Goal: Navigation & Orientation: Find specific page/section

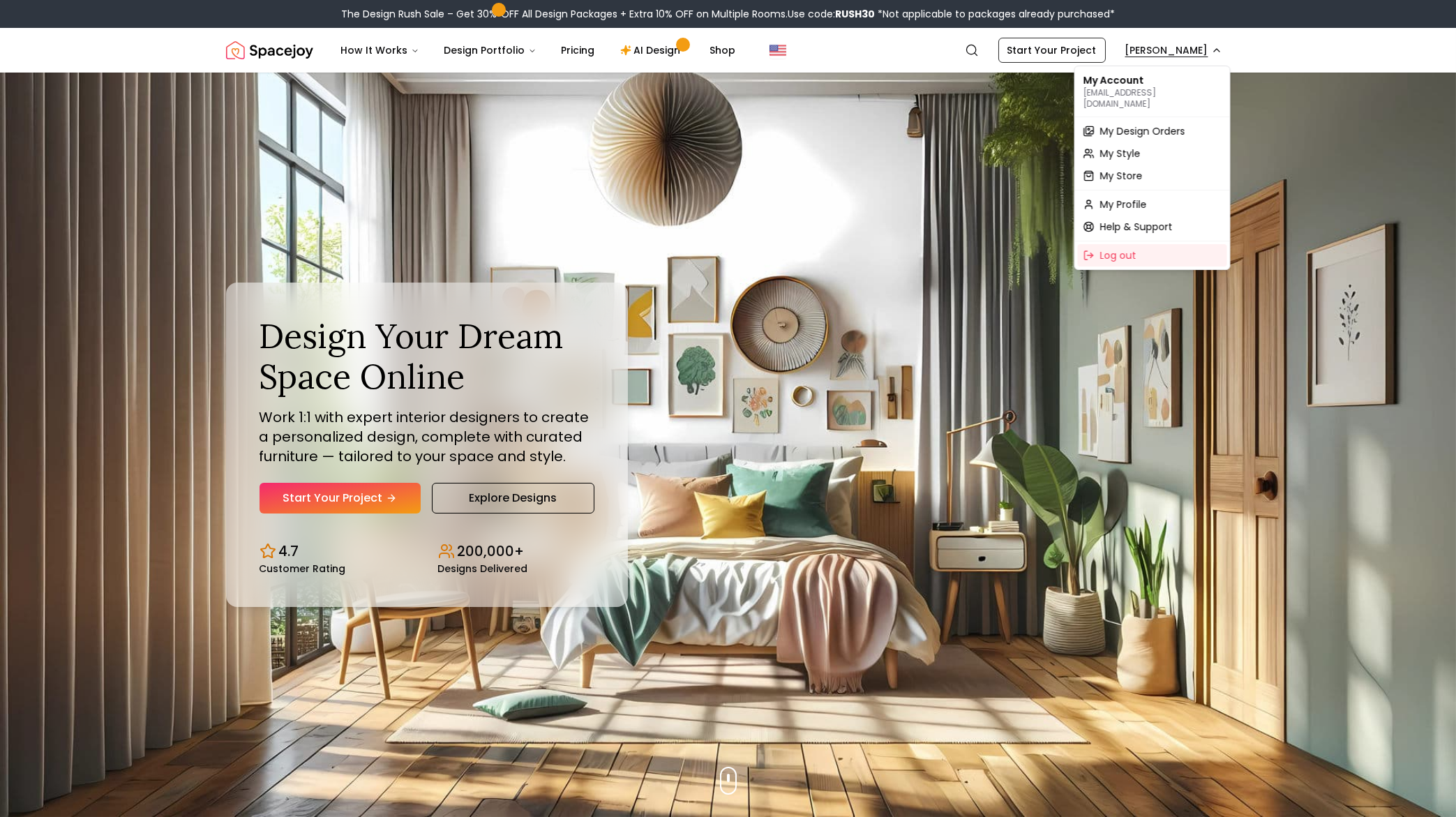
click at [1126, 124] on span "My Design Orders" at bounding box center [1143, 130] width 86 height 14
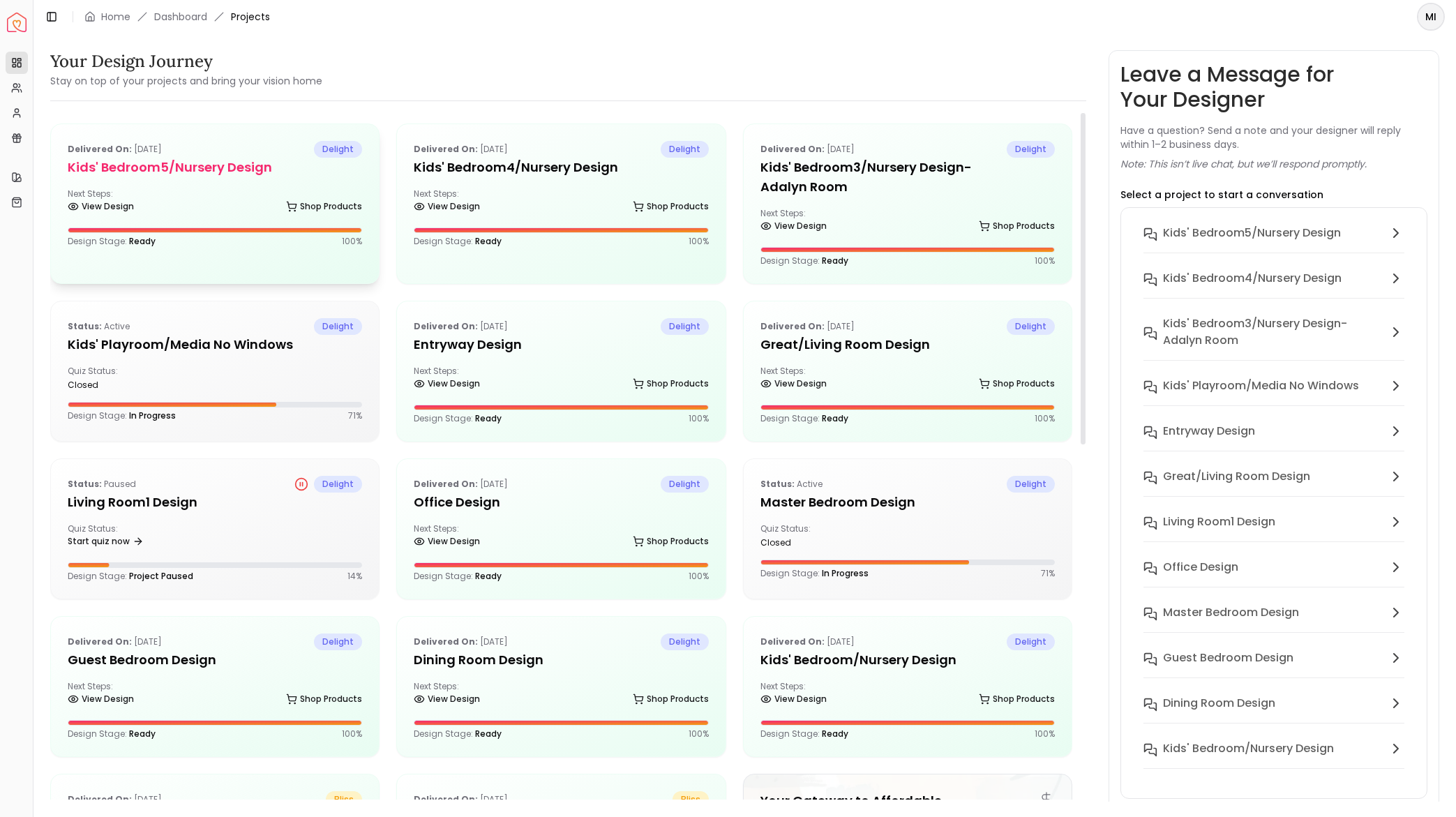
click at [231, 173] on h5 "Kids' Bedroom5/Nursery design" at bounding box center [215, 167] width 294 height 19
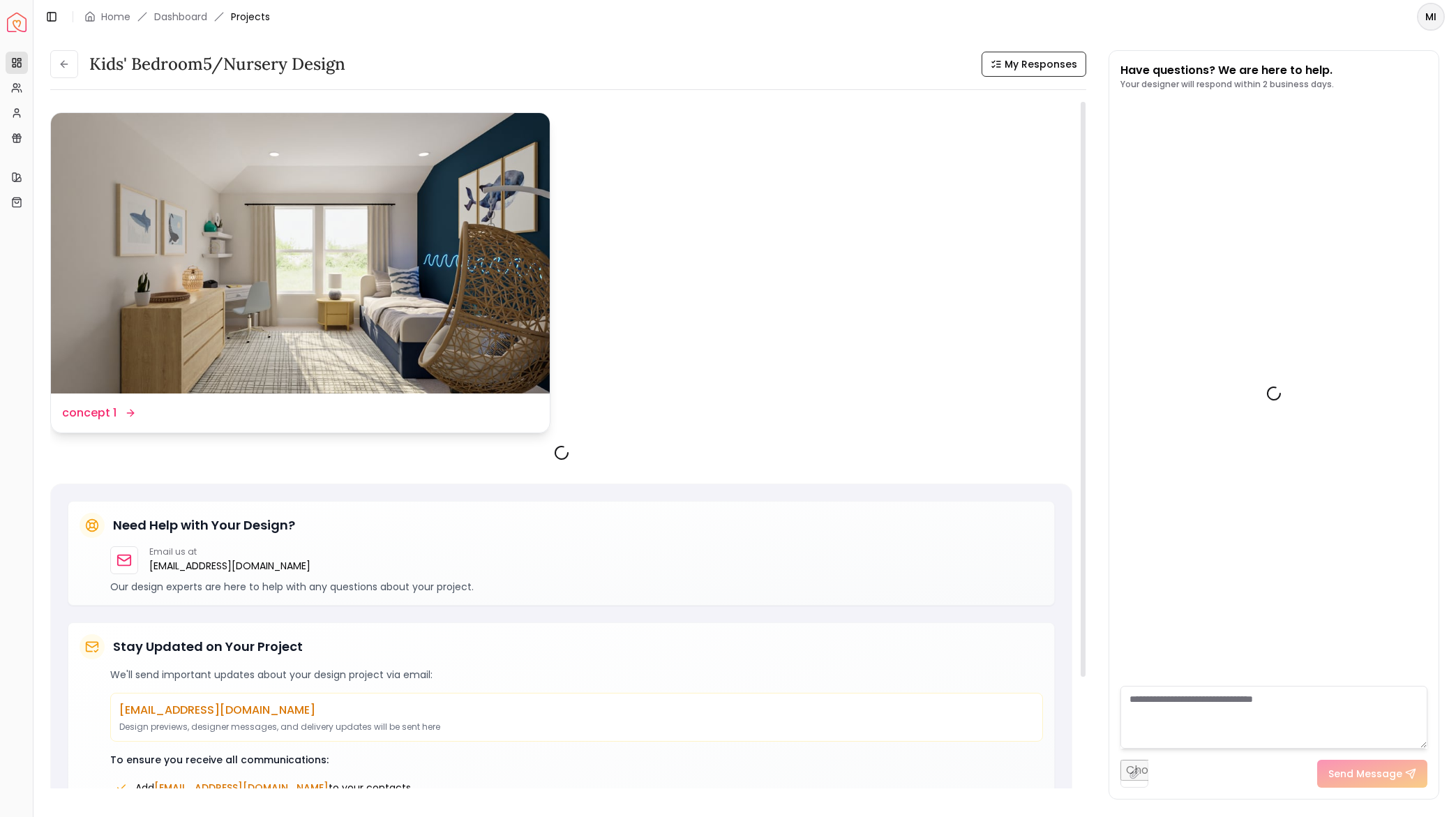
scroll to position [313, 0]
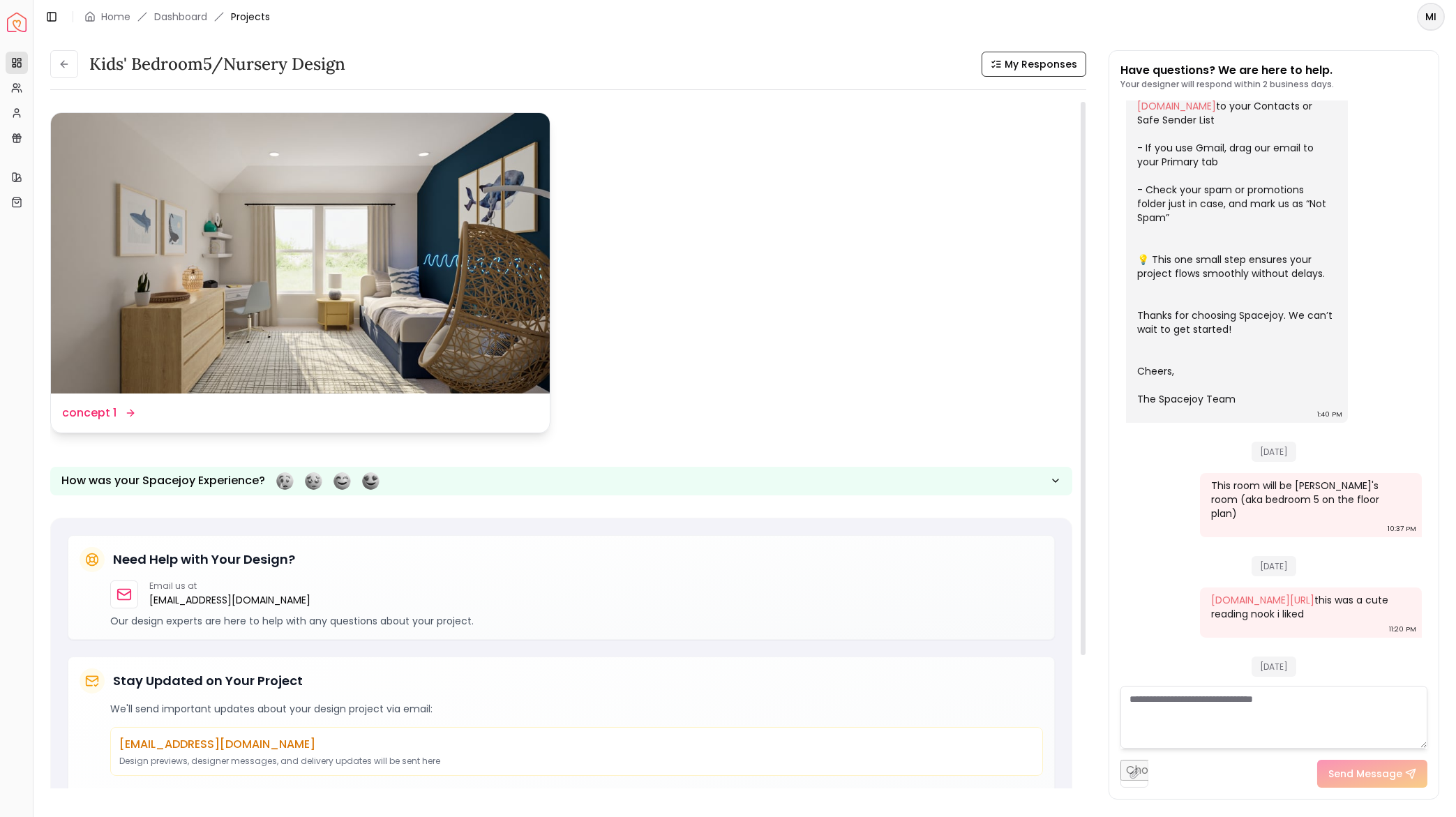
click at [292, 215] on img at bounding box center [300, 253] width 499 height 281
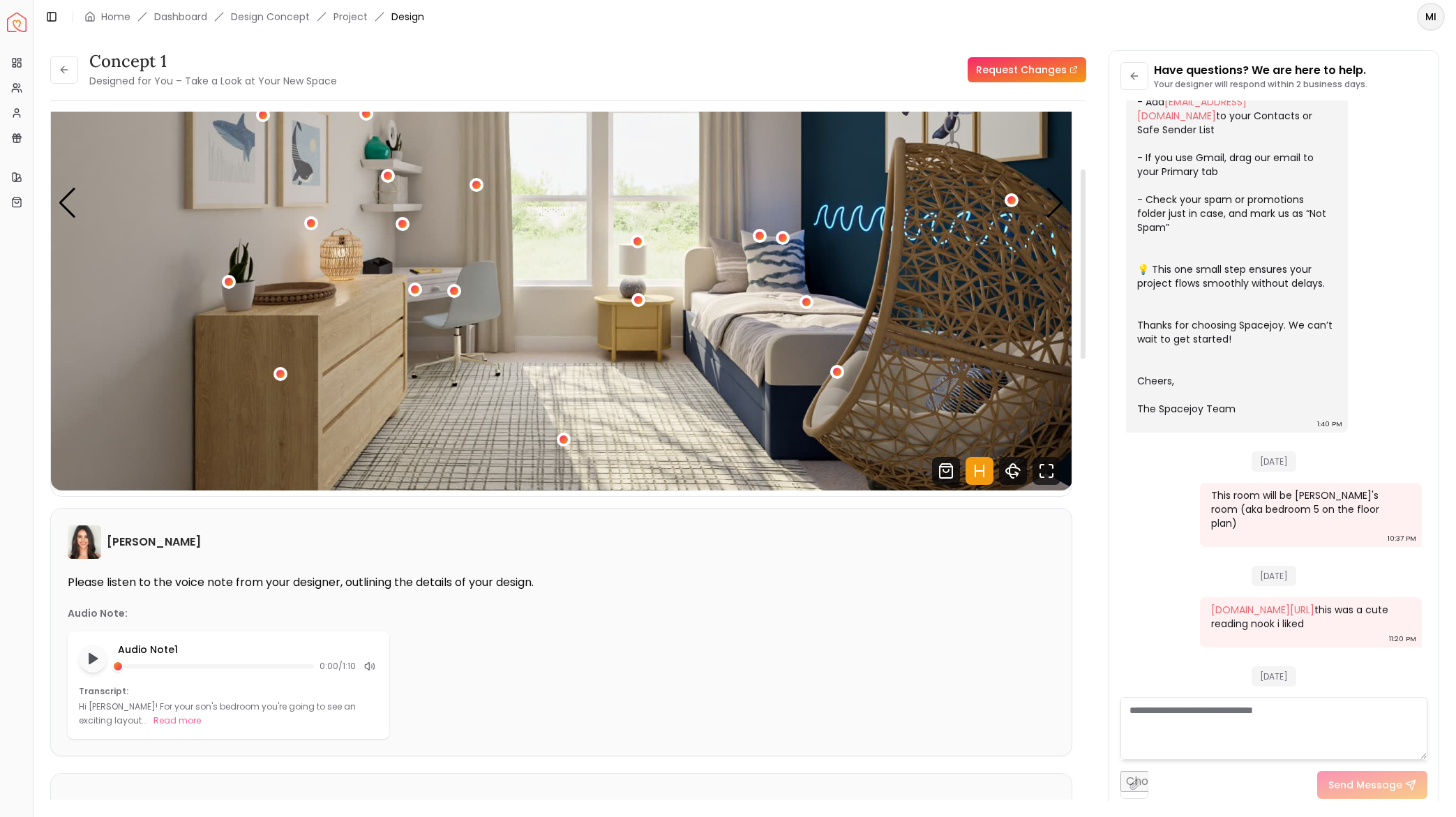
scroll to position [204, 0]
click at [153, 719] on button "Read more" at bounding box center [177, 719] width 47 height 14
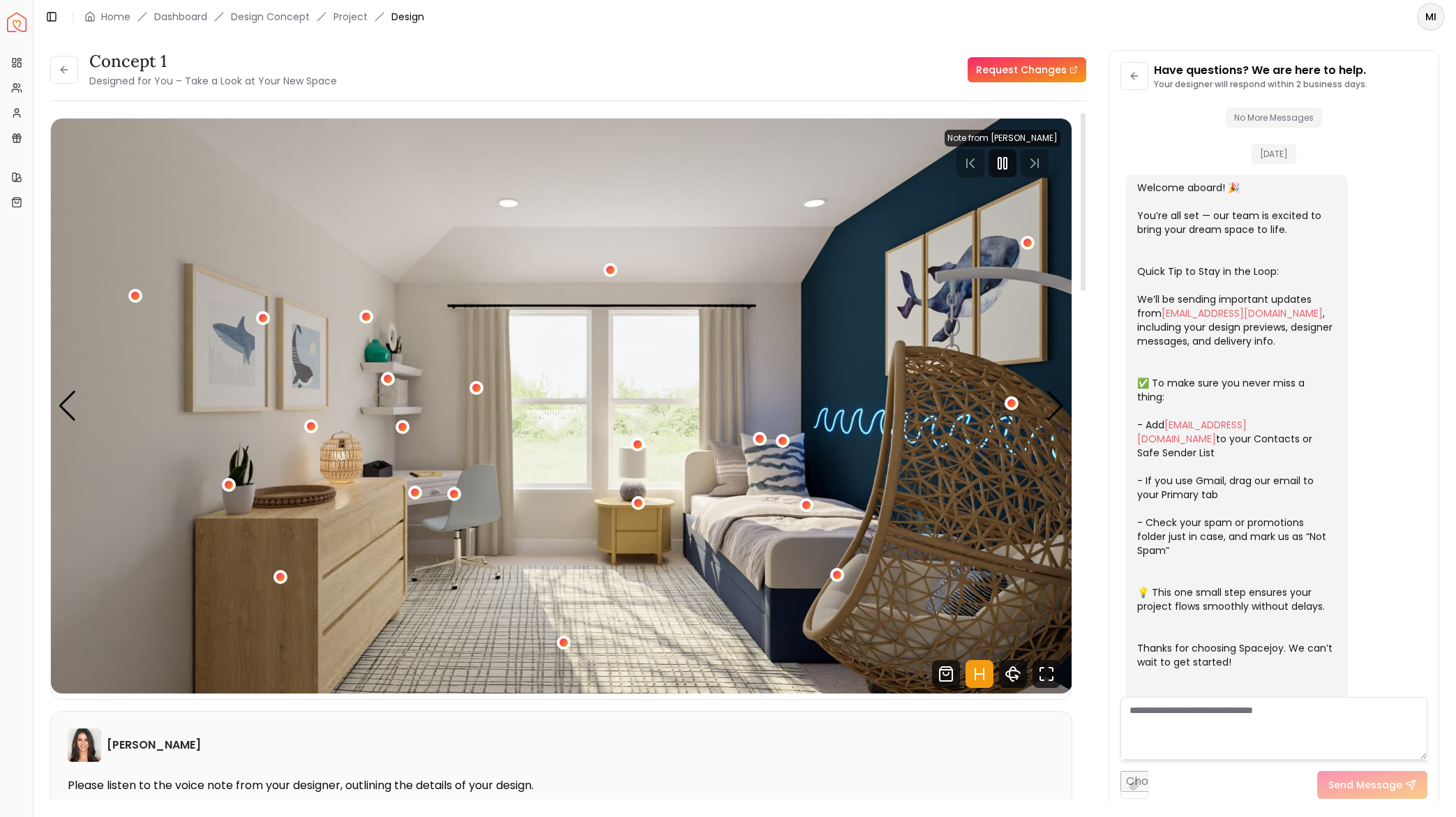
scroll to position [0, 0]
click at [1046, 393] on div "Next slide" at bounding box center [1056, 406] width 19 height 30
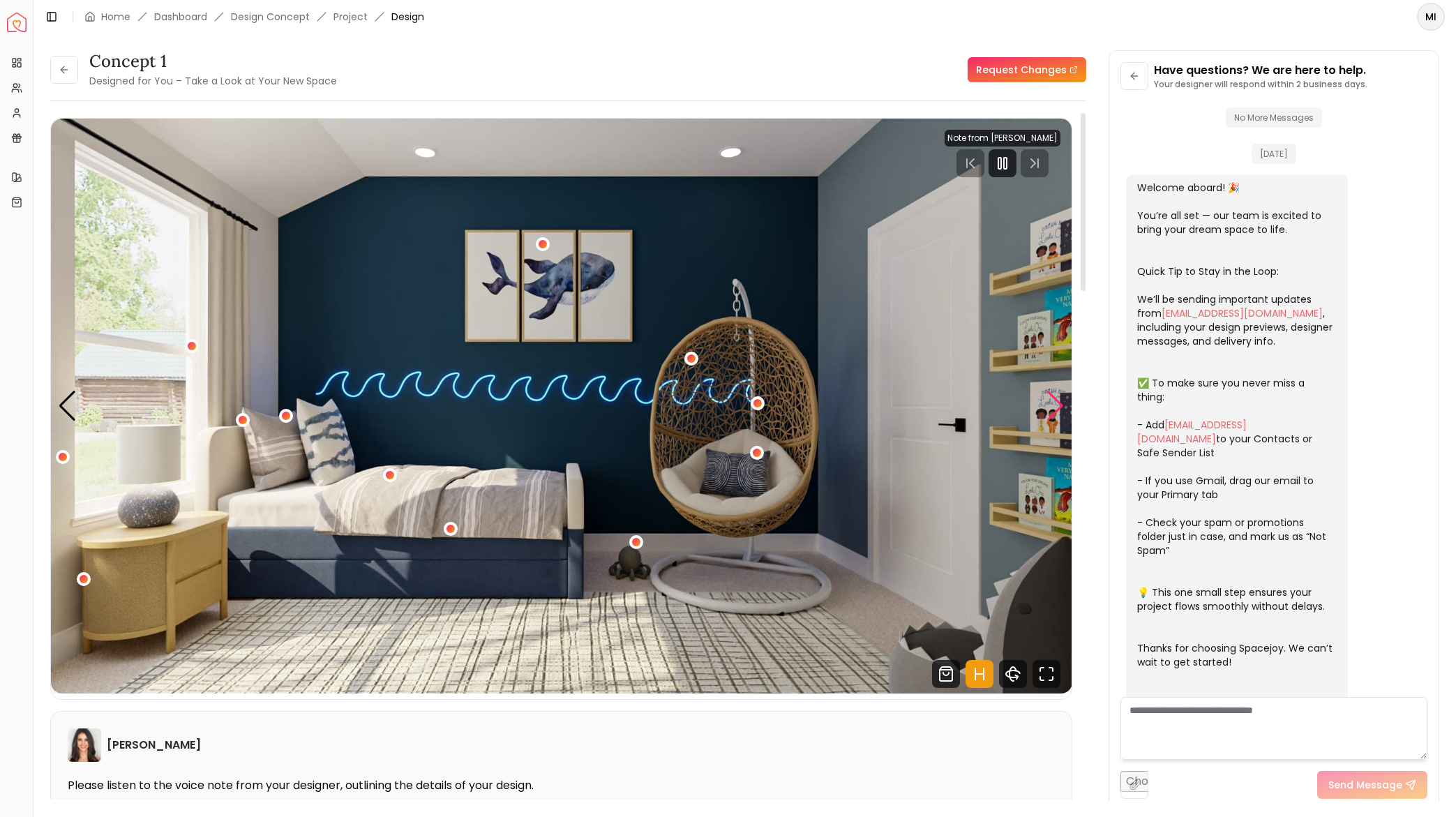
click at [1046, 393] on div "Next slide" at bounding box center [1056, 406] width 19 height 30
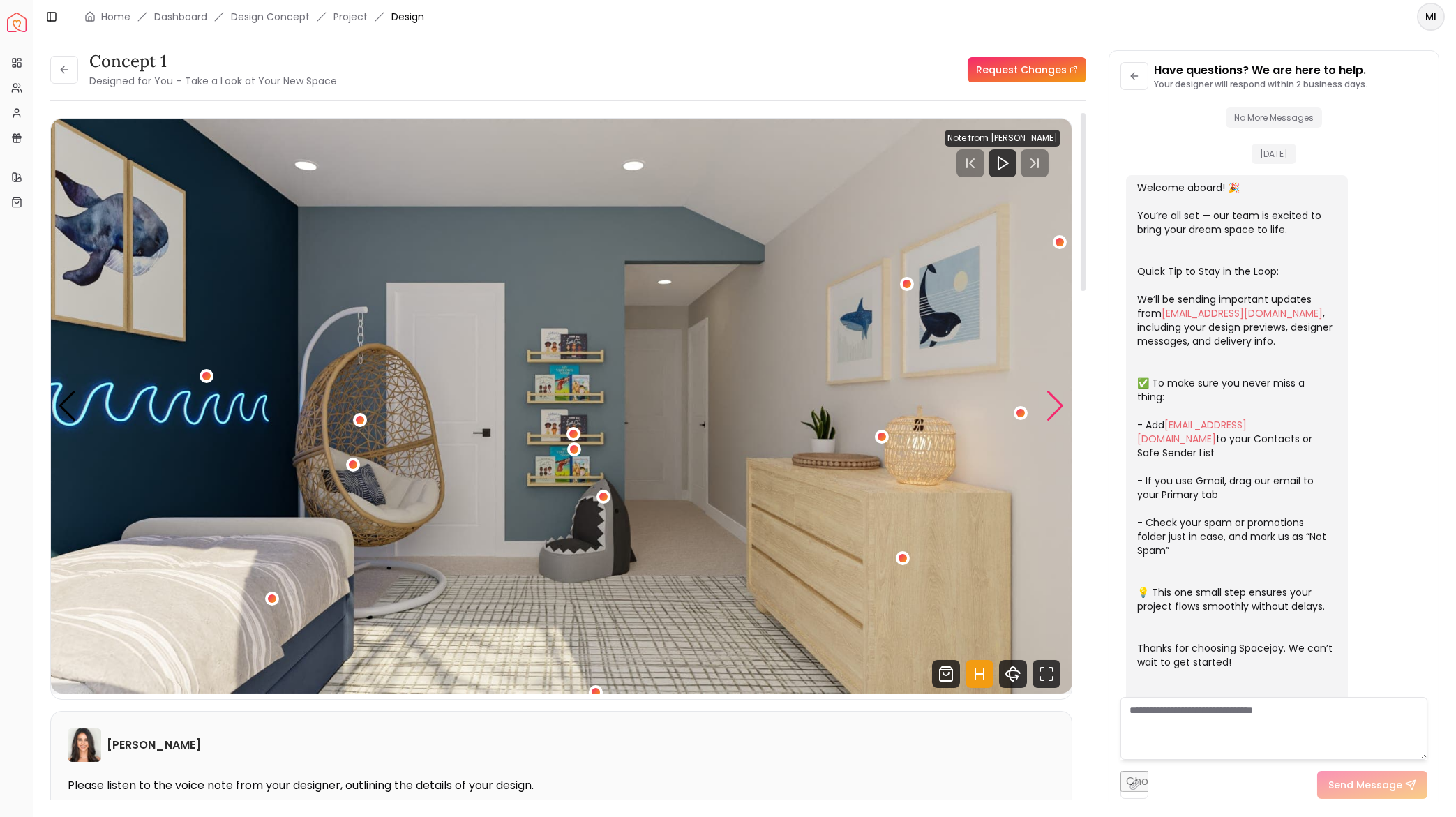
click at [1046, 393] on div "Next slide" at bounding box center [1056, 406] width 19 height 30
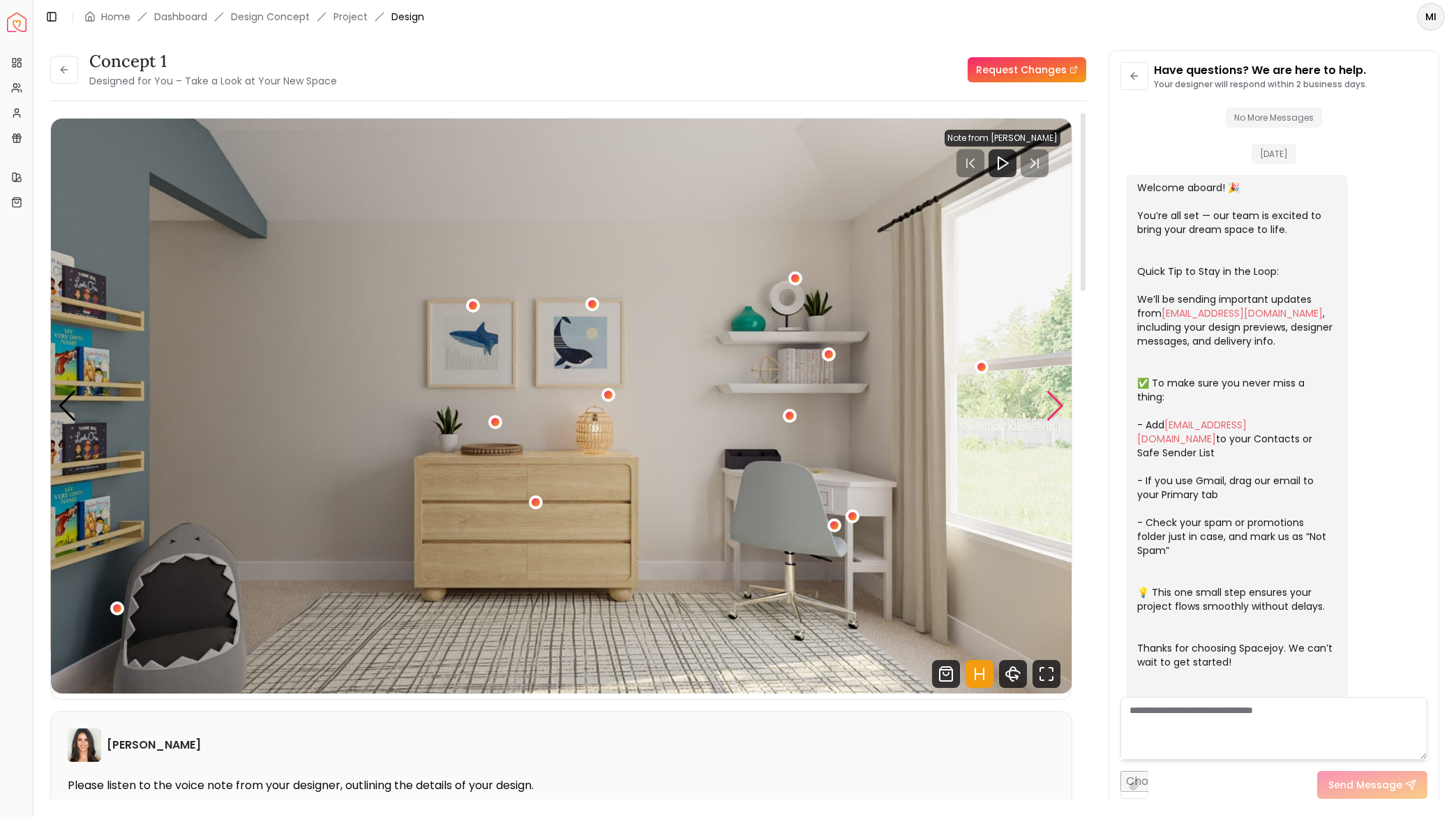
click at [1046, 393] on div "Next slide" at bounding box center [1056, 406] width 19 height 30
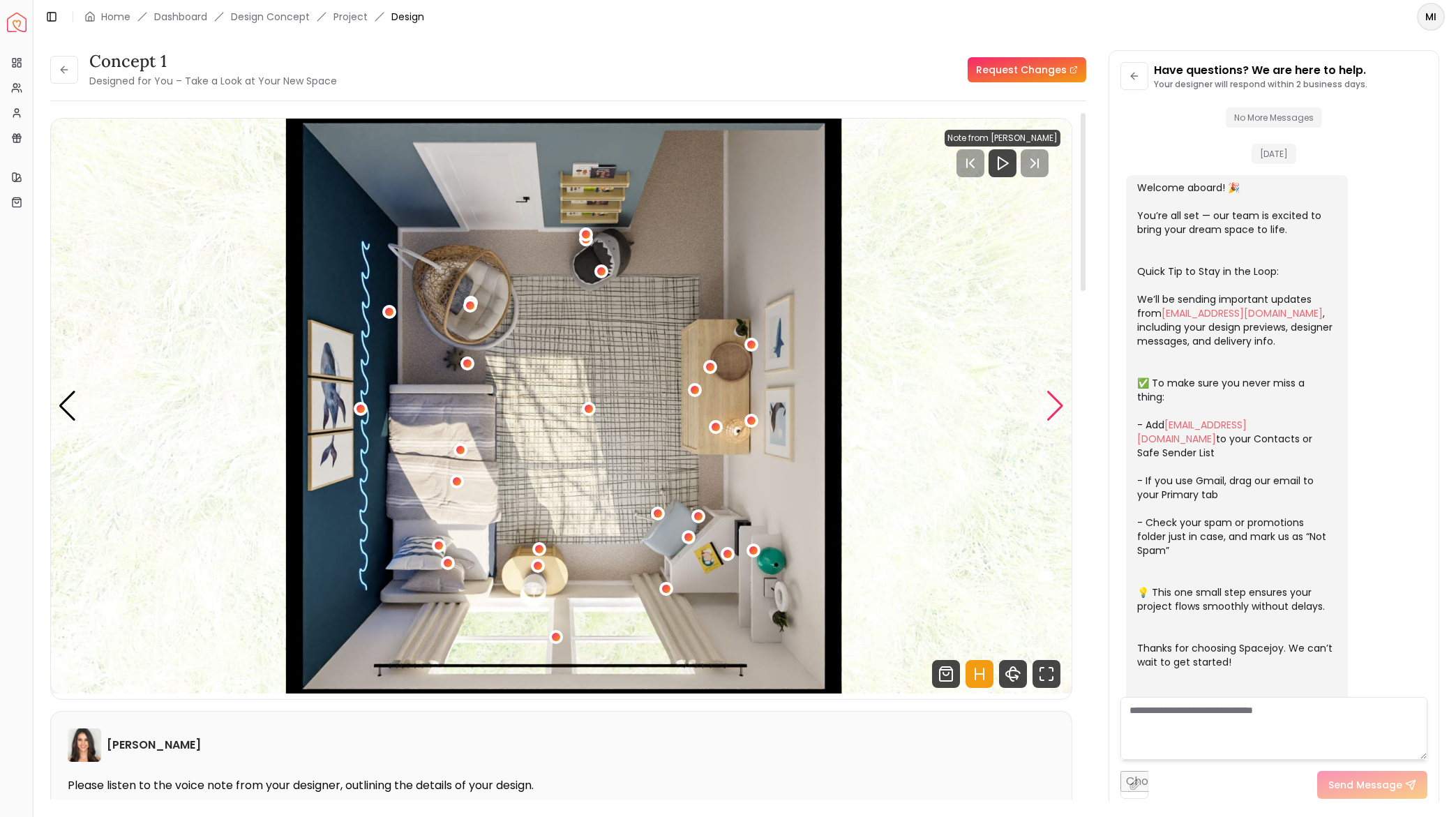
click at [1046, 393] on div "Next slide" at bounding box center [1056, 406] width 19 height 30
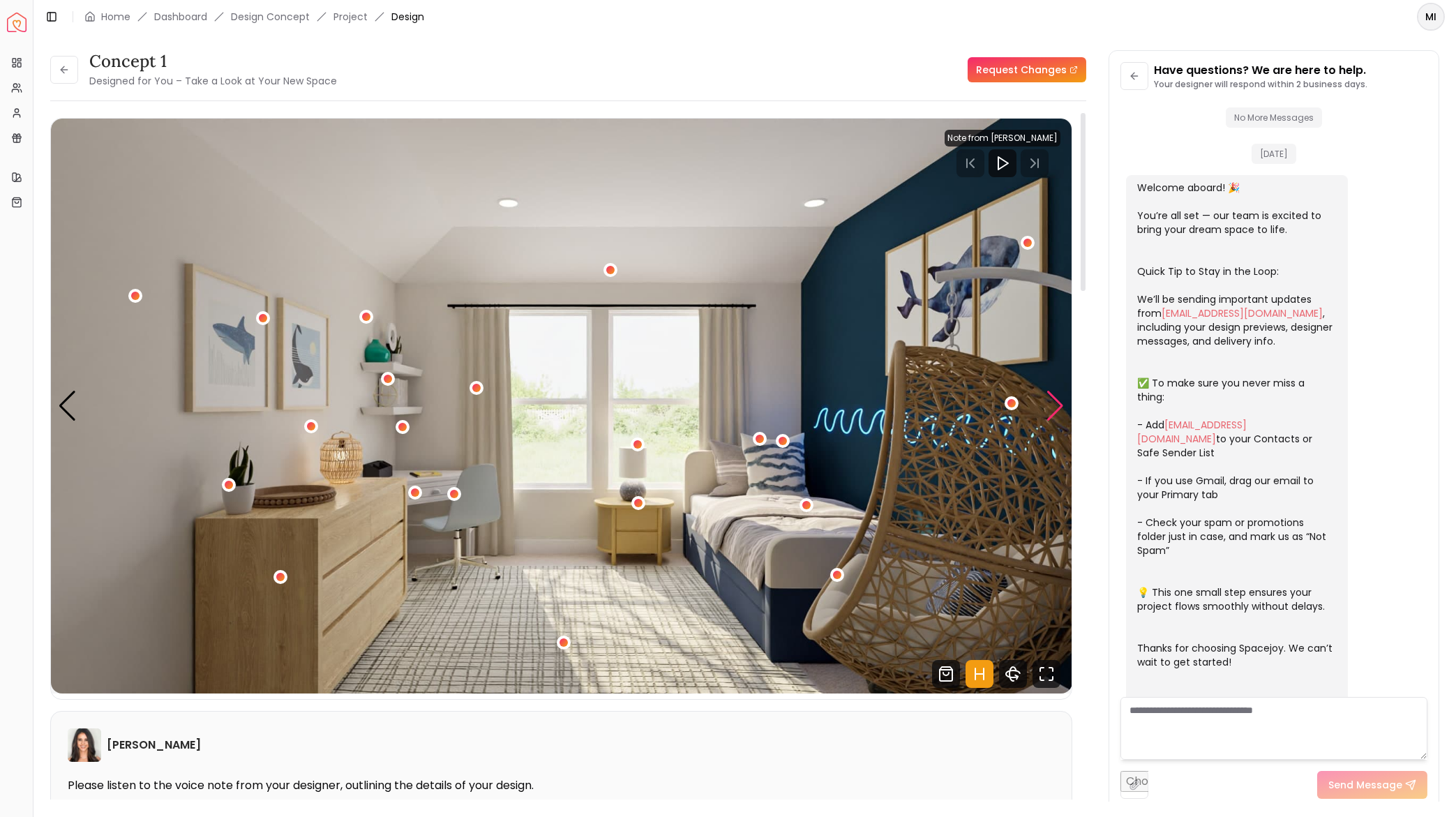
click at [1046, 393] on div "Next slide" at bounding box center [1056, 406] width 19 height 30
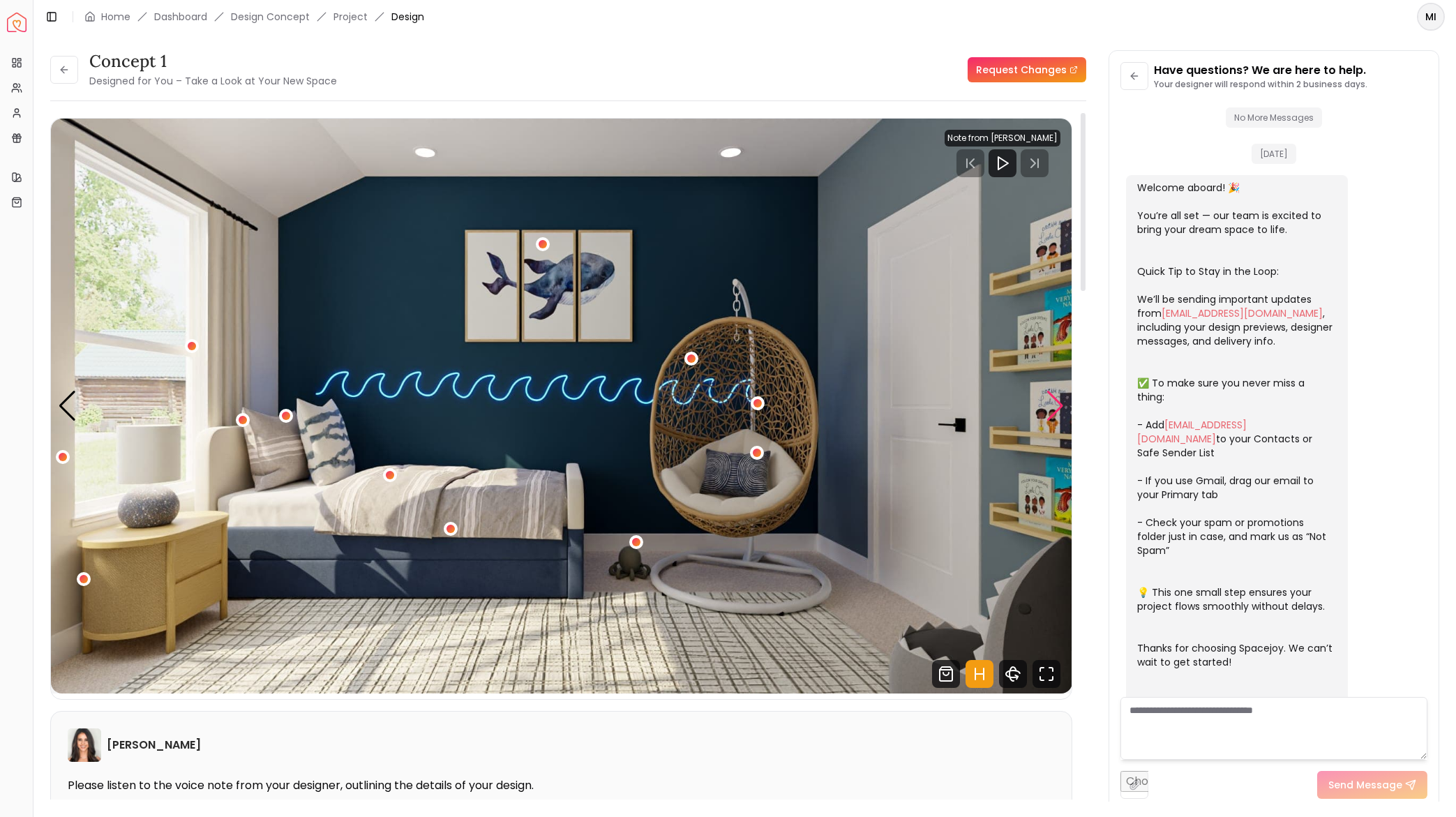
click at [1055, 404] on div "Next slide" at bounding box center [1056, 406] width 19 height 30
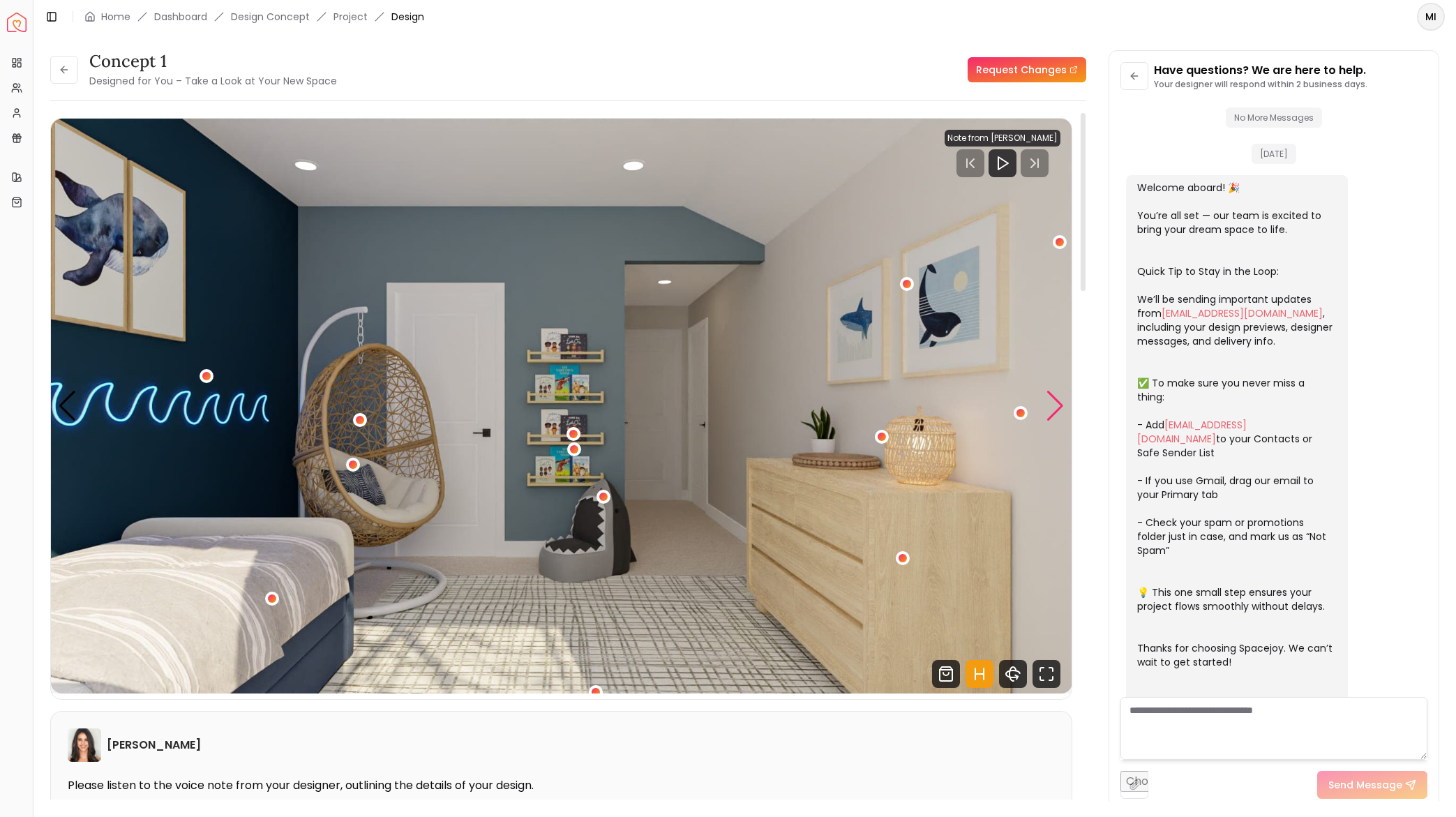
click at [1055, 404] on div "Next slide" at bounding box center [1056, 406] width 19 height 30
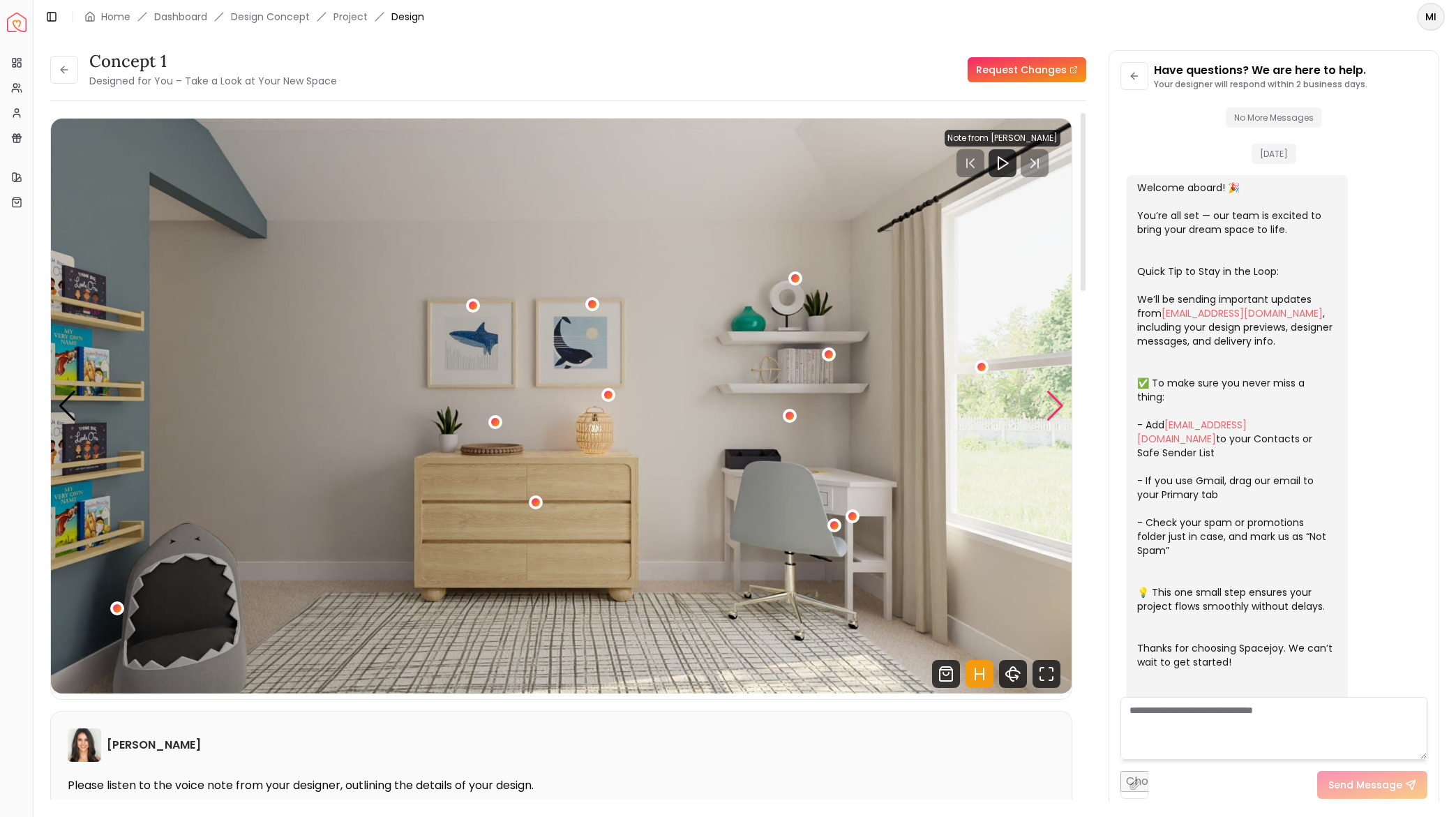
click at [1055, 404] on div "Next slide" at bounding box center [1056, 406] width 19 height 30
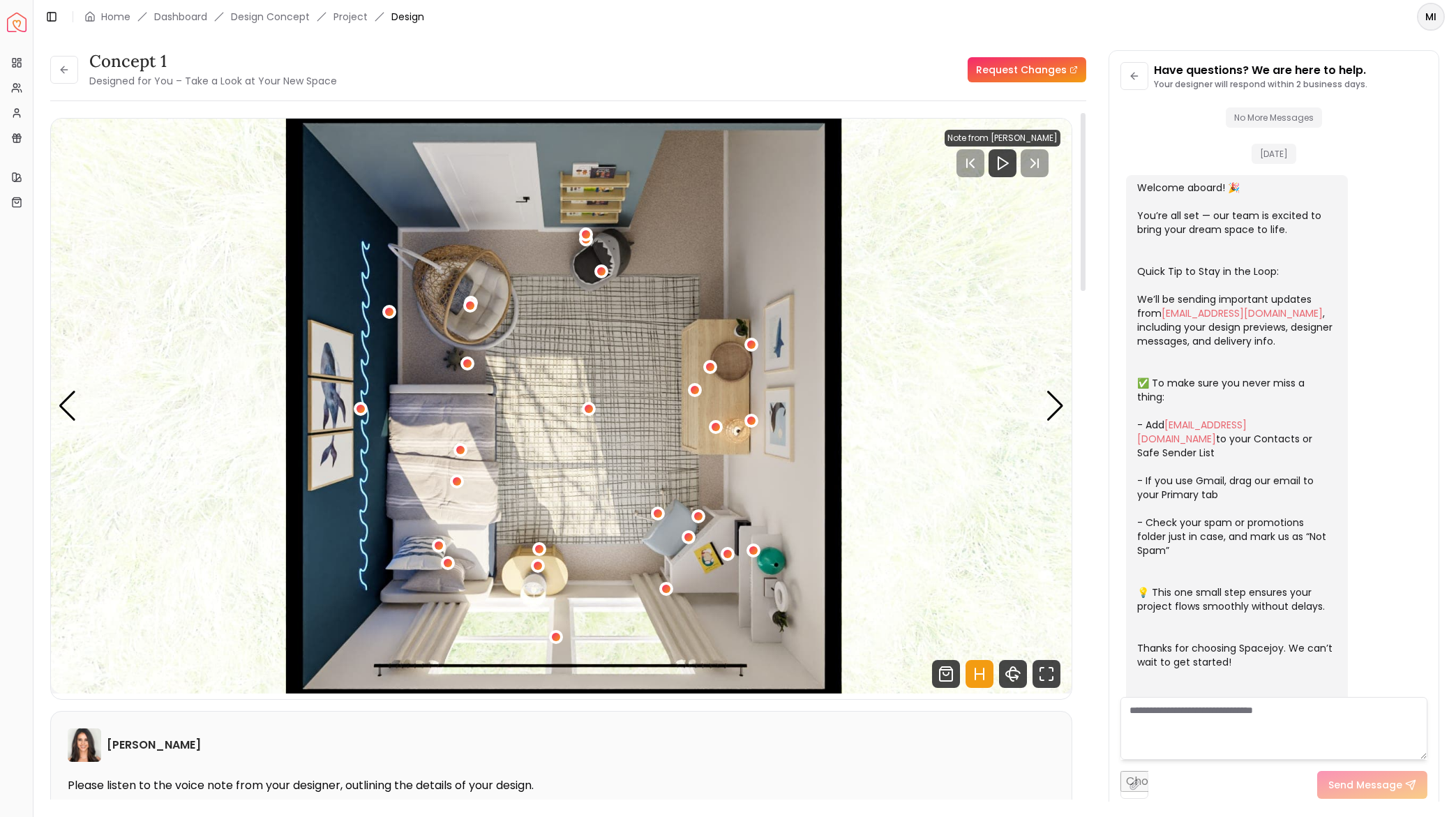
click at [1039, 397] on img "5 / 5" at bounding box center [562, 405] width 1021 height 575
click at [1048, 404] on div "Next slide" at bounding box center [1056, 406] width 19 height 30
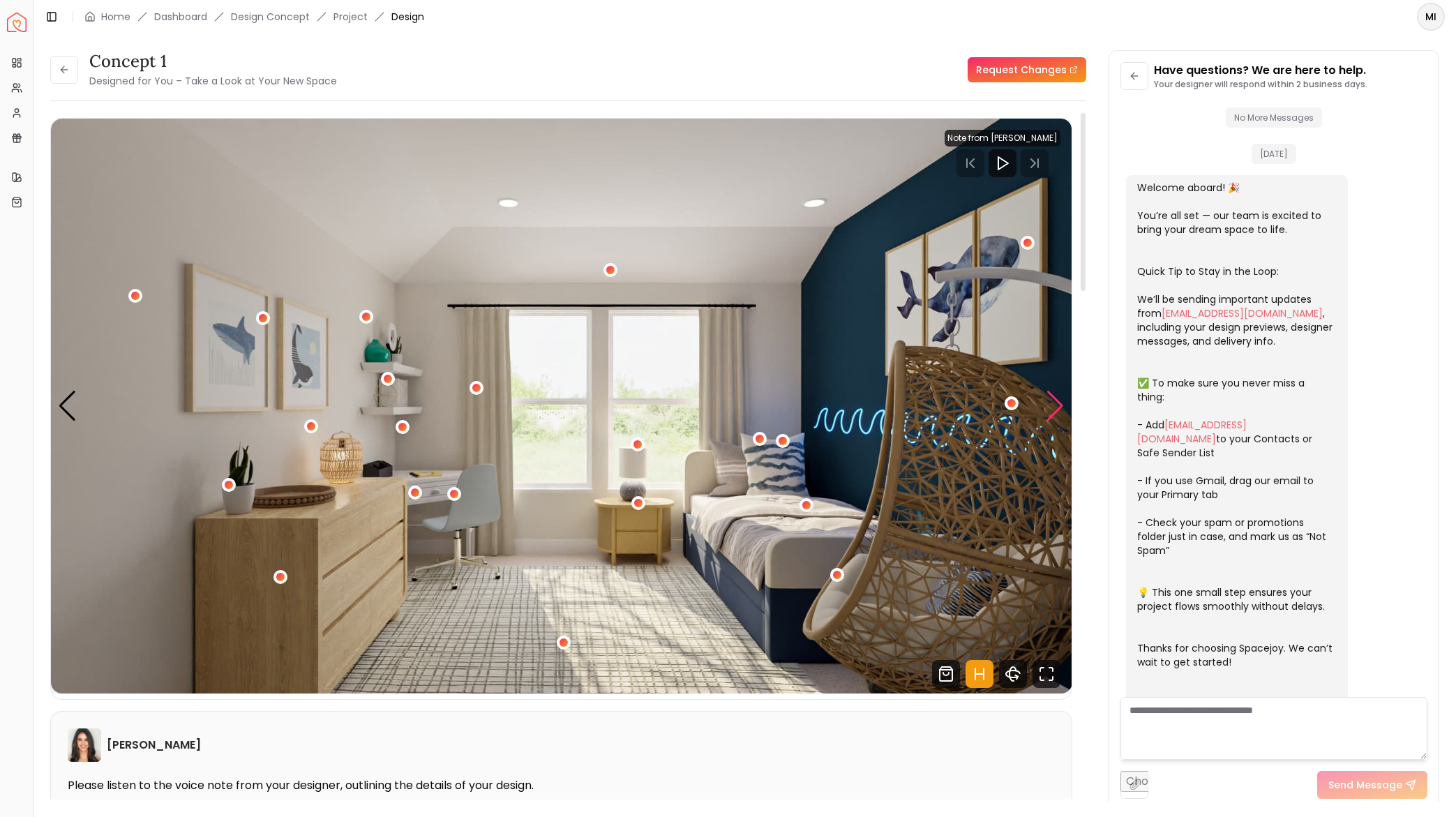
click at [1053, 398] on div "Next slide" at bounding box center [1056, 406] width 19 height 30
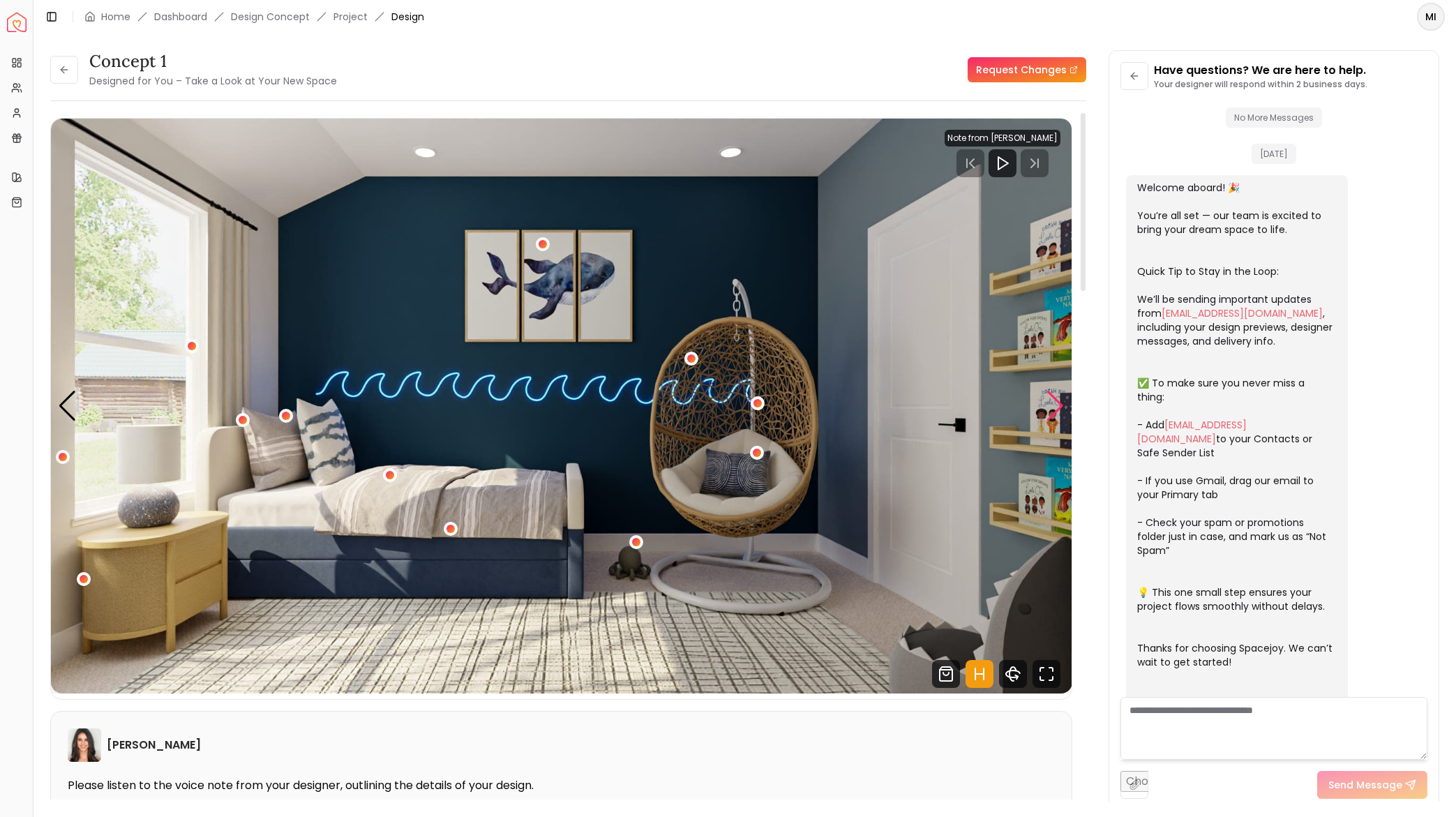
click at [1052, 406] on div "Next slide" at bounding box center [1056, 406] width 19 height 30
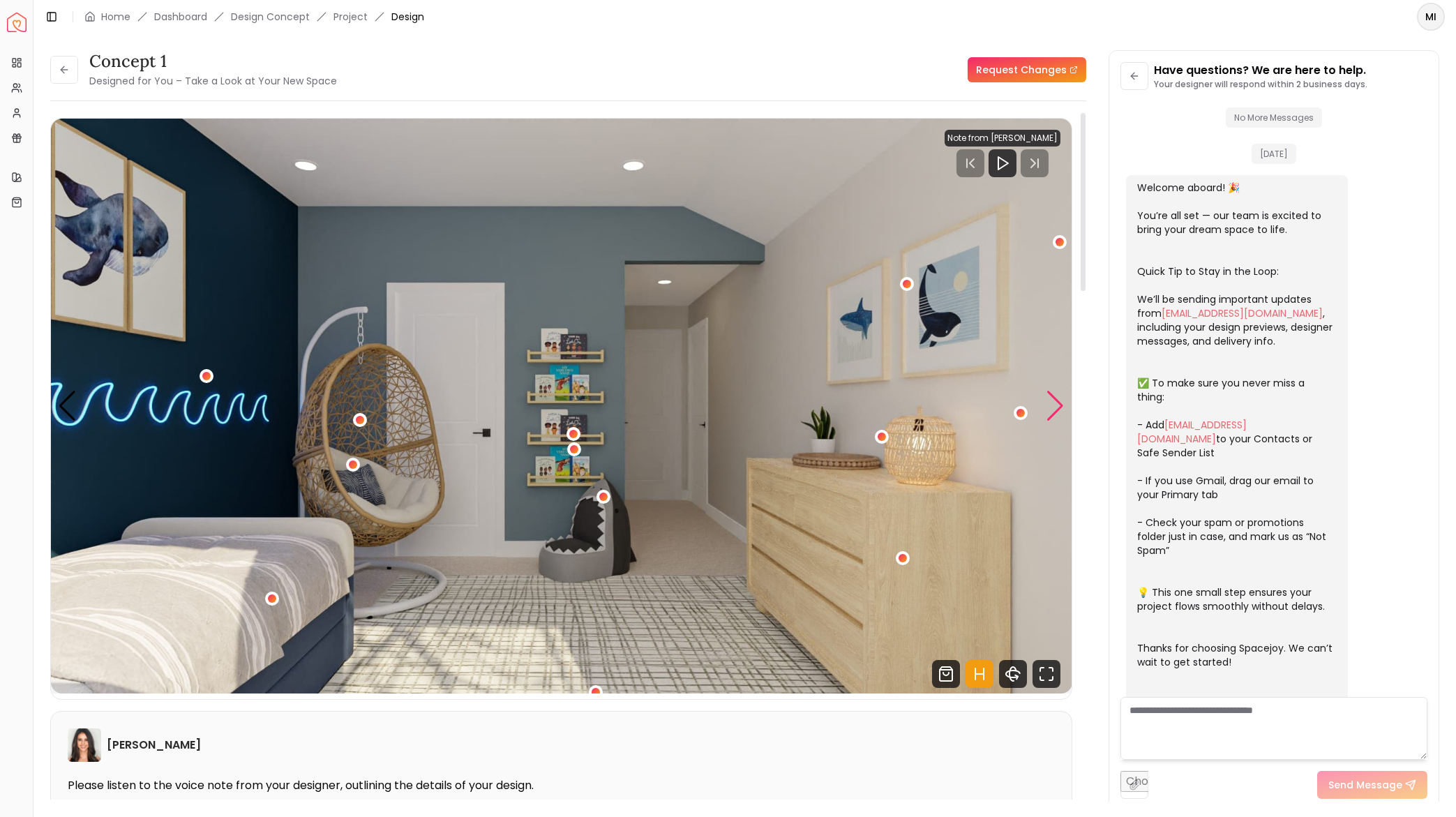
click at [1054, 415] on div "Next slide" at bounding box center [1056, 406] width 19 height 30
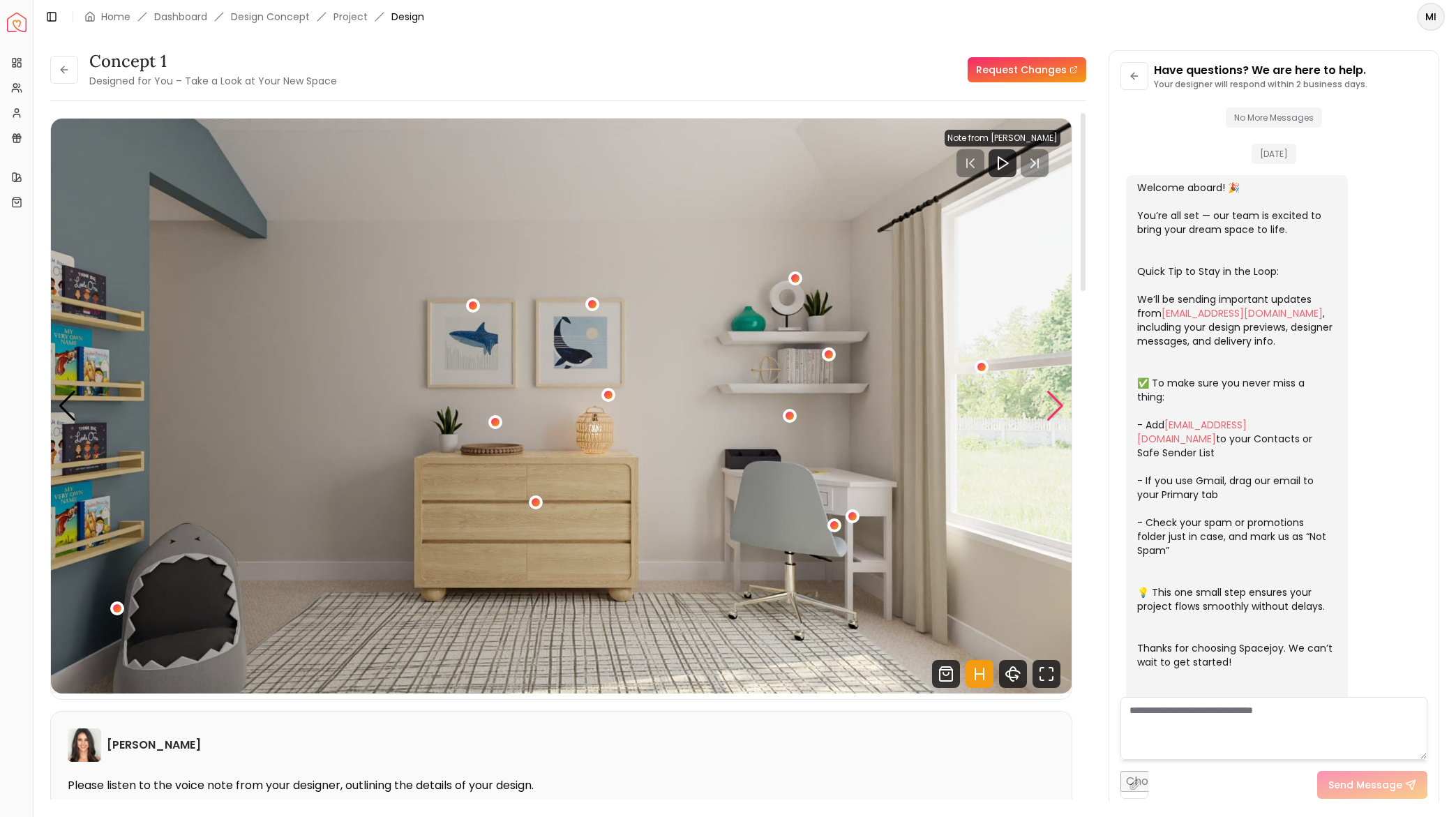
click at [1055, 409] on div "Next slide" at bounding box center [1056, 406] width 19 height 30
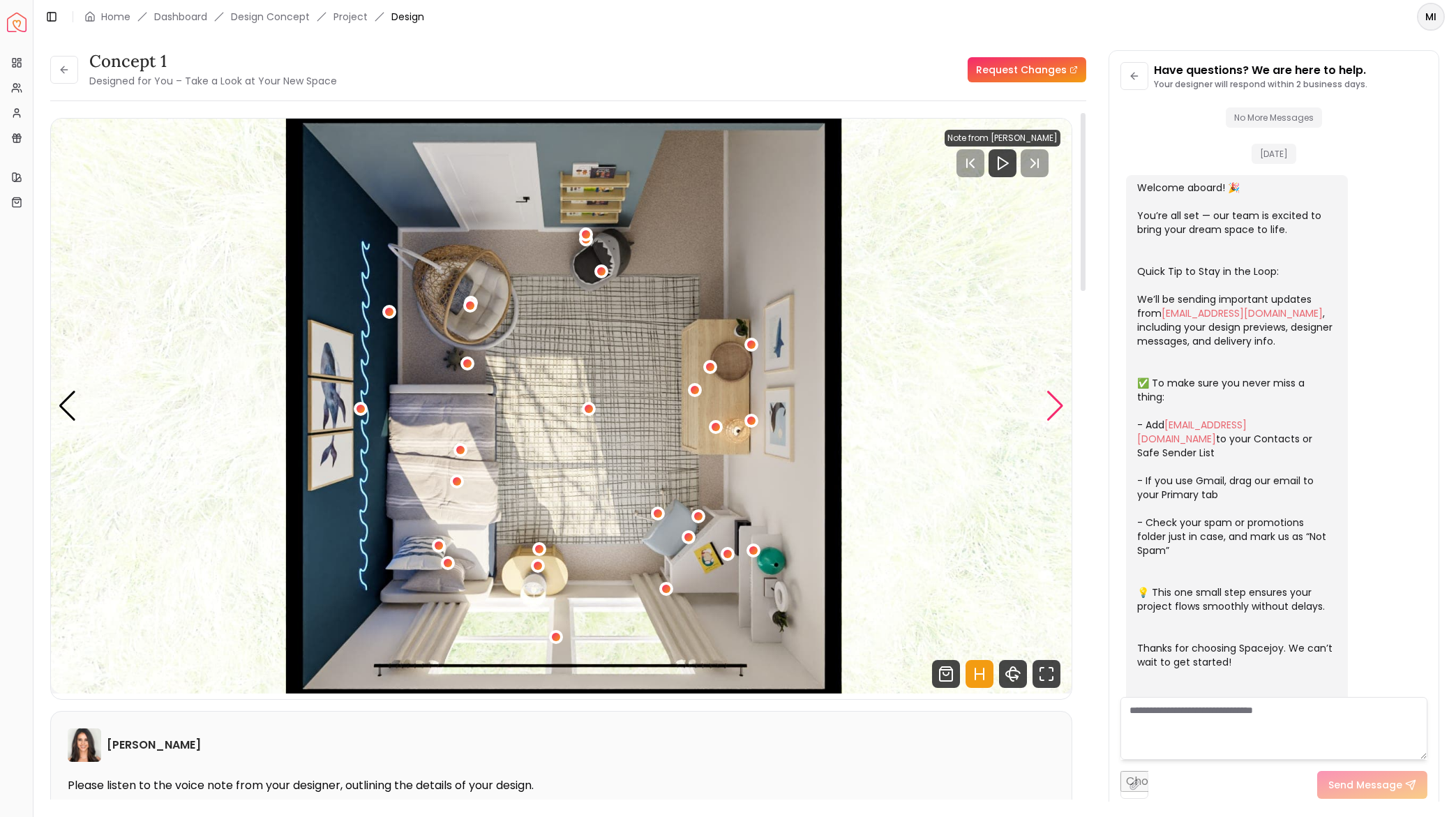
click at [1055, 405] on div "Next slide" at bounding box center [1056, 406] width 19 height 30
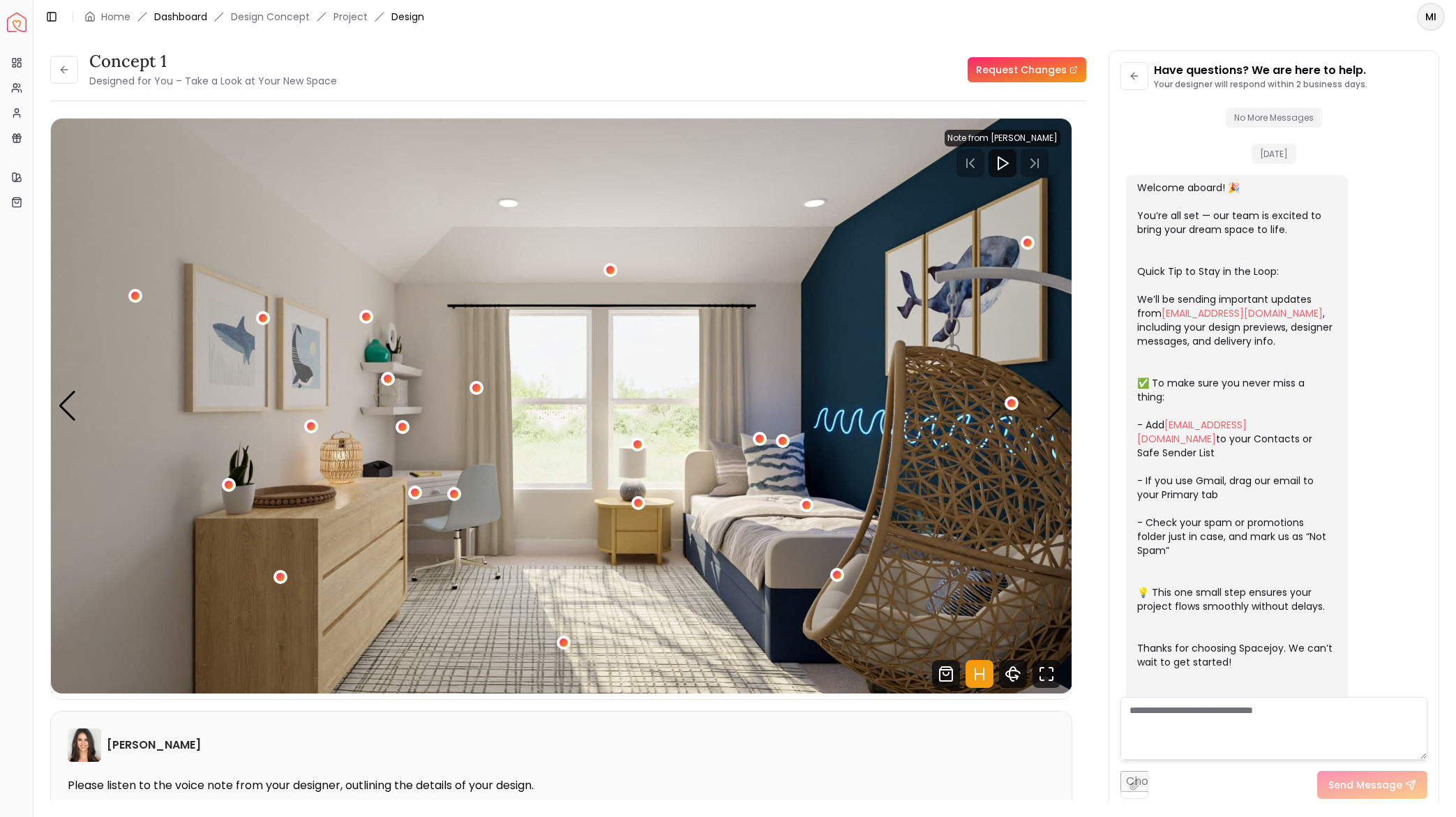
click at [195, 16] on link "Dashboard" at bounding box center [181, 16] width 53 height 14
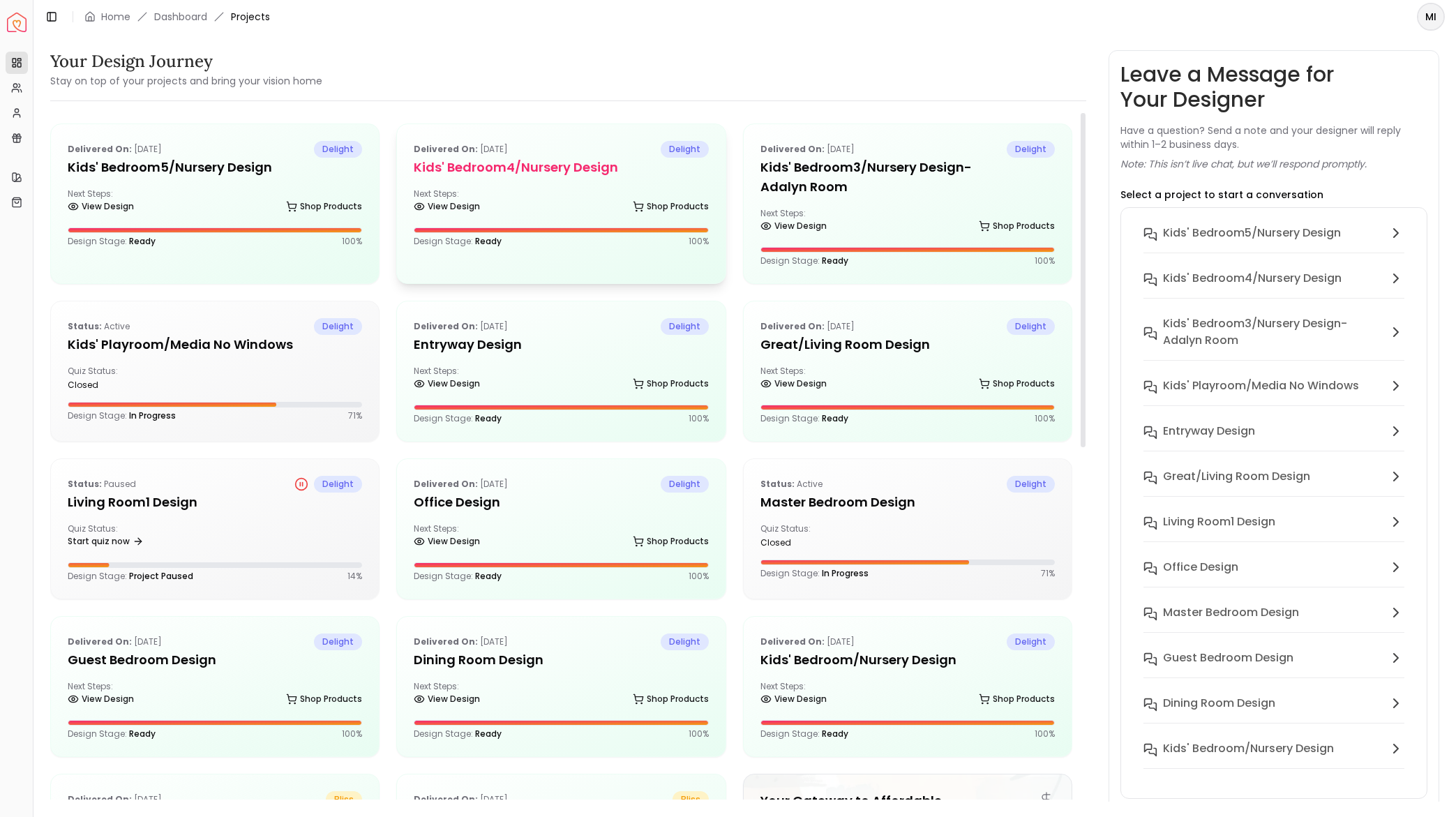
click at [579, 189] on div "Next Steps: View Design Shop Products" at bounding box center [561, 202] width 294 height 28
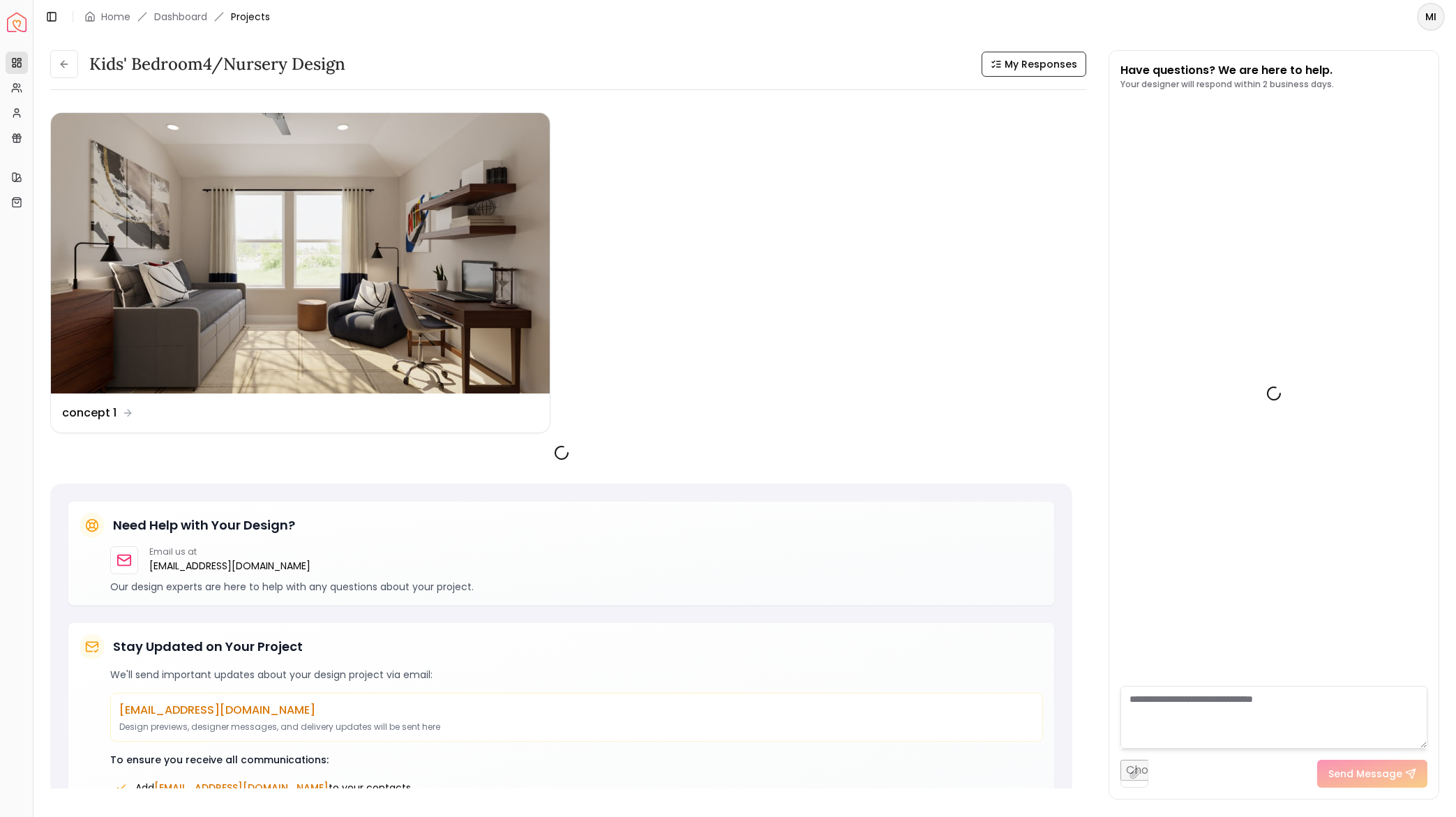
scroll to position [113, 0]
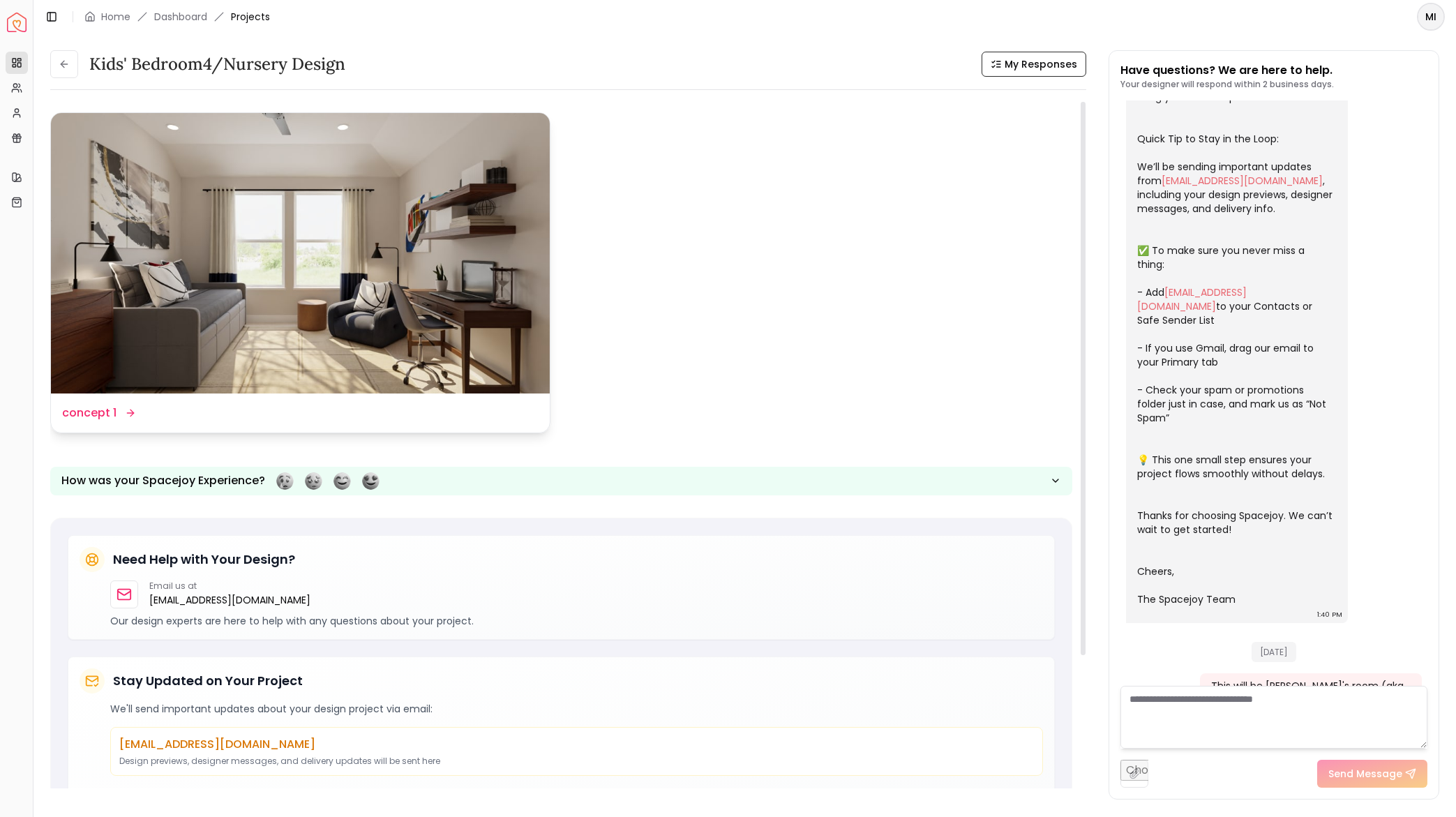
click at [355, 317] on img at bounding box center [300, 253] width 499 height 281
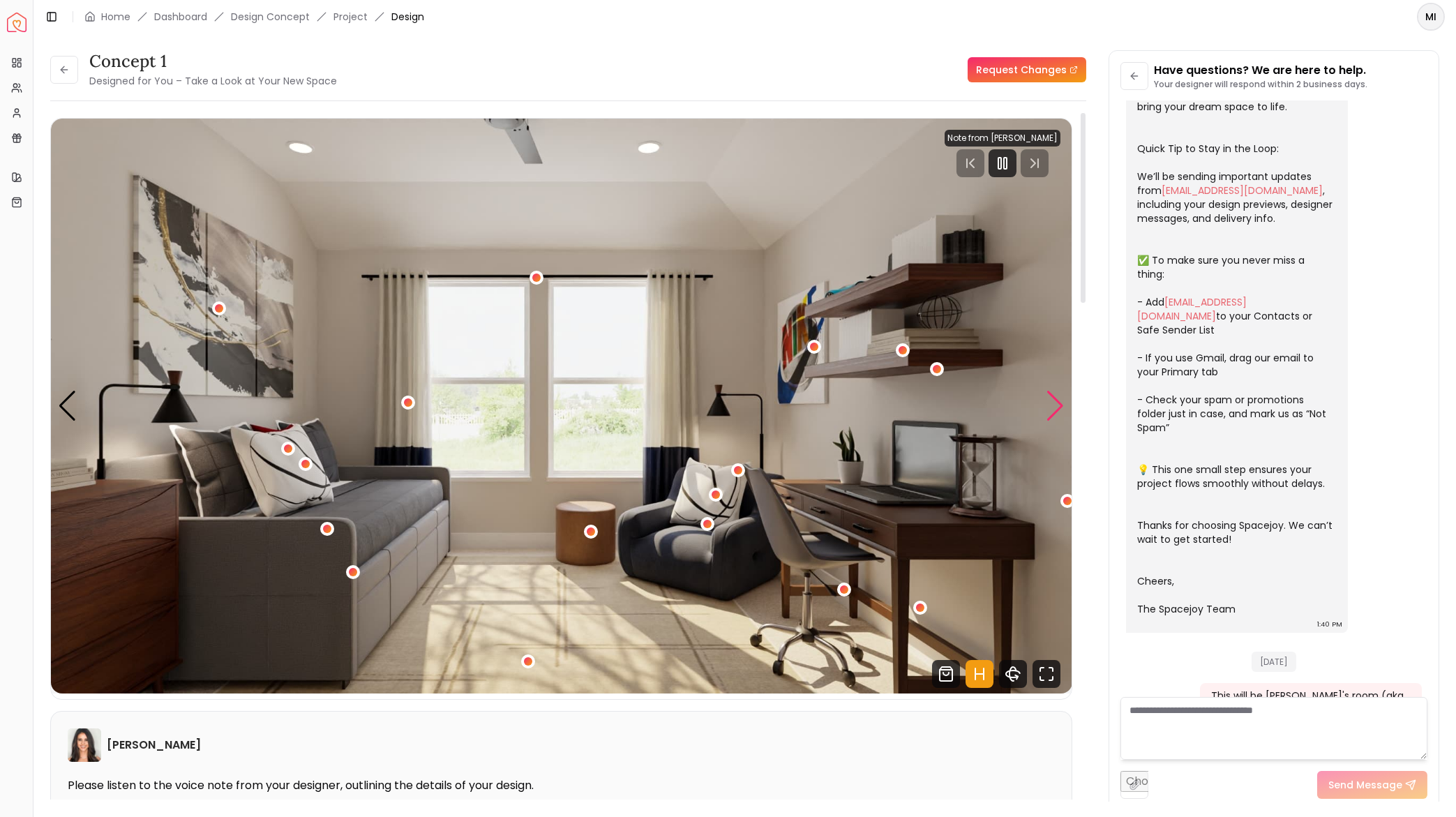
click at [1052, 403] on div "Next slide" at bounding box center [1056, 406] width 19 height 30
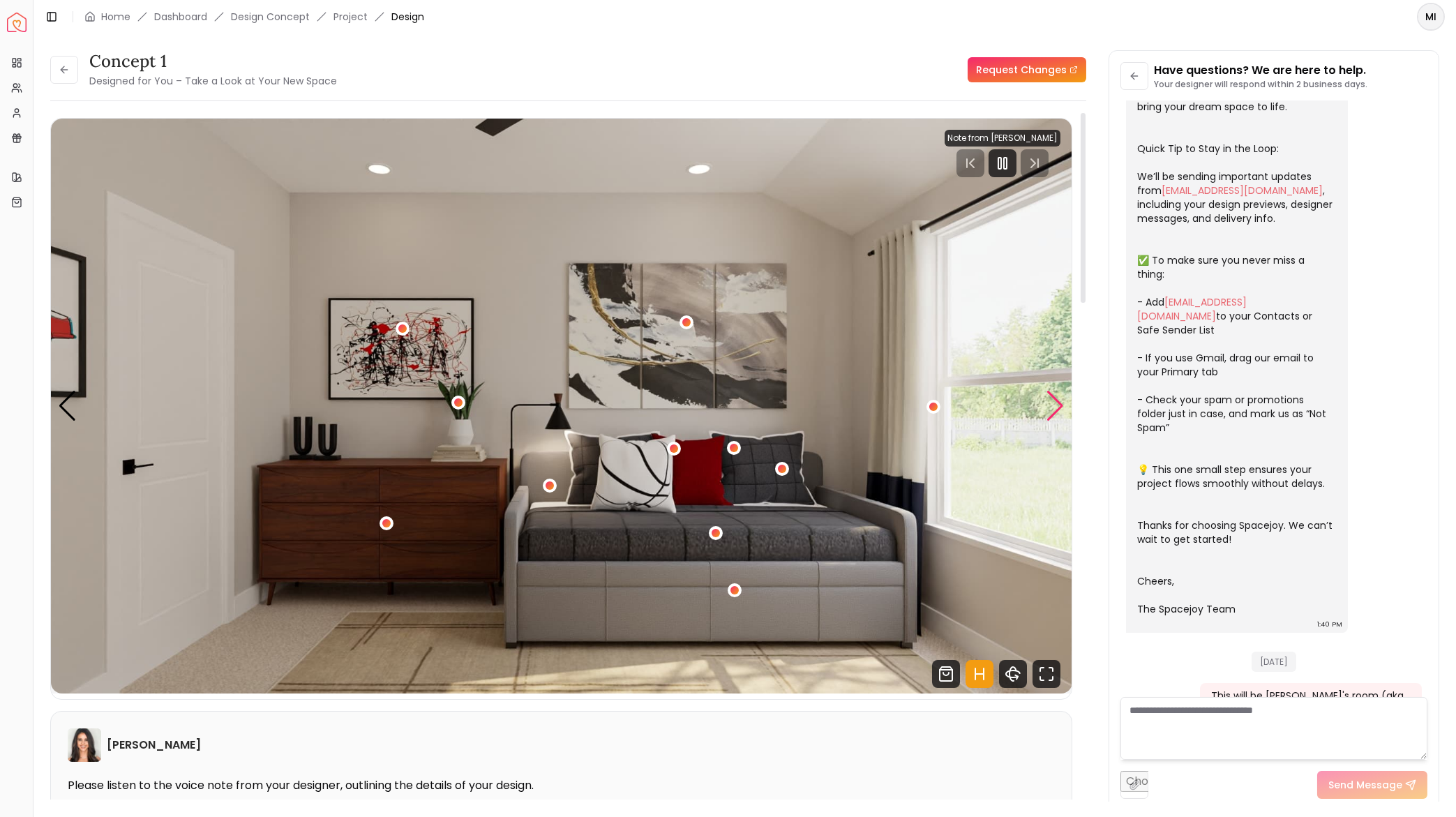
click at [1052, 403] on div "Next slide" at bounding box center [1056, 406] width 19 height 30
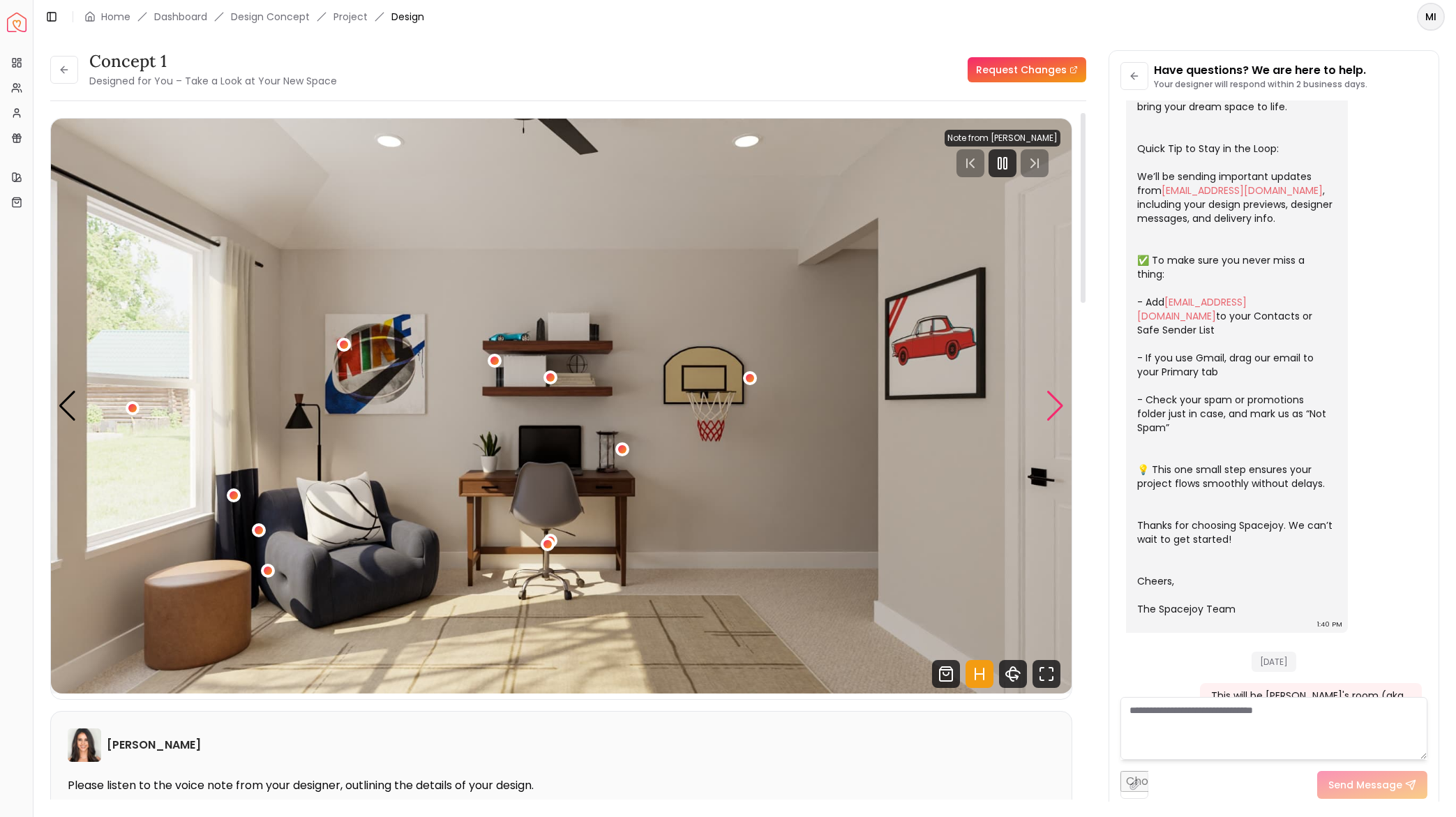
click at [1052, 403] on div "Next slide" at bounding box center [1056, 406] width 19 height 30
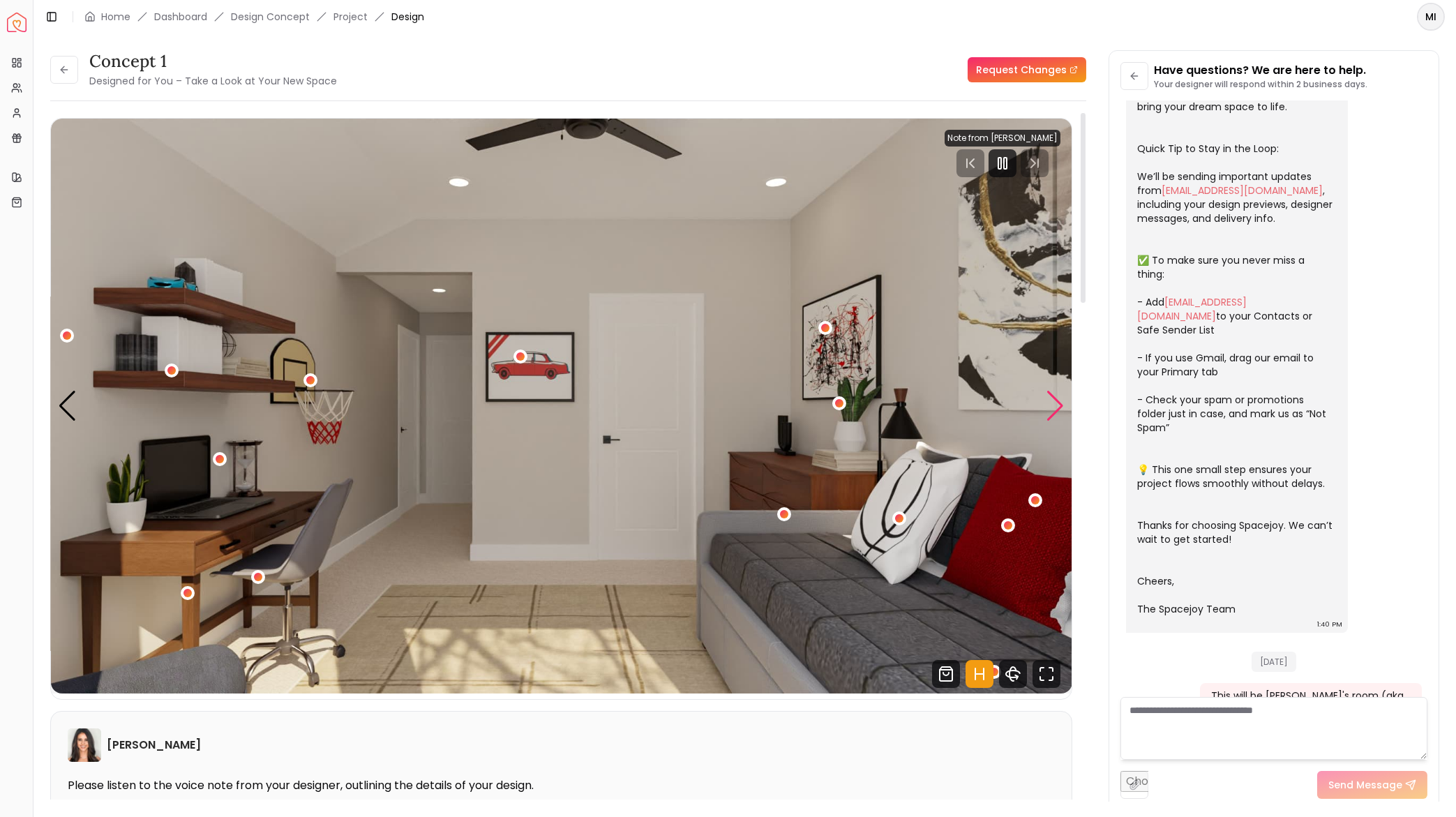
click at [1052, 403] on div "Next slide" at bounding box center [1056, 406] width 19 height 30
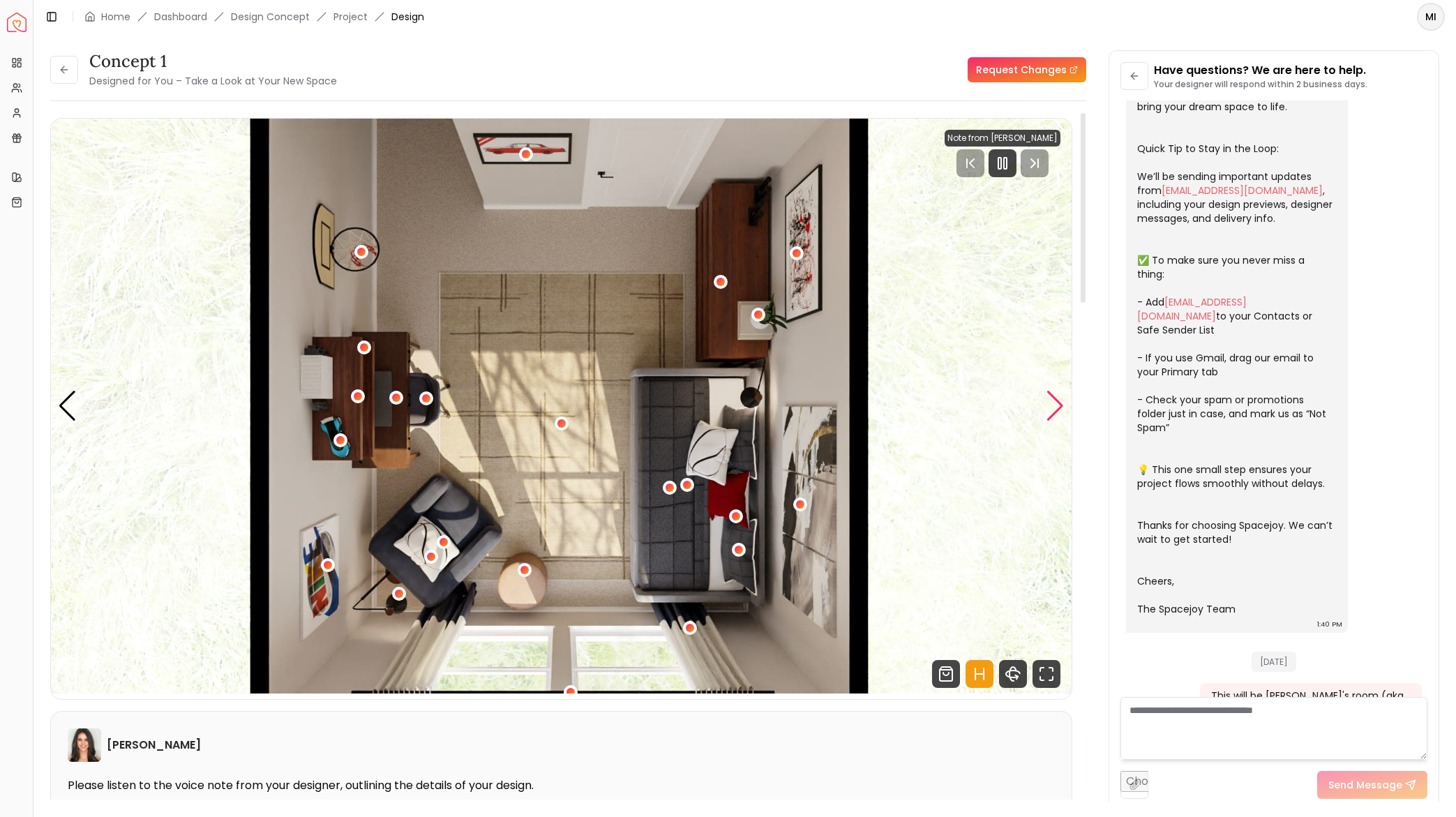
click at [1052, 403] on div "Next slide" at bounding box center [1056, 406] width 19 height 30
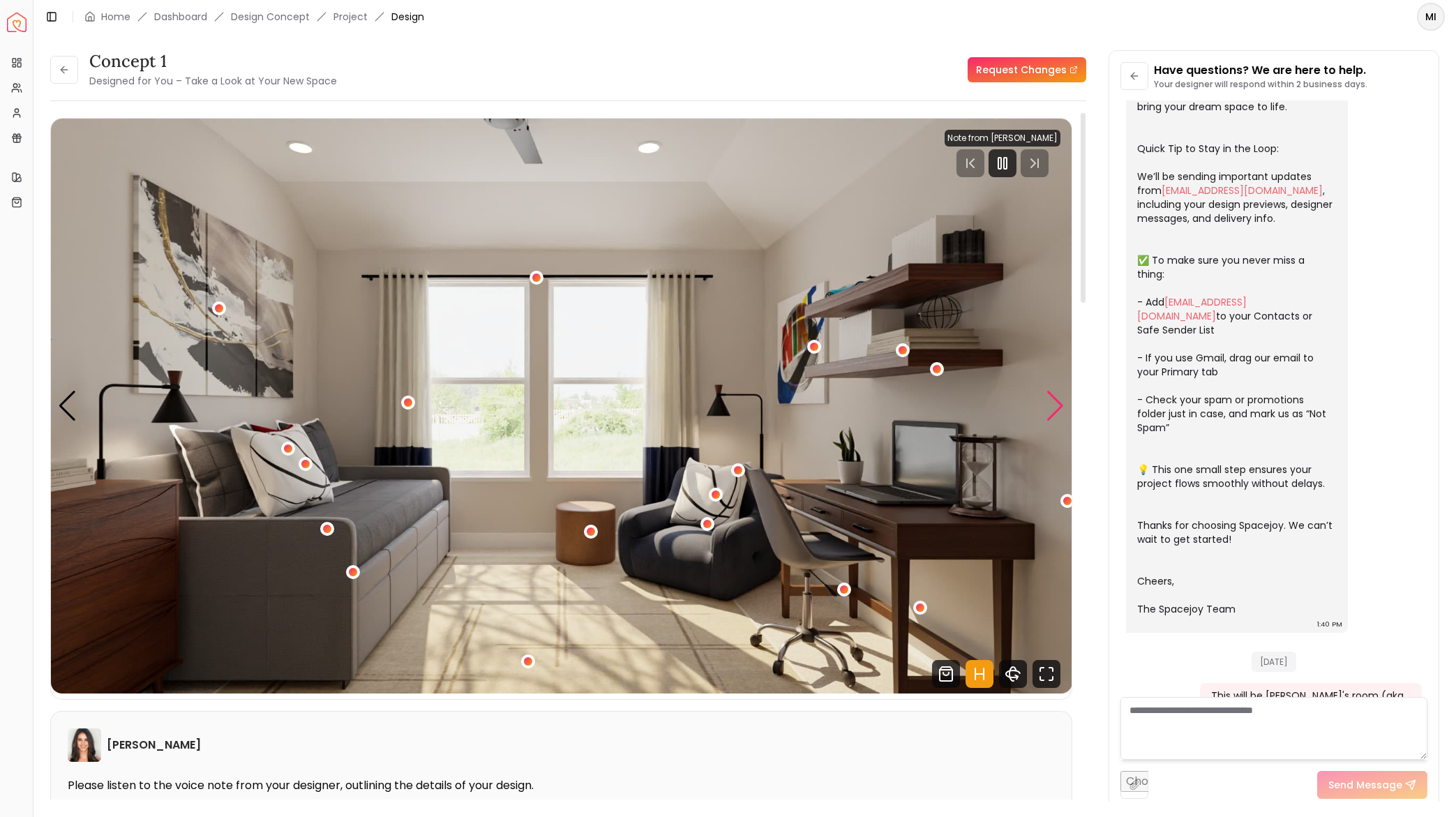
click at [1052, 403] on div "Next slide" at bounding box center [1056, 406] width 19 height 30
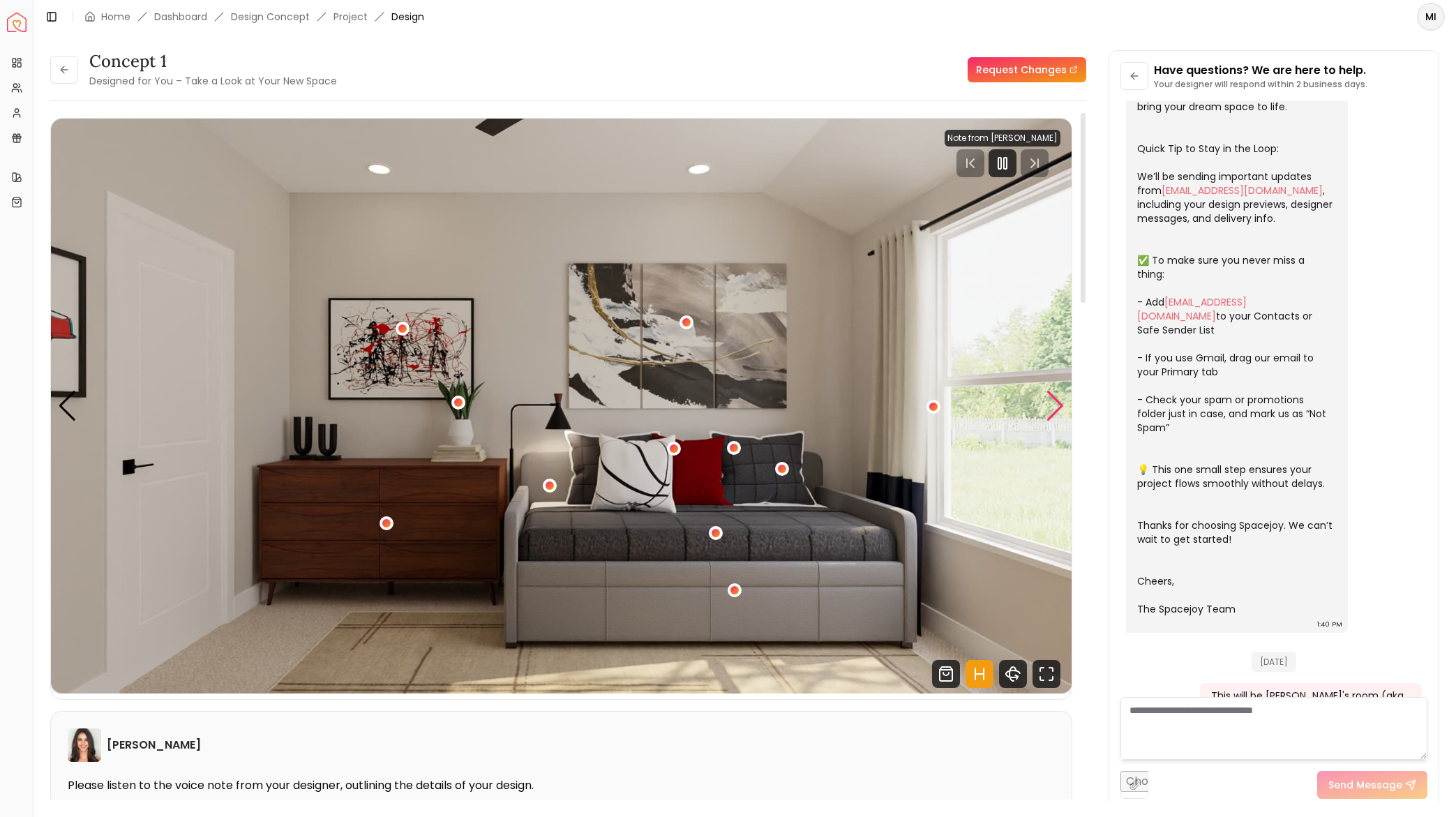
click at [1052, 403] on div "Next slide" at bounding box center [1056, 406] width 19 height 30
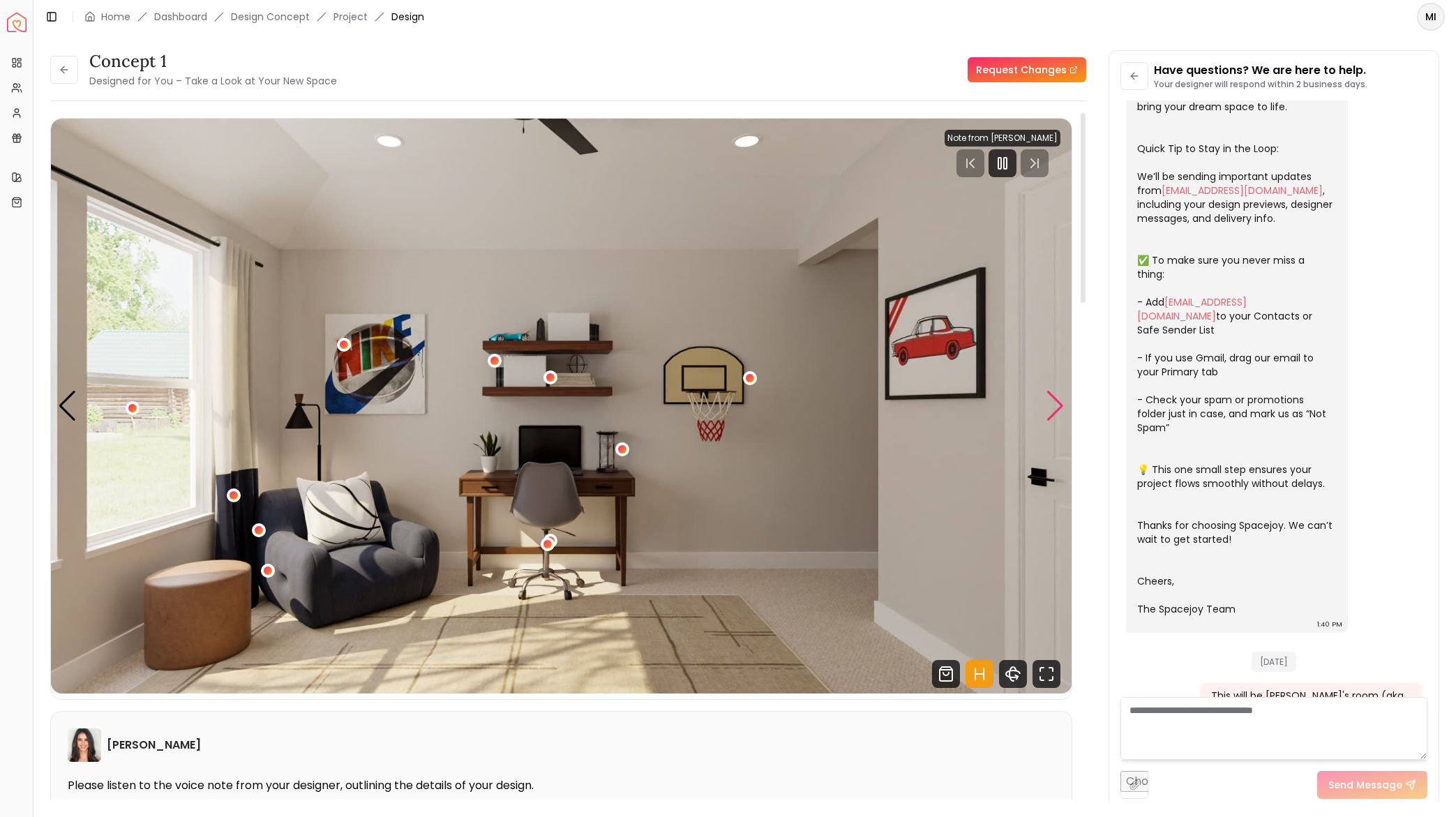
click at [1052, 403] on div "Next slide" at bounding box center [1056, 406] width 19 height 30
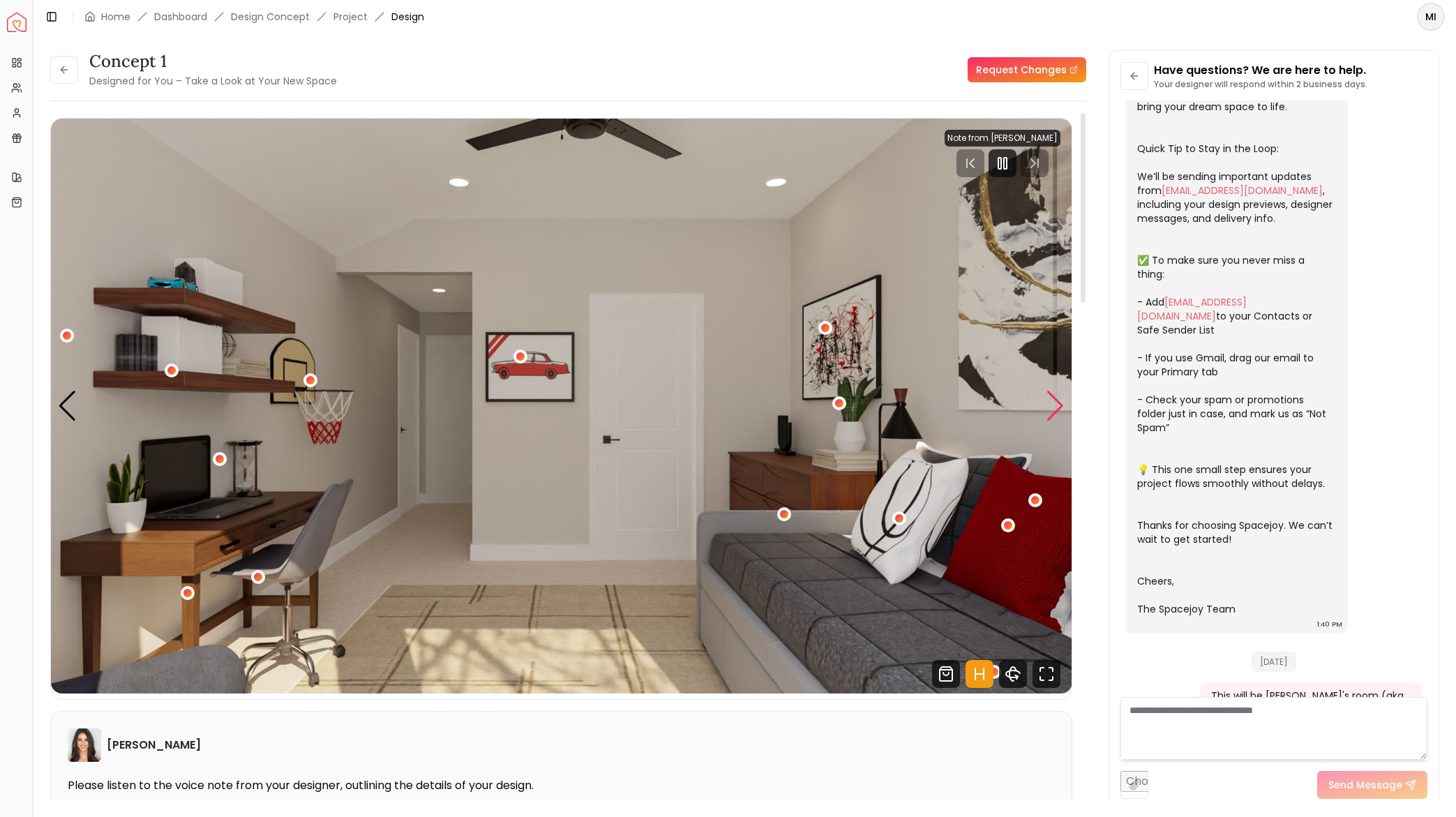
click at [1052, 403] on div "Next slide" at bounding box center [1056, 406] width 19 height 30
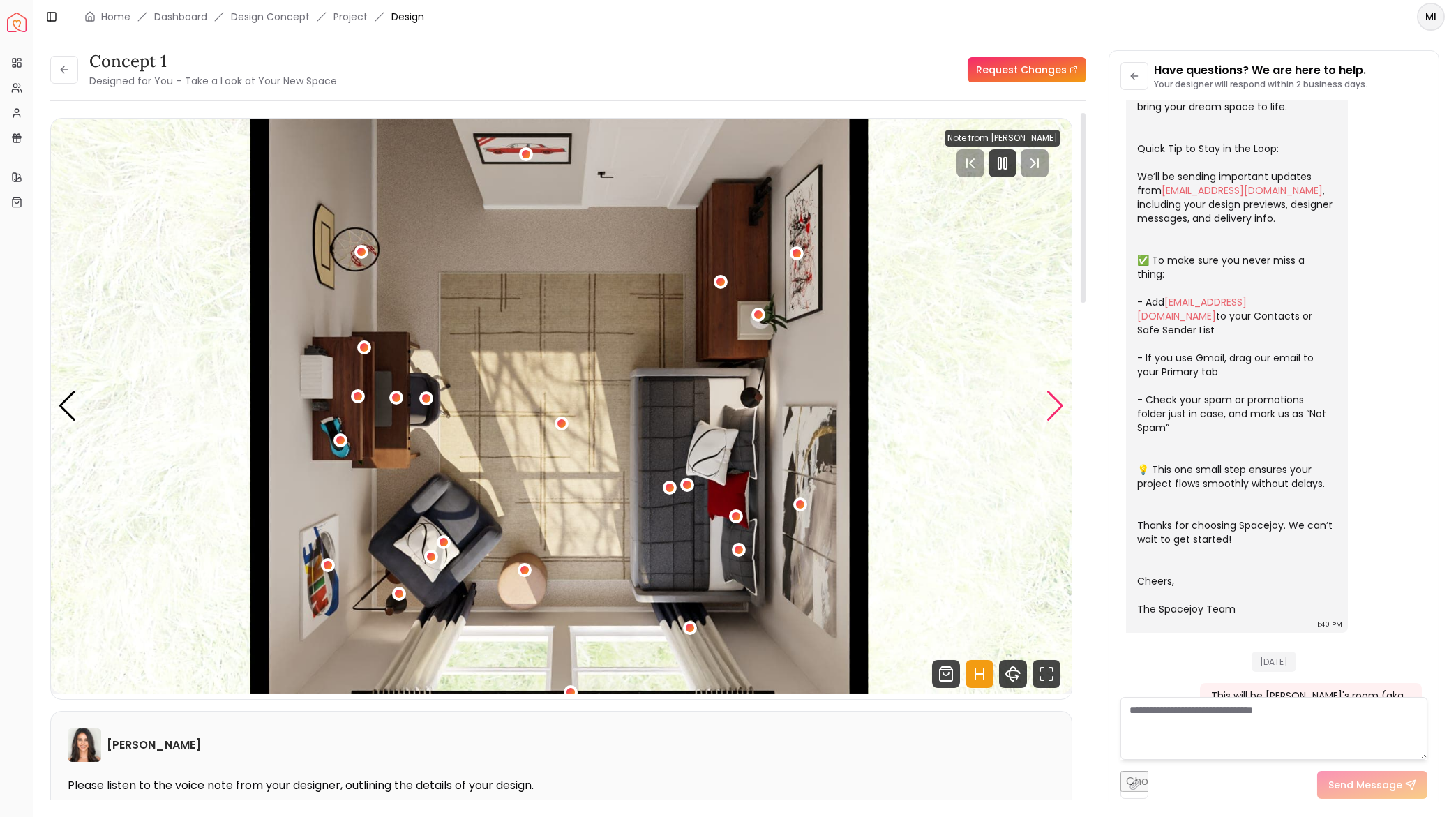
click at [1055, 403] on div "Next slide" at bounding box center [1056, 406] width 19 height 30
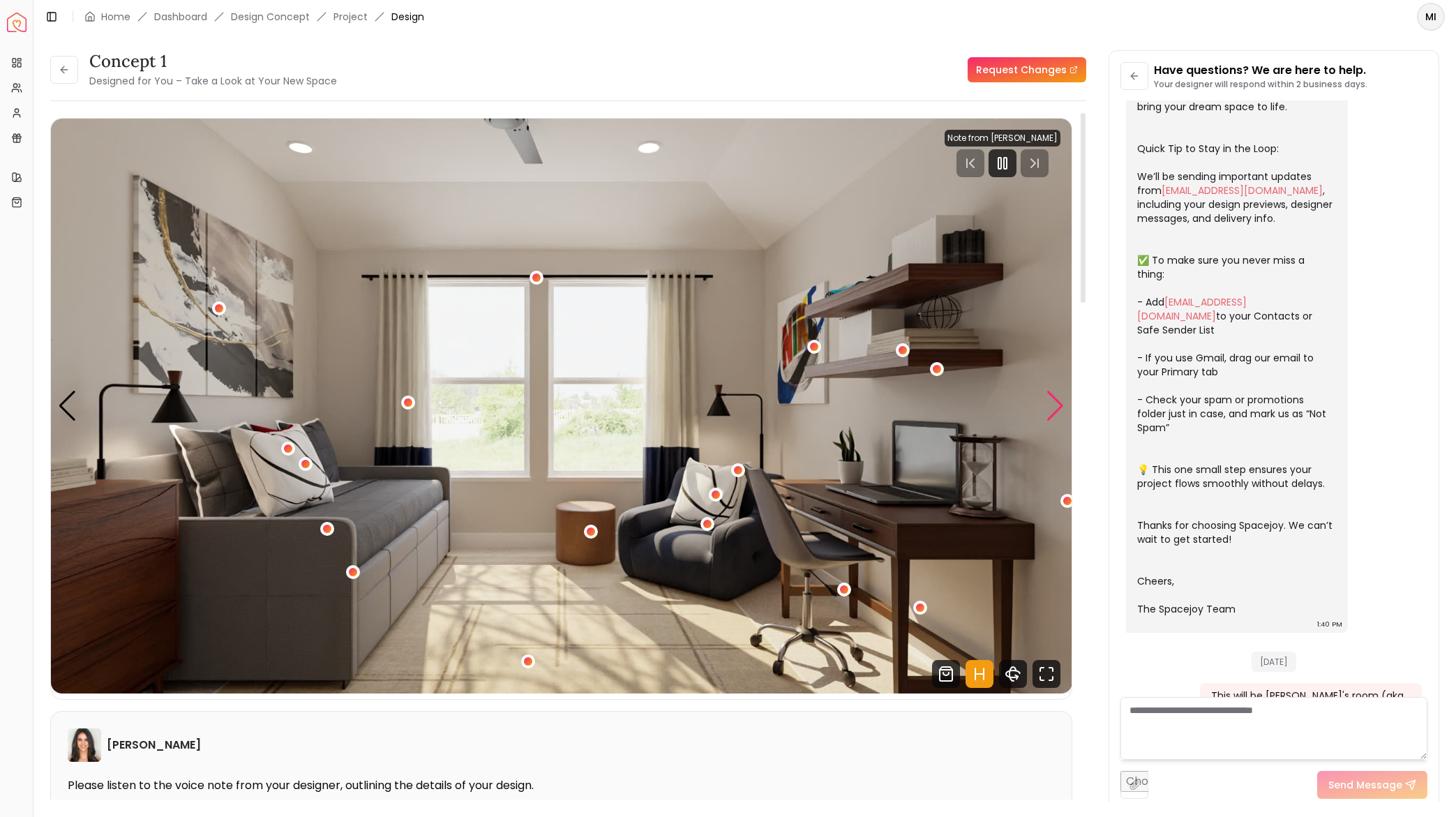
click at [1056, 404] on div "Next slide" at bounding box center [1056, 406] width 19 height 30
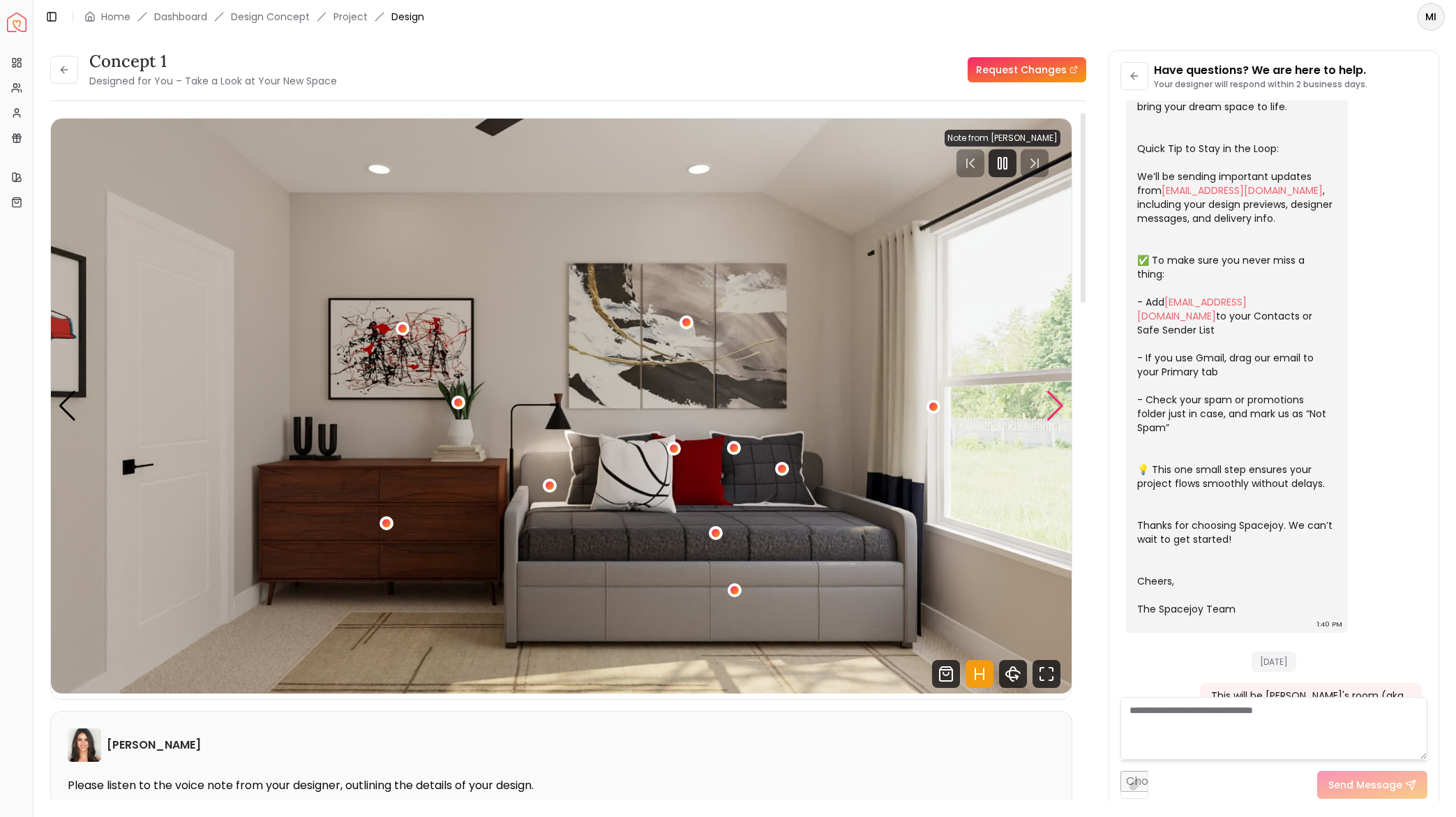
click at [1056, 404] on div "Next slide" at bounding box center [1056, 406] width 19 height 30
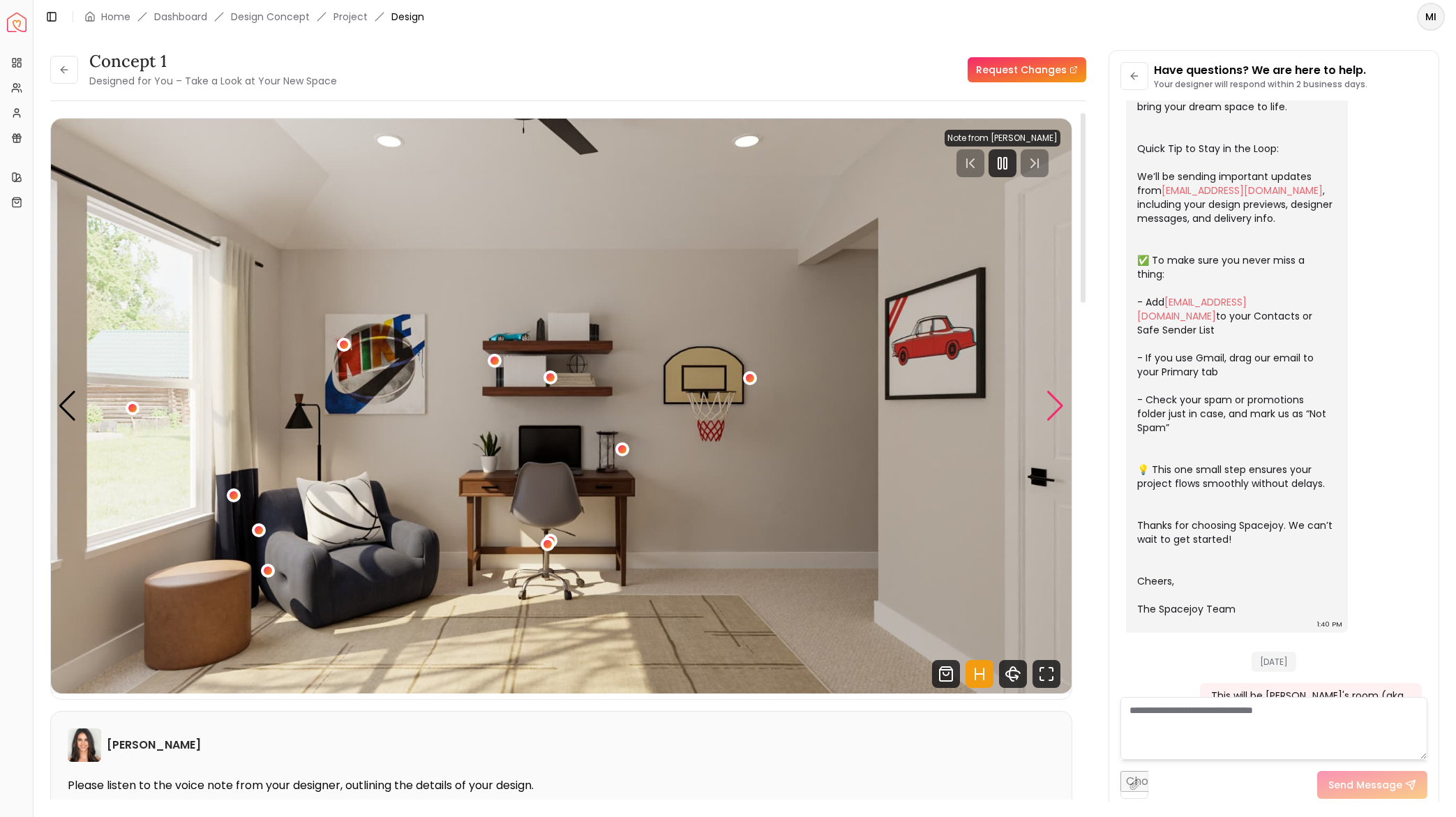
click at [1056, 404] on div "Next slide" at bounding box center [1056, 406] width 19 height 30
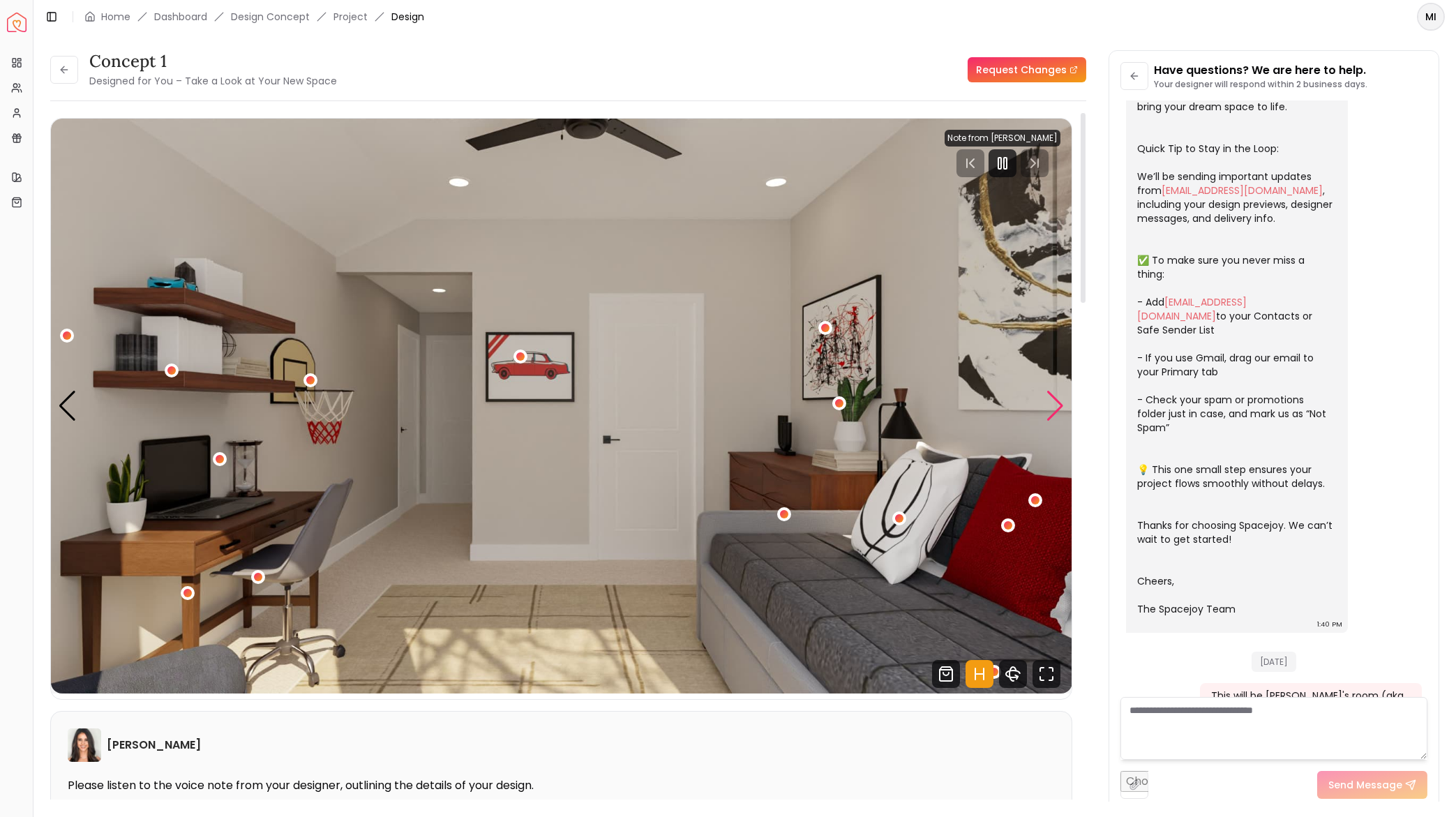
click at [1056, 404] on div "Next slide" at bounding box center [1056, 406] width 19 height 30
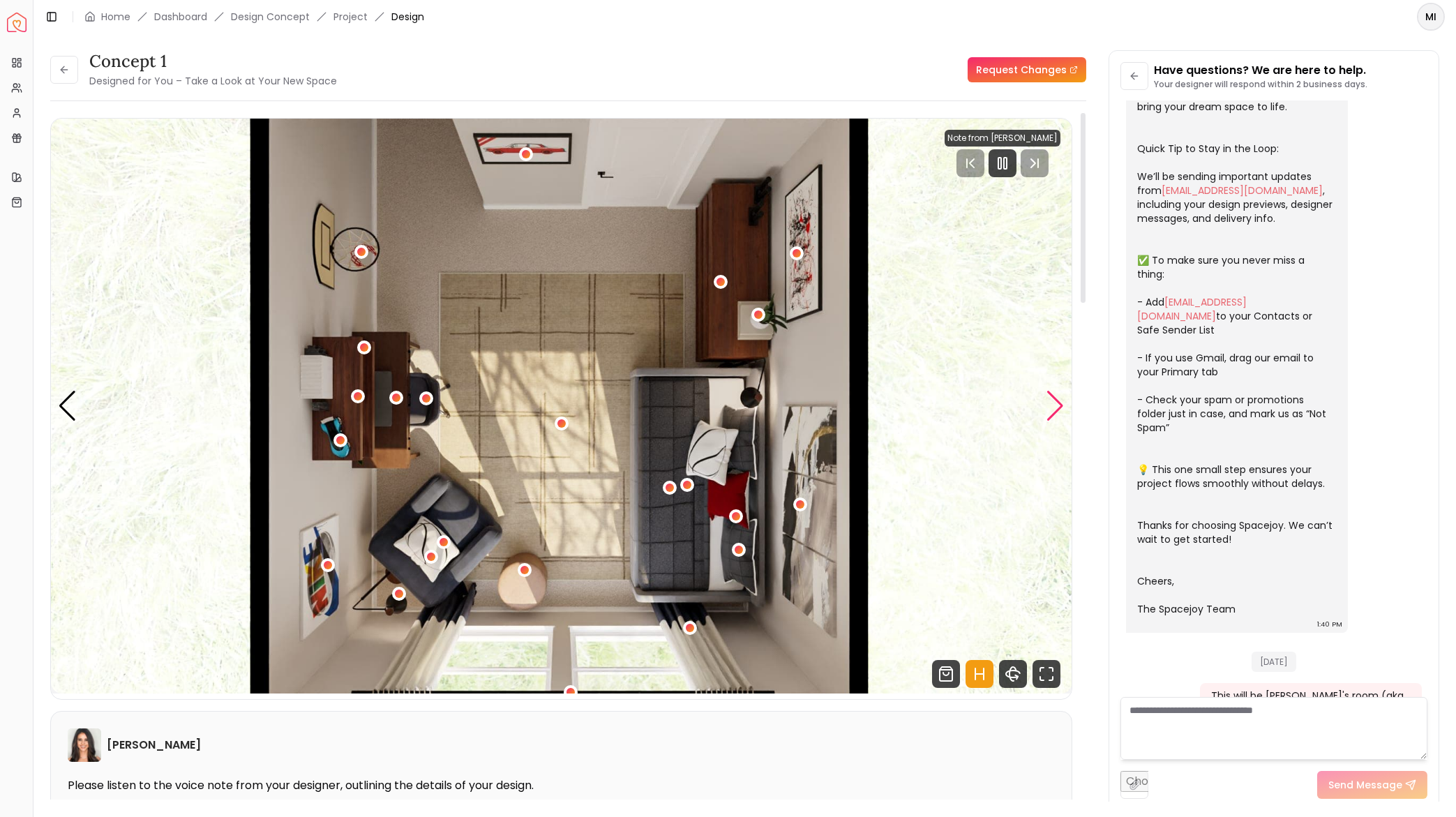
click at [1056, 404] on div "Next slide" at bounding box center [1056, 406] width 19 height 30
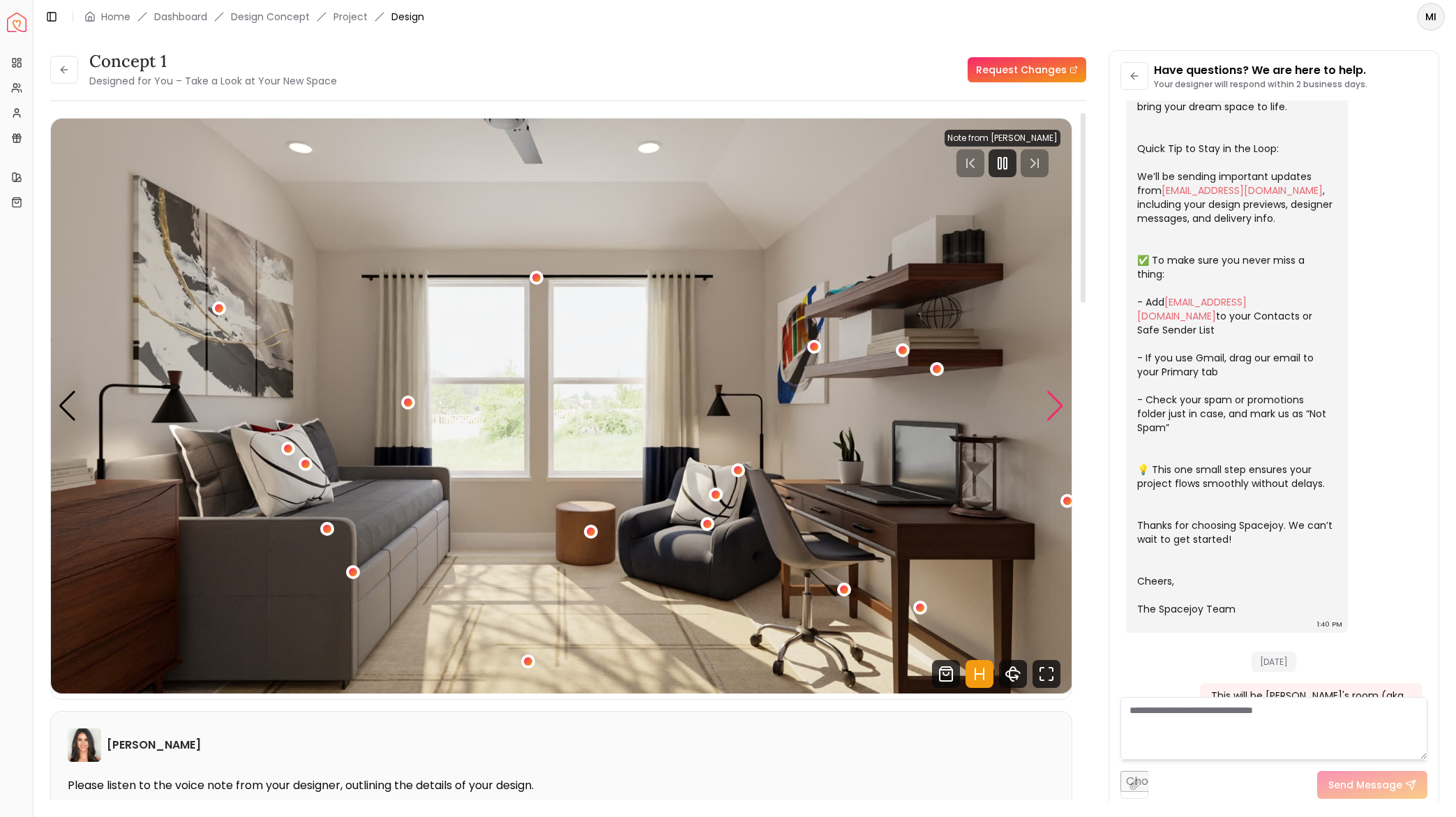
click at [1048, 403] on div "Next slide" at bounding box center [1056, 406] width 19 height 30
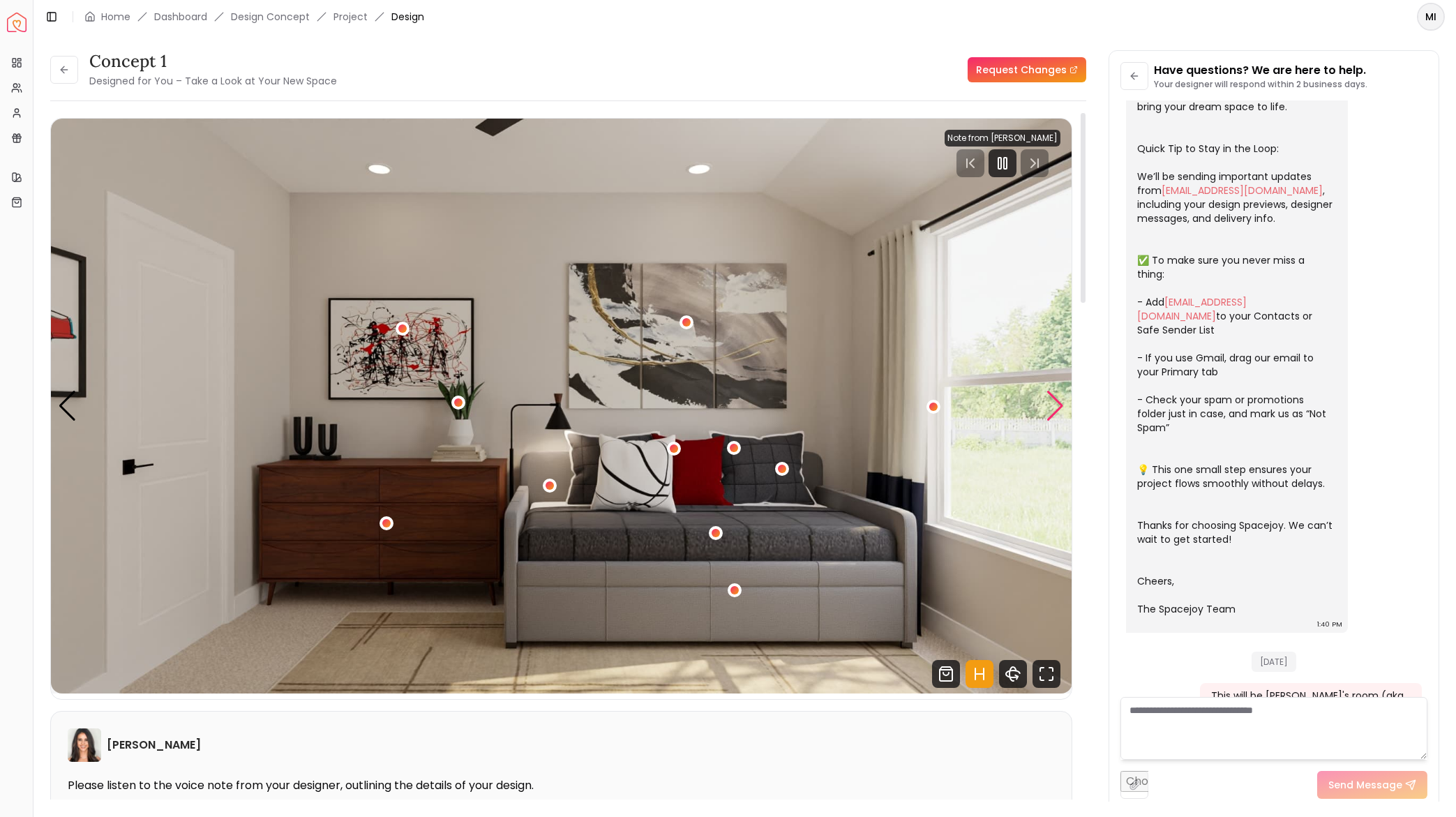
click at [1055, 405] on div "Next slide" at bounding box center [1056, 406] width 19 height 30
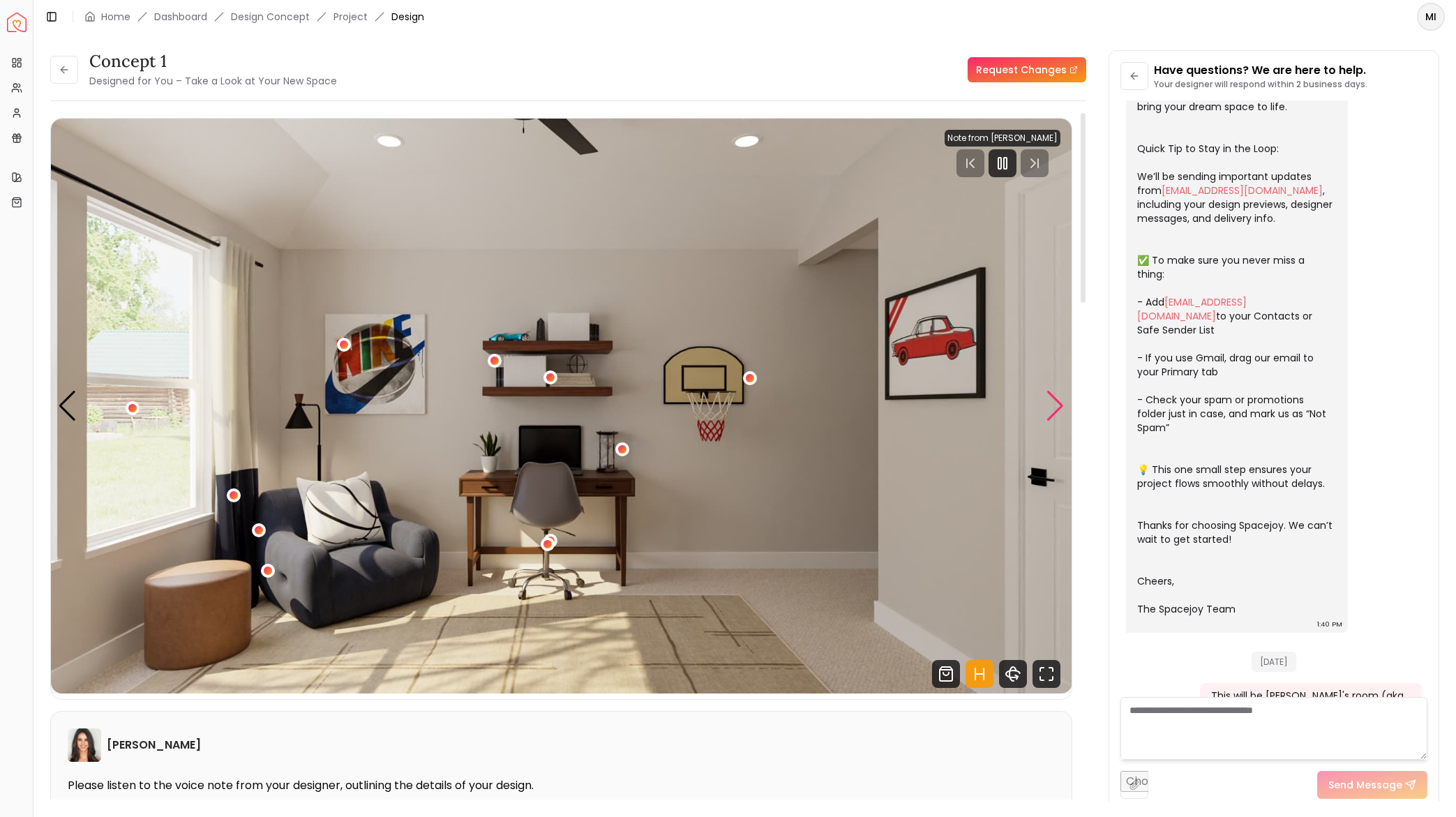
click at [1054, 405] on div "Next slide" at bounding box center [1056, 406] width 19 height 30
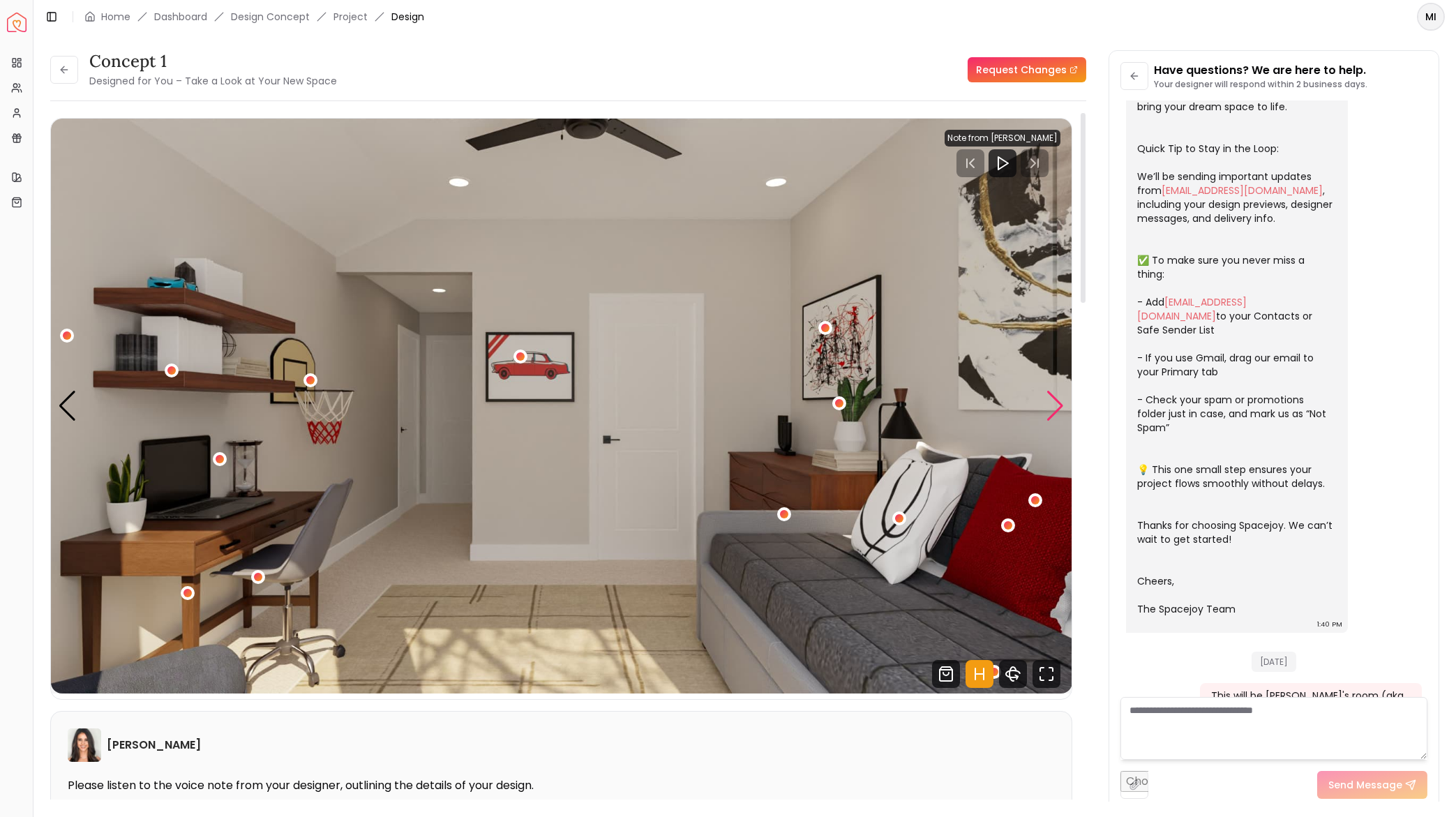
click at [1057, 404] on div "Next slide" at bounding box center [1056, 406] width 19 height 30
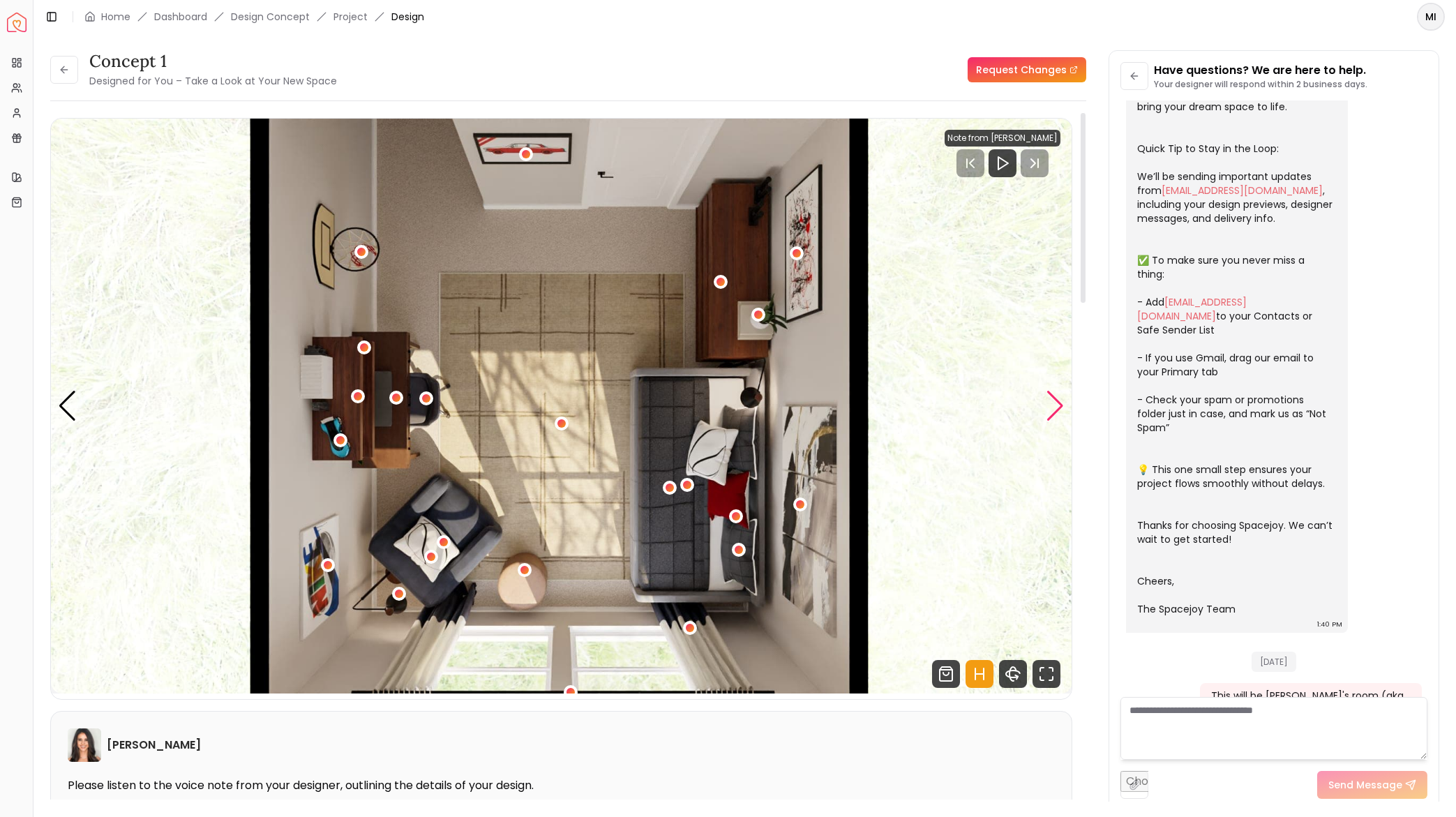
click at [1047, 406] on div "Next slide" at bounding box center [1056, 406] width 19 height 30
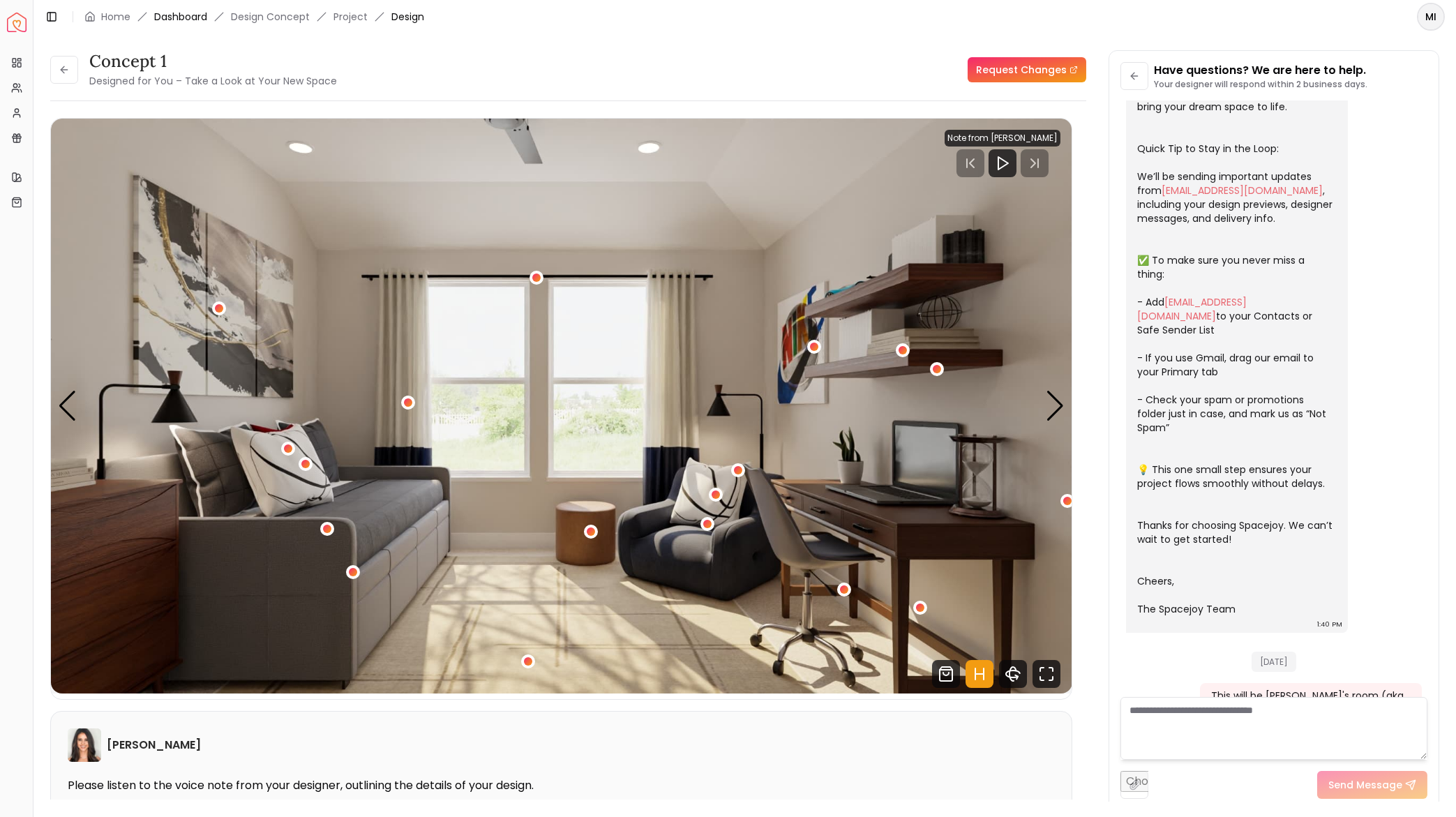
click at [191, 15] on link "Dashboard" at bounding box center [181, 16] width 53 height 14
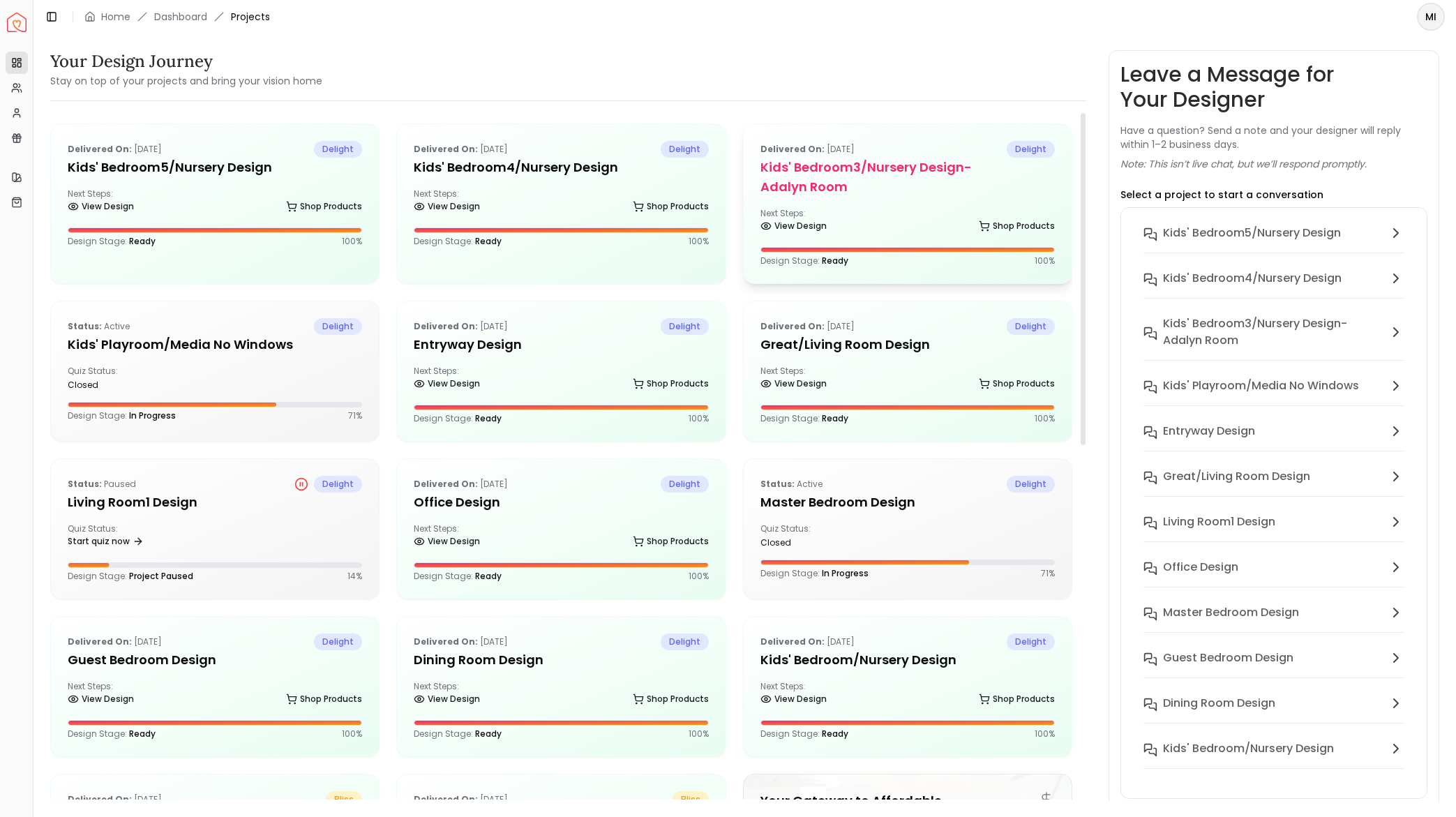
click at [856, 176] on h5 "Kids' Bedroom3/Nursery design- Adalyn room" at bounding box center [908, 177] width 294 height 39
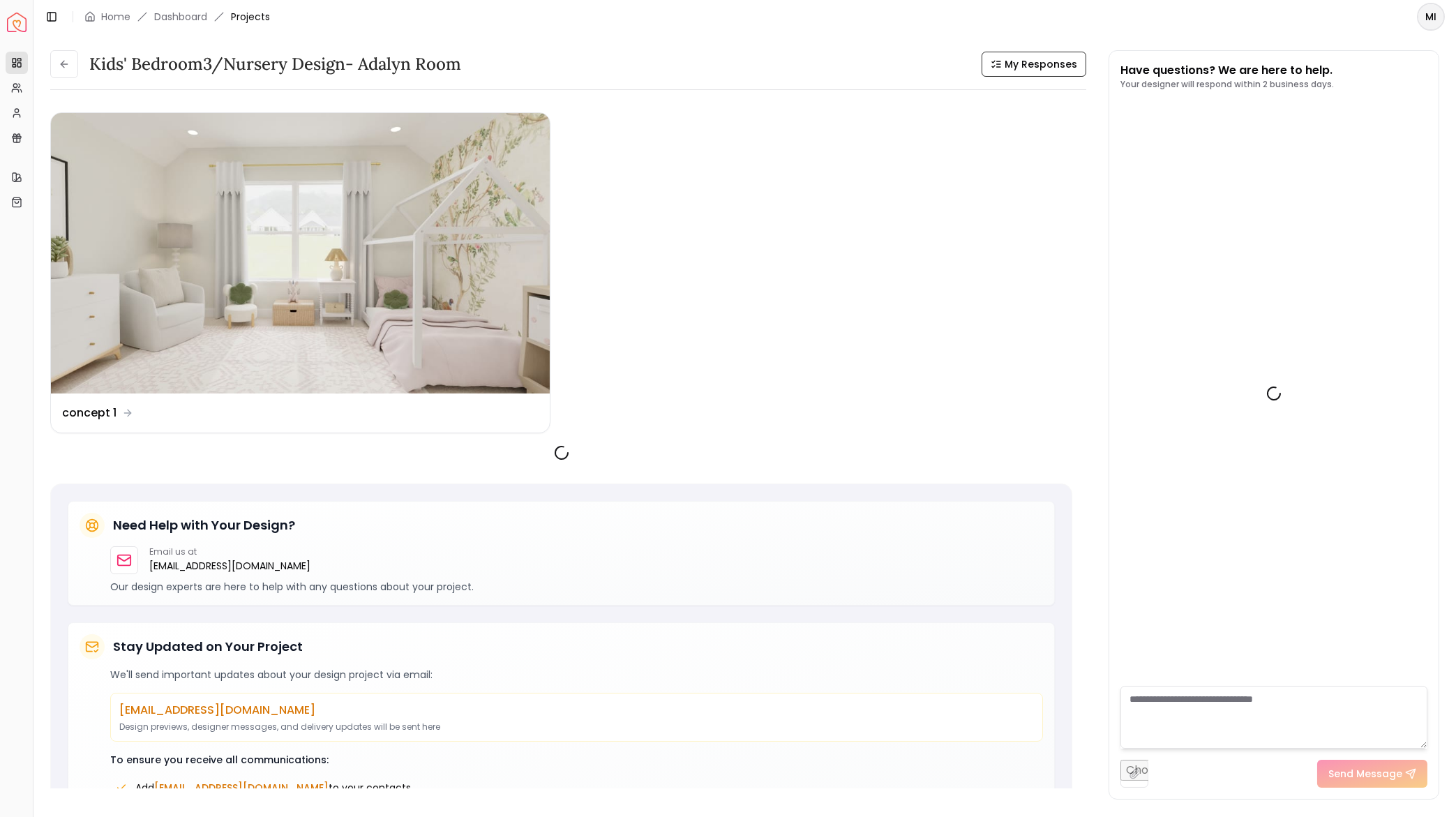
scroll to position [867, 0]
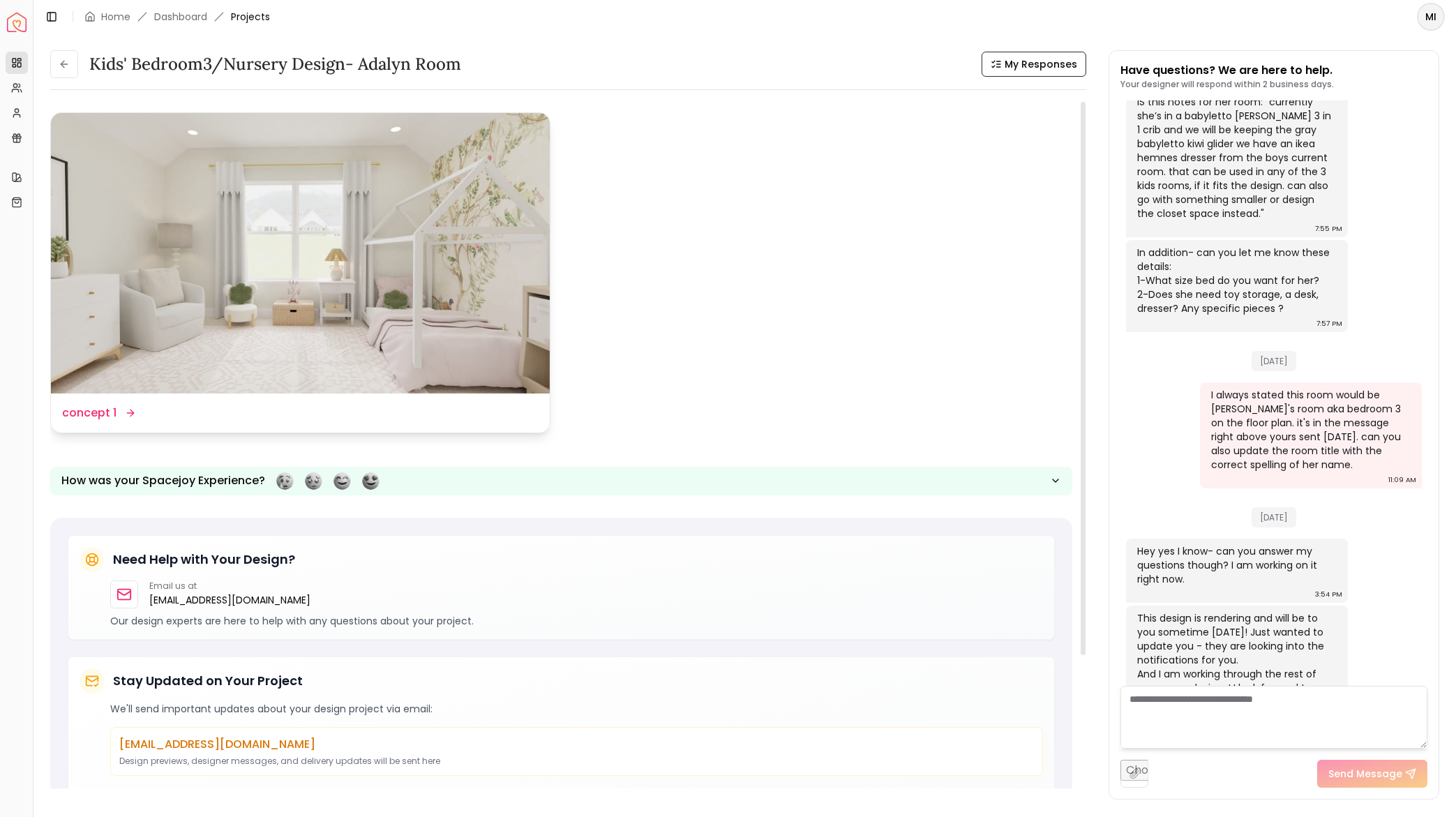
click at [340, 259] on img at bounding box center [300, 253] width 499 height 281
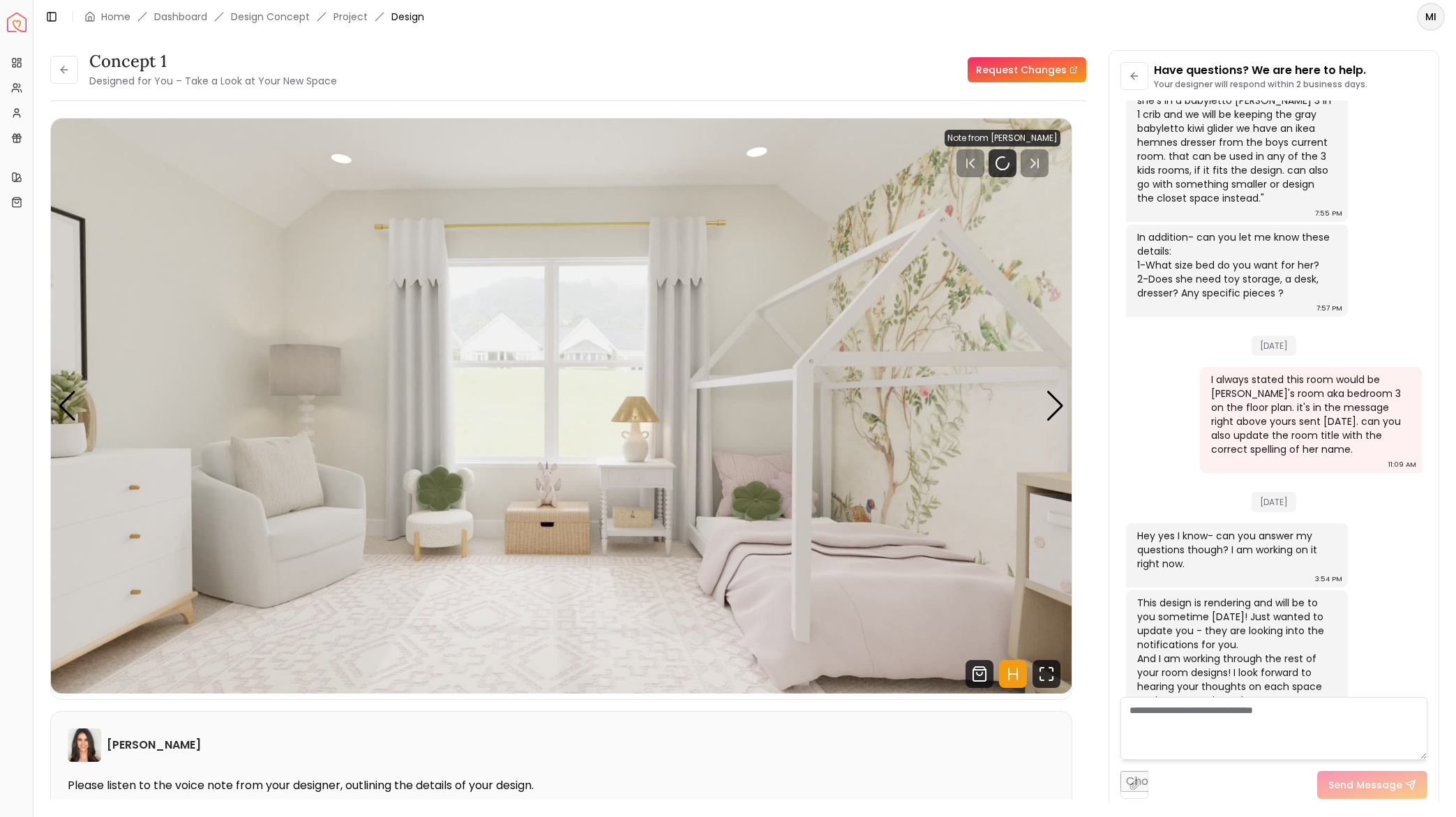
scroll to position [858, 0]
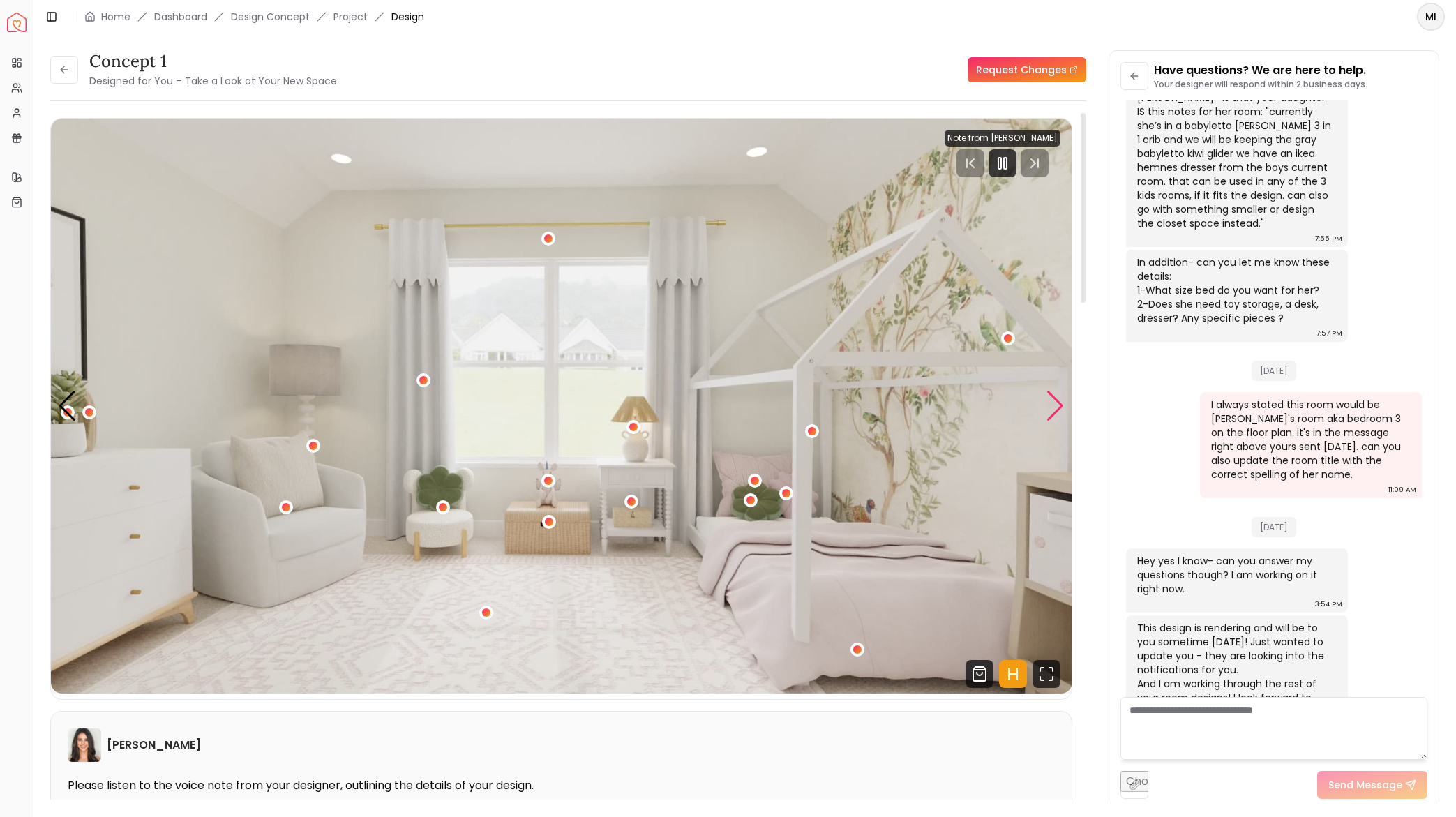
click at [1049, 408] on div "Next slide" at bounding box center [1056, 406] width 19 height 30
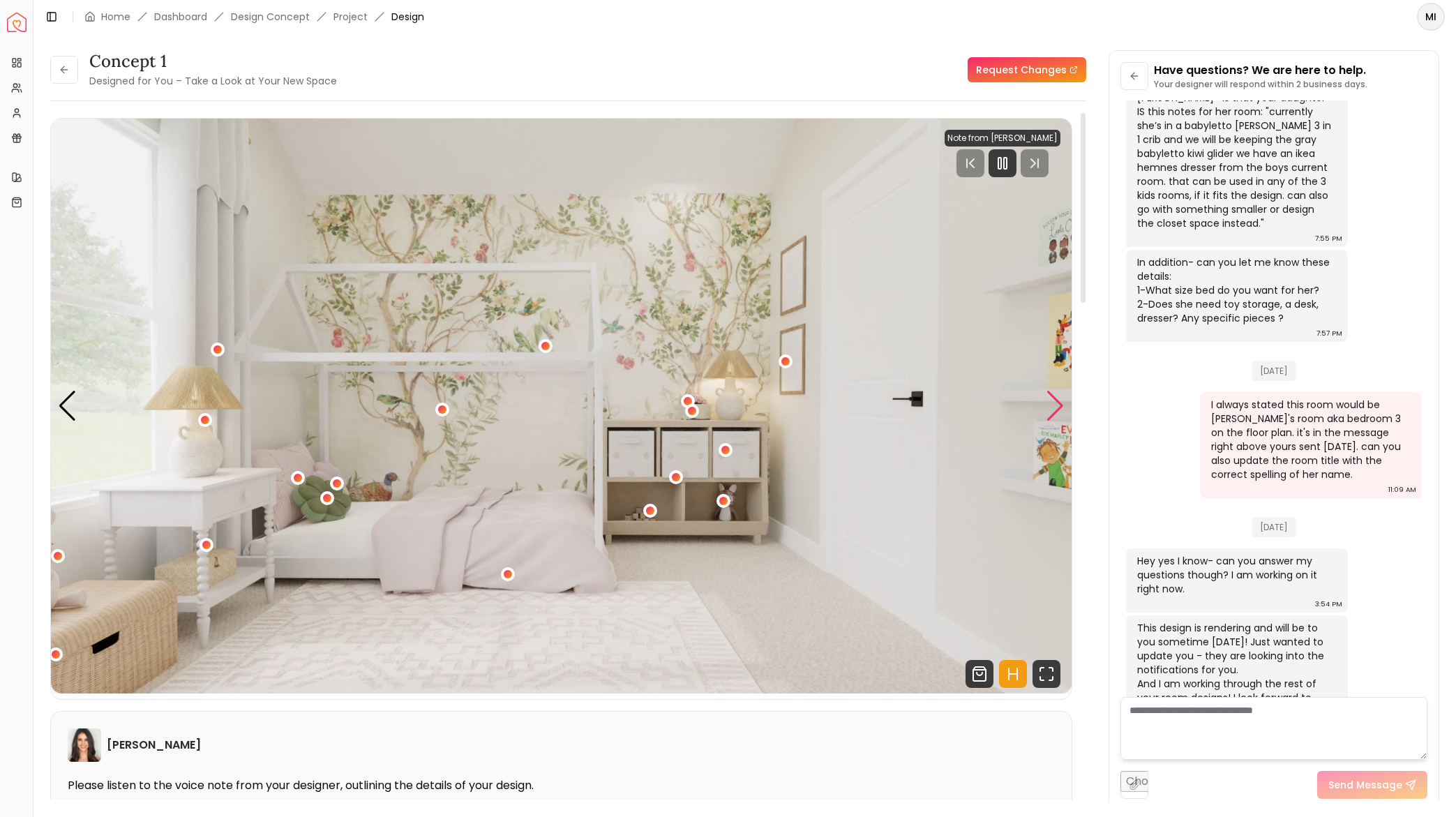
click at [1057, 403] on div "Next slide" at bounding box center [1056, 406] width 19 height 30
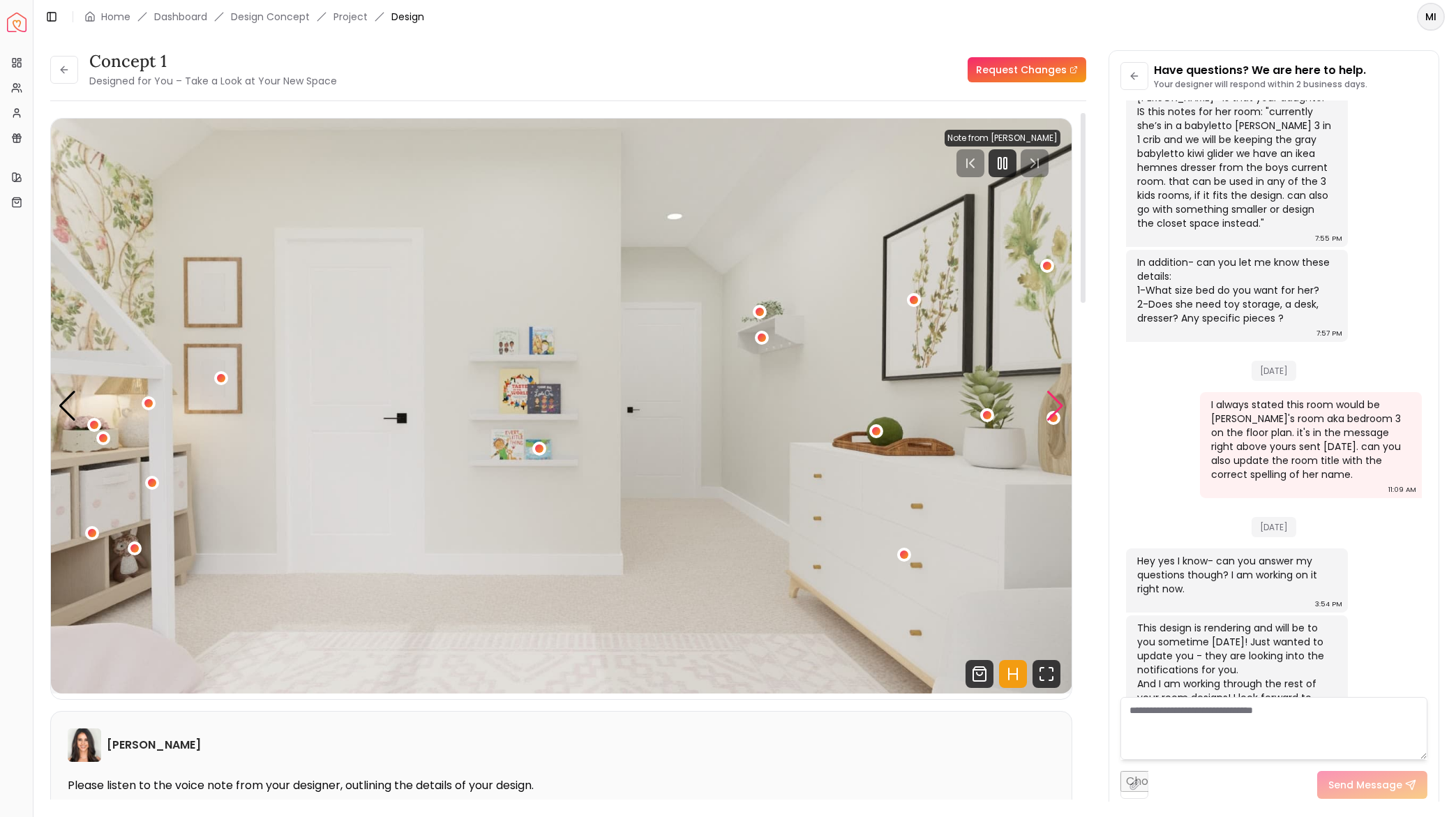
click at [1058, 412] on div "Next slide" at bounding box center [1056, 406] width 19 height 30
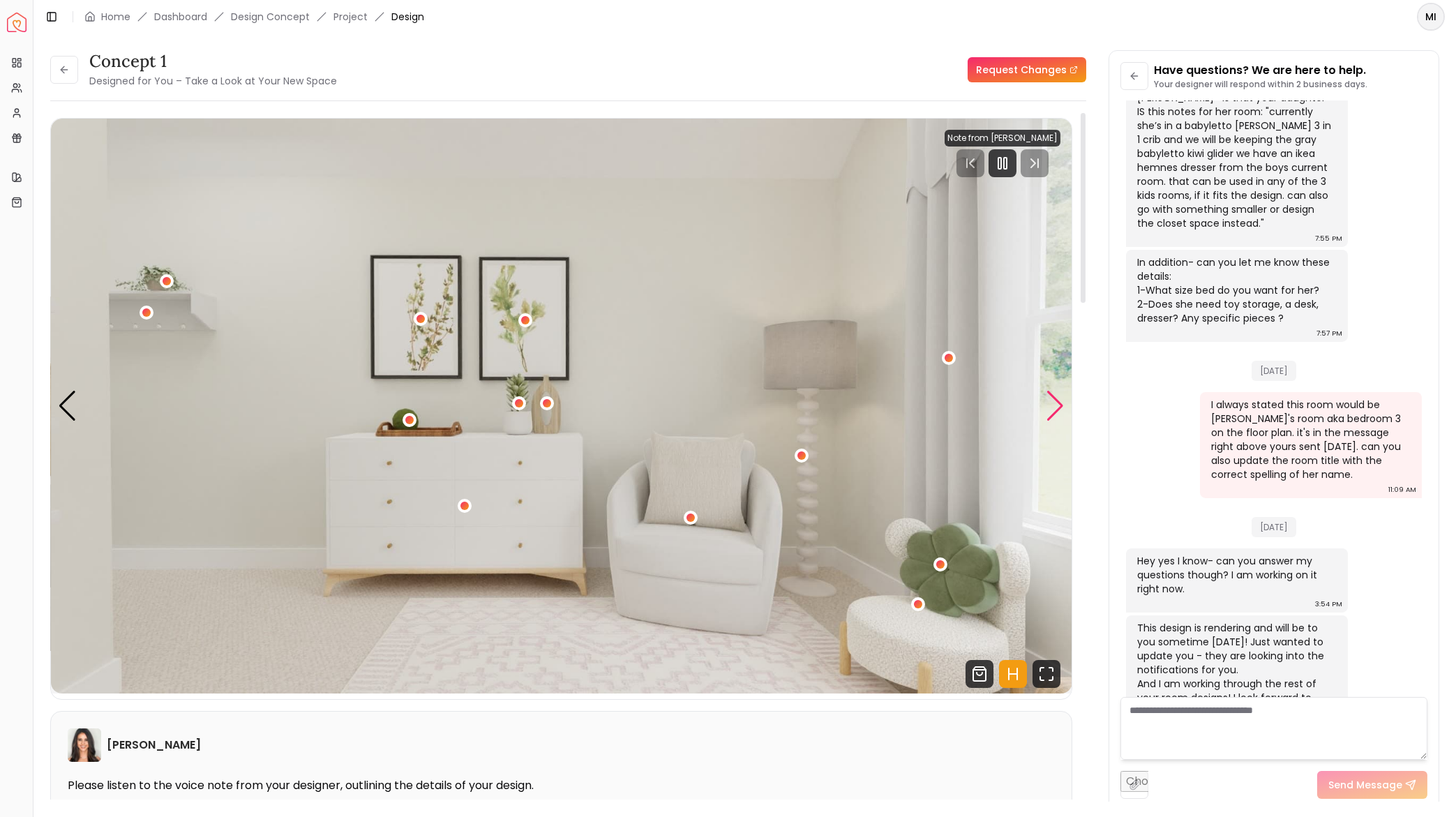
click at [1052, 402] on div "Next slide" at bounding box center [1056, 406] width 19 height 30
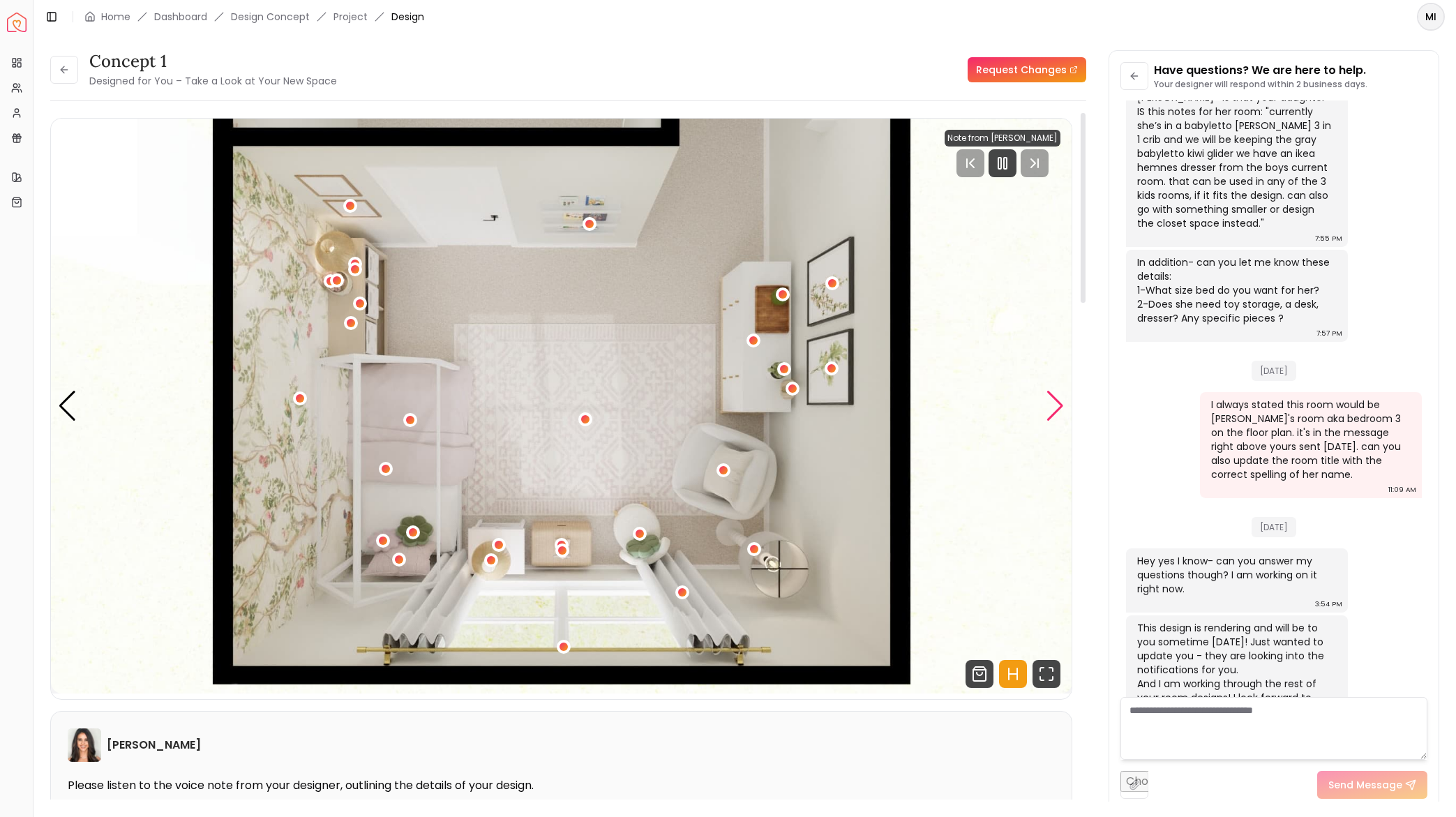
click at [1048, 408] on div "Next slide" at bounding box center [1056, 406] width 19 height 30
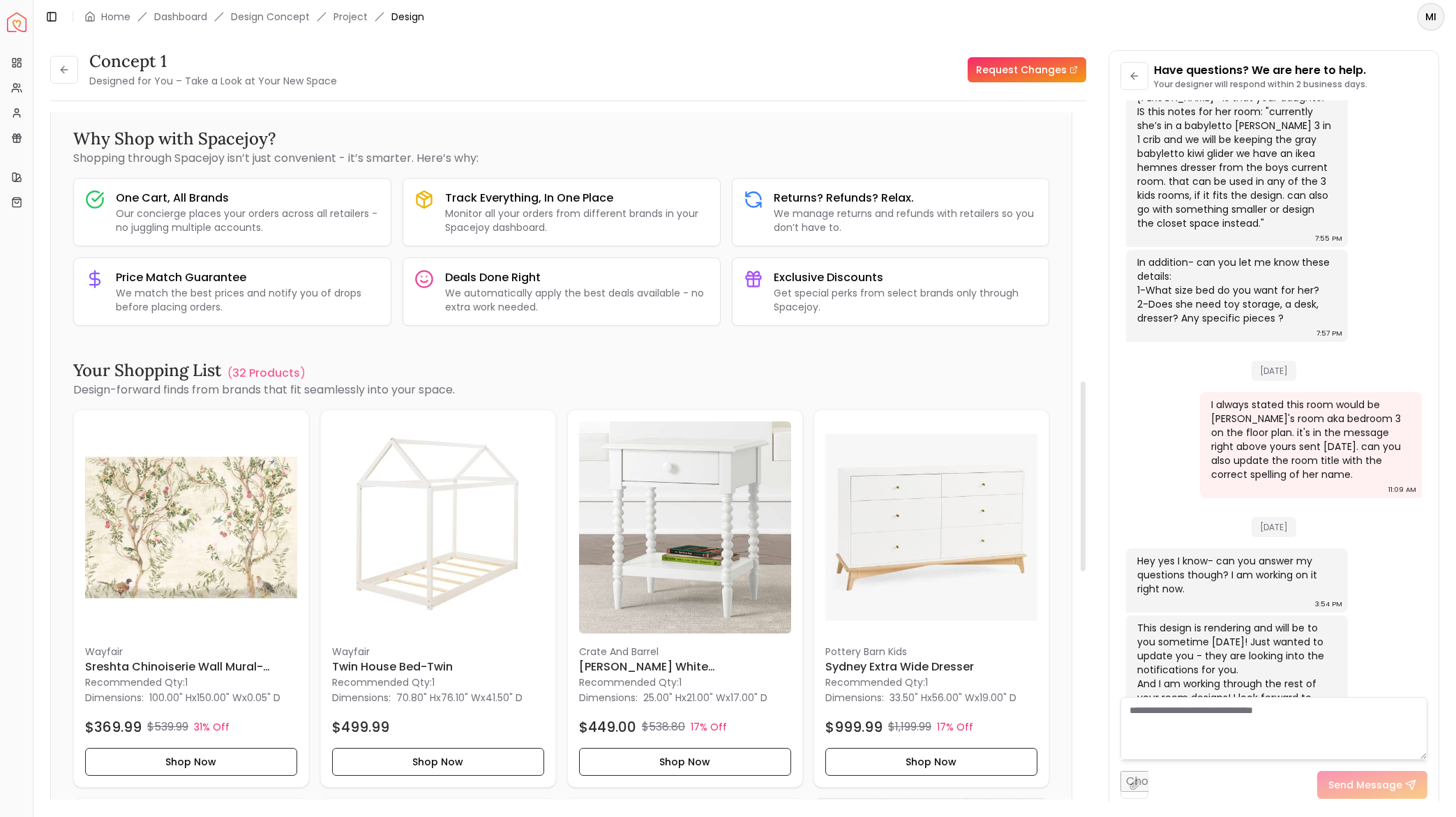
scroll to position [974, 0]
click at [234, 489] on img at bounding box center [191, 526] width 212 height 212
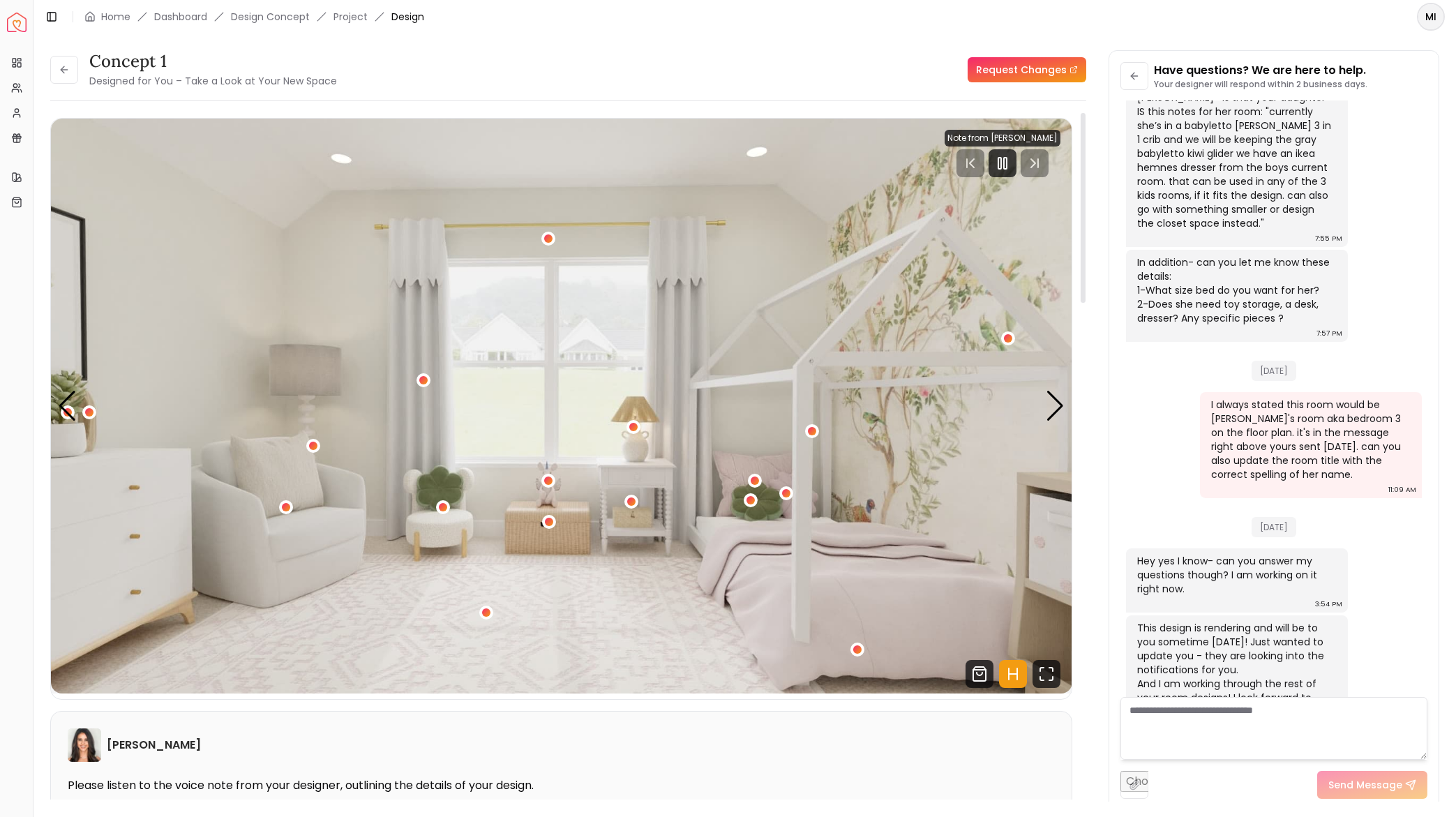
scroll to position [0, 0]
click at [193, 14] on link "Dashboard" at bounding box center [181, 16] width 53 height 14
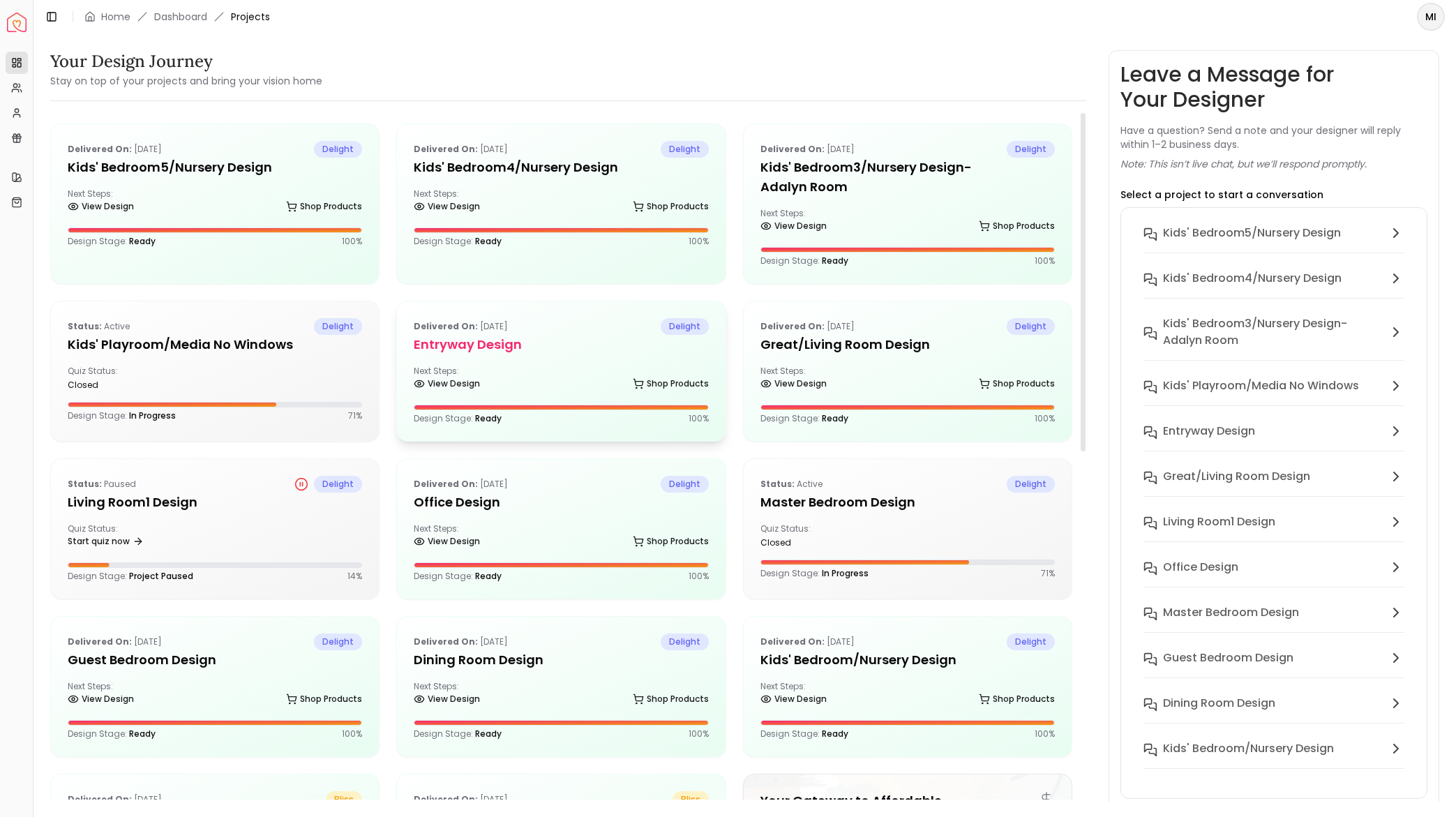
click at [545, 345] on h5 "entryway design" at bounding box center [561, 345] width 294 height 19
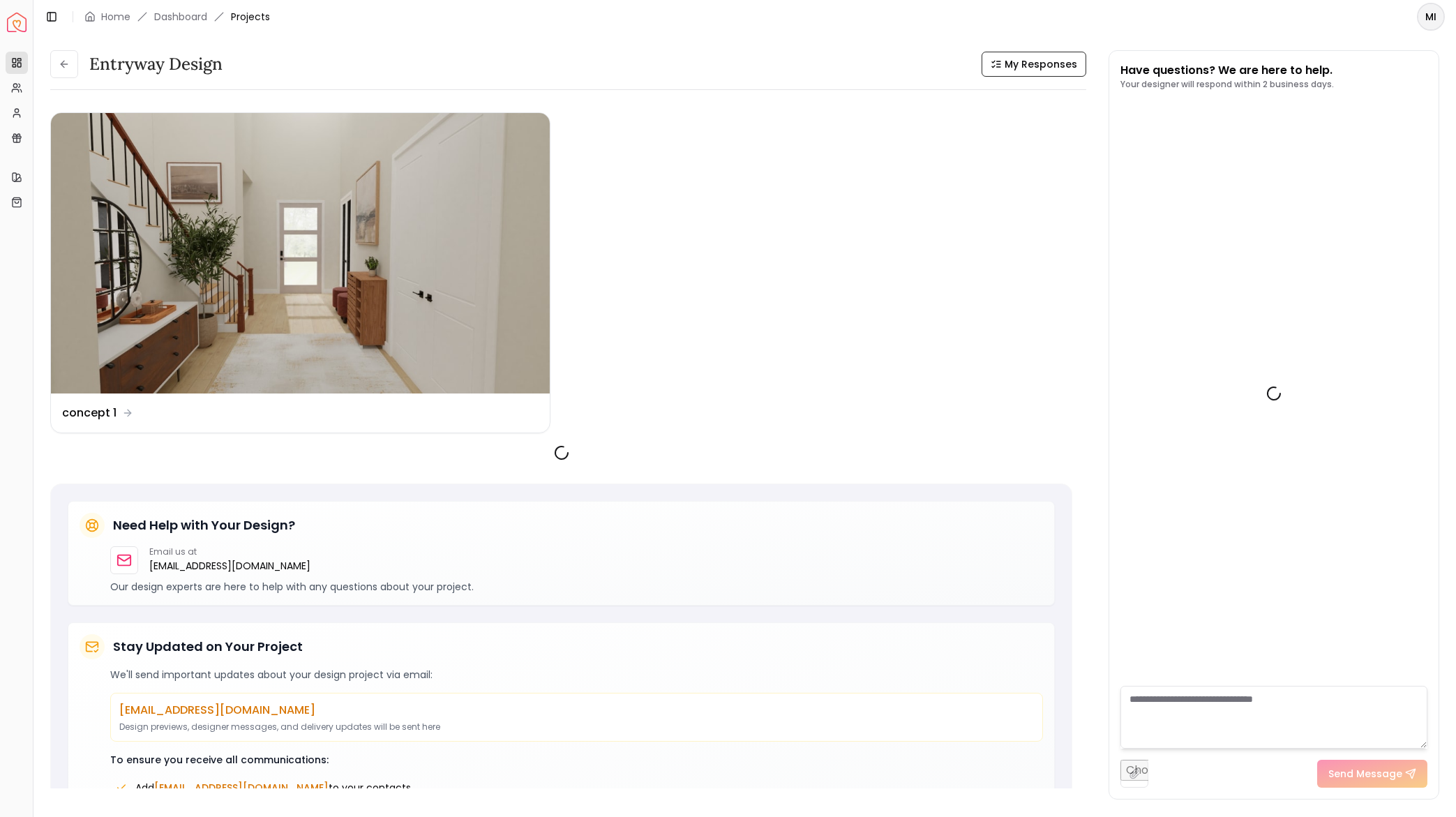
scroll to position [2272, 0]
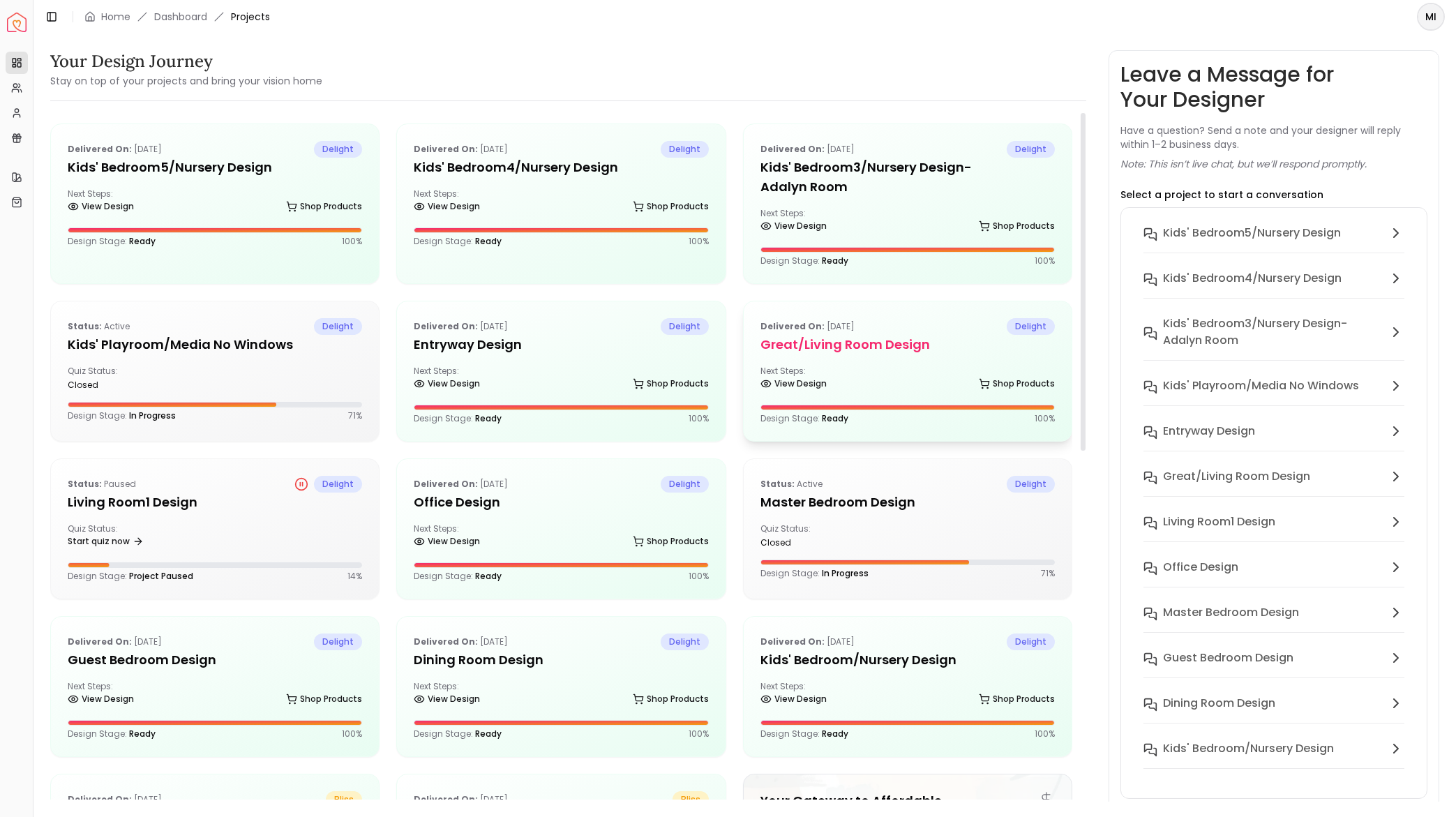
click at [803, 341] on h5 "Great/Living Room design" at bounding box center [908, 345] width 294 height 19
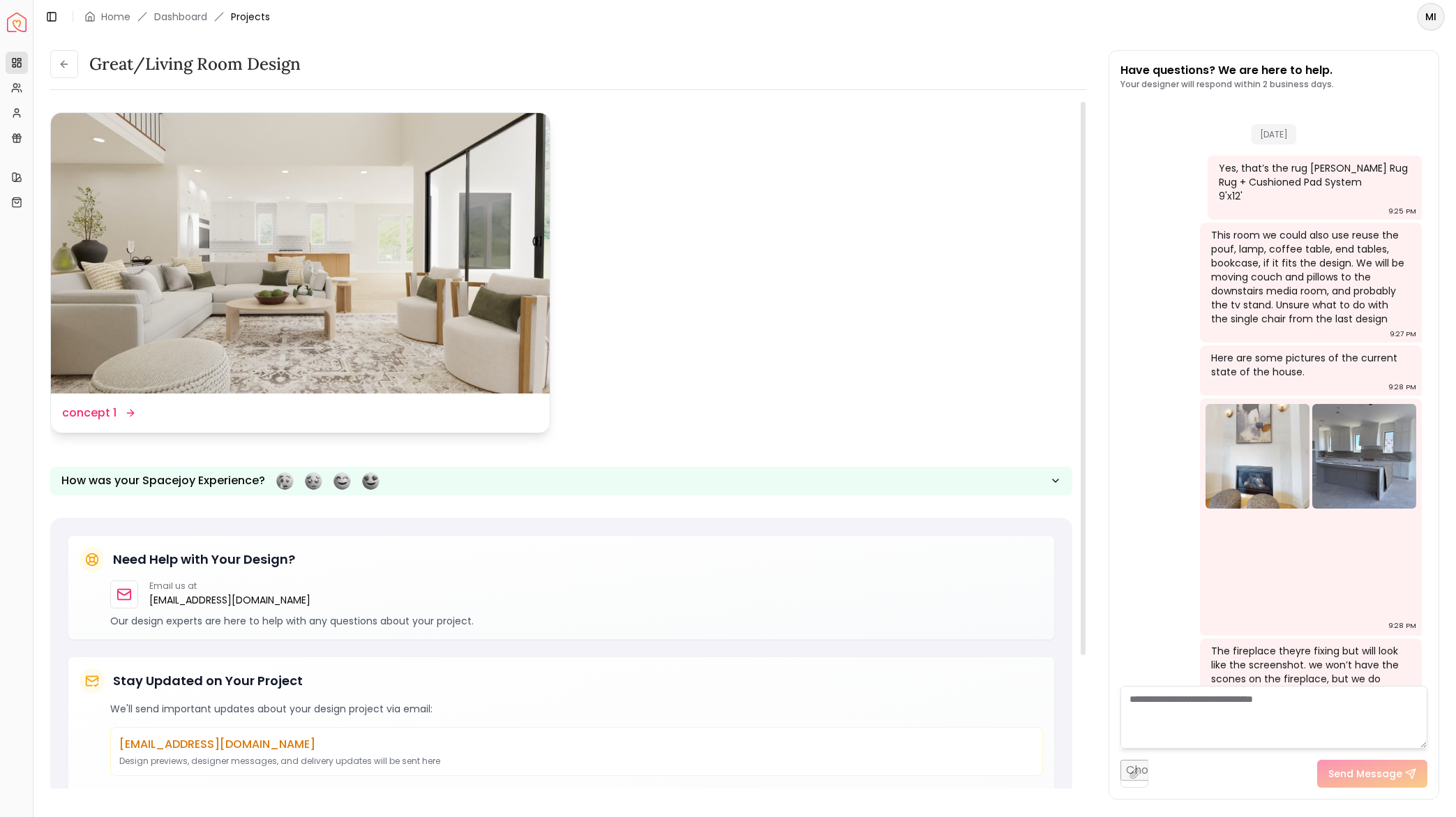
scroll to position [2189, 0]
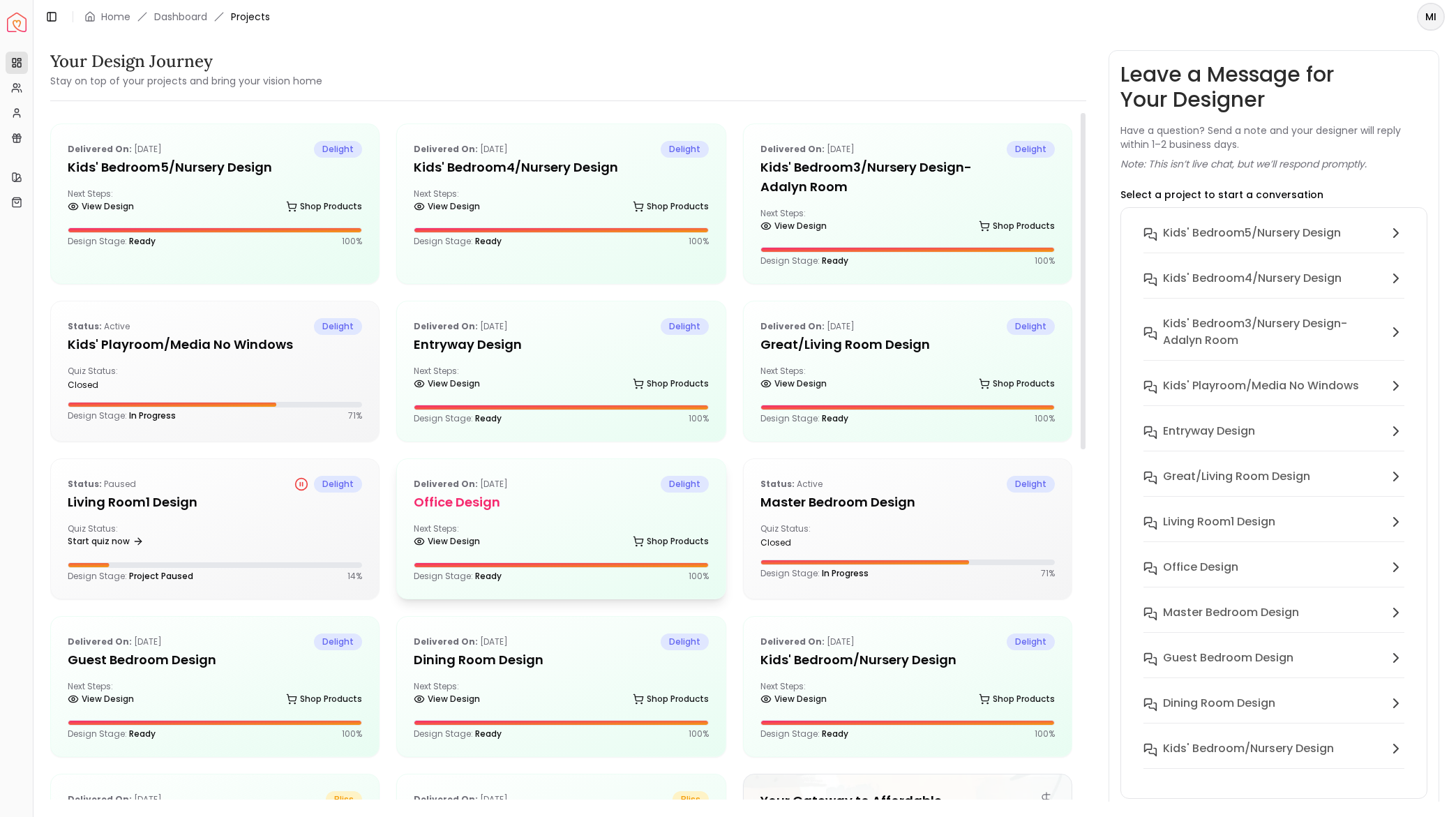
click at [504, 468] on div "Delivered on: [DATE] delight Office design Next Steps: View Design Shop Product…" at bounding box center [561, 528] width 328 height 140
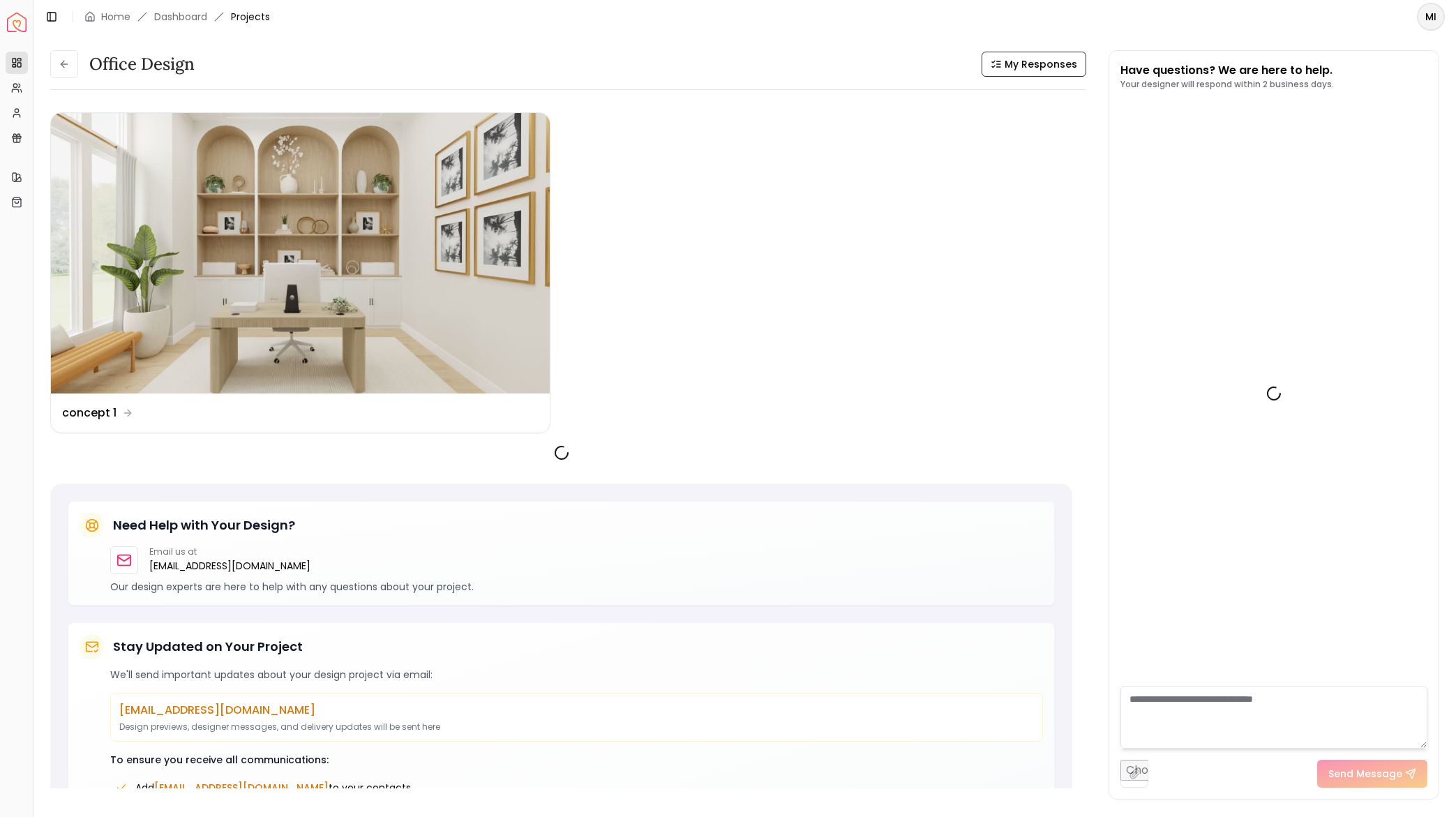
scroll to position [970, 0]
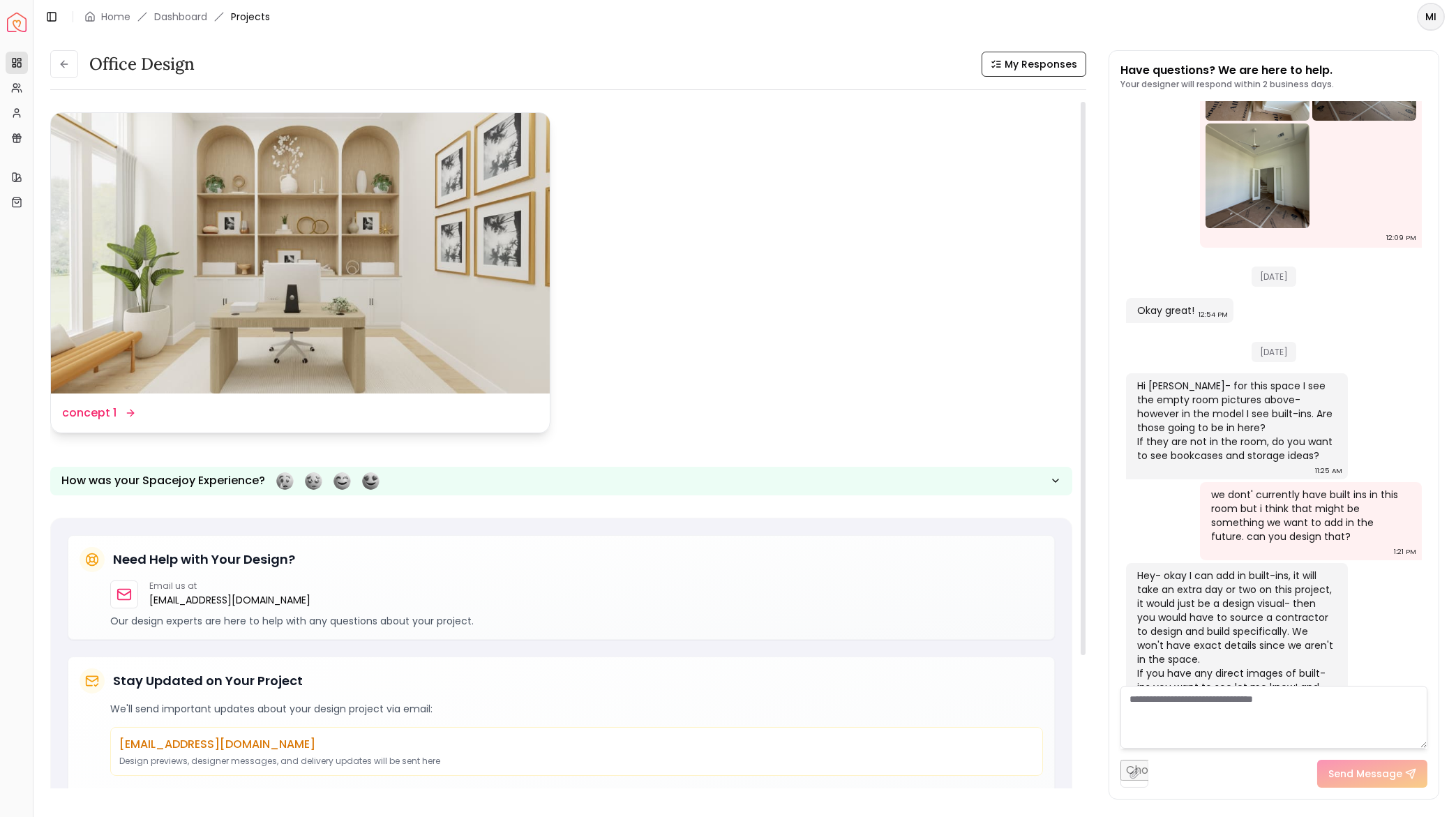
click at [418, 209] on img at bounding box center [300, 253] width 499 height 281
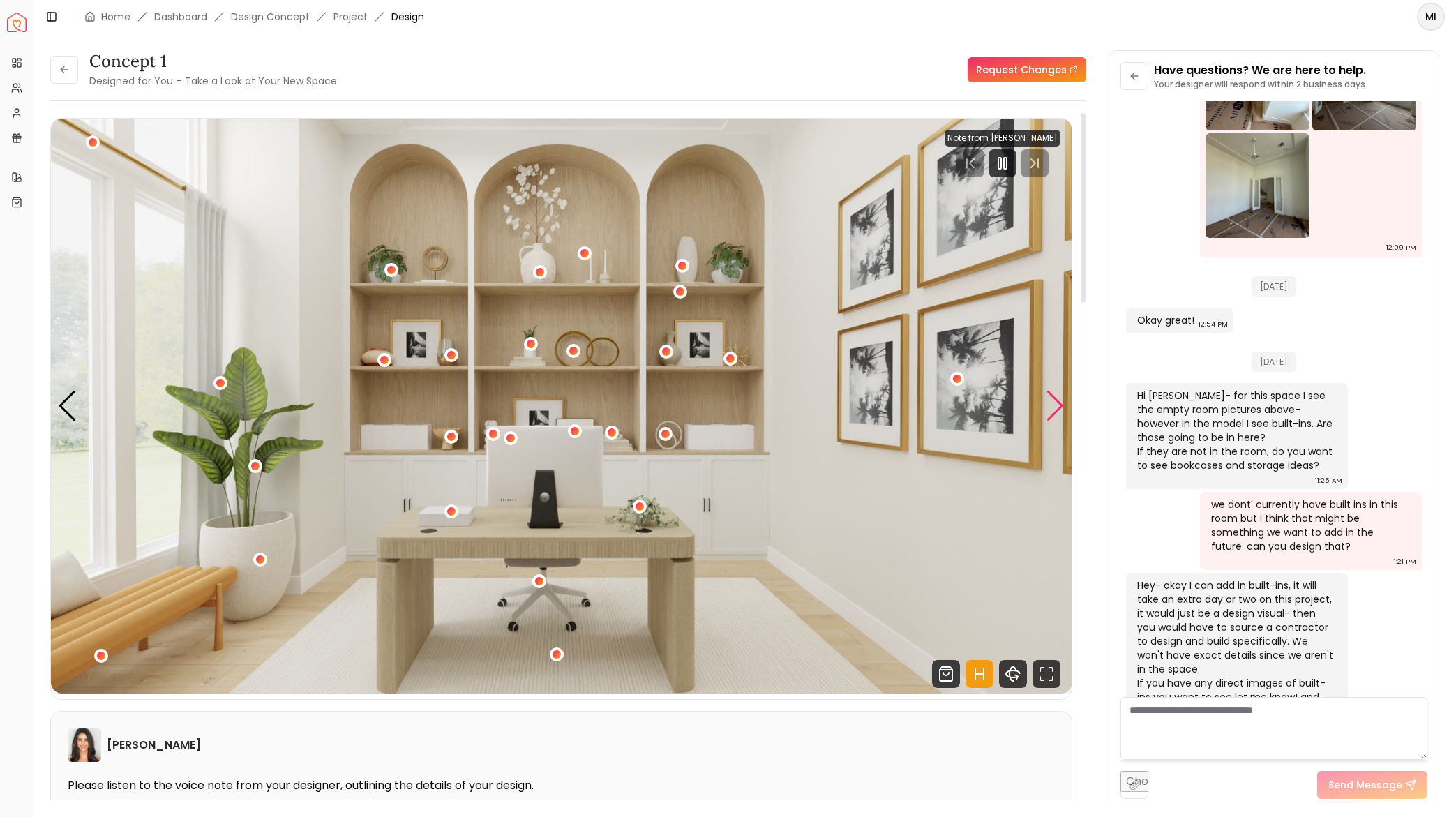
click at [1048, 406] on div "Next slide" at bounding box center [1056, 406] width 19 height 30
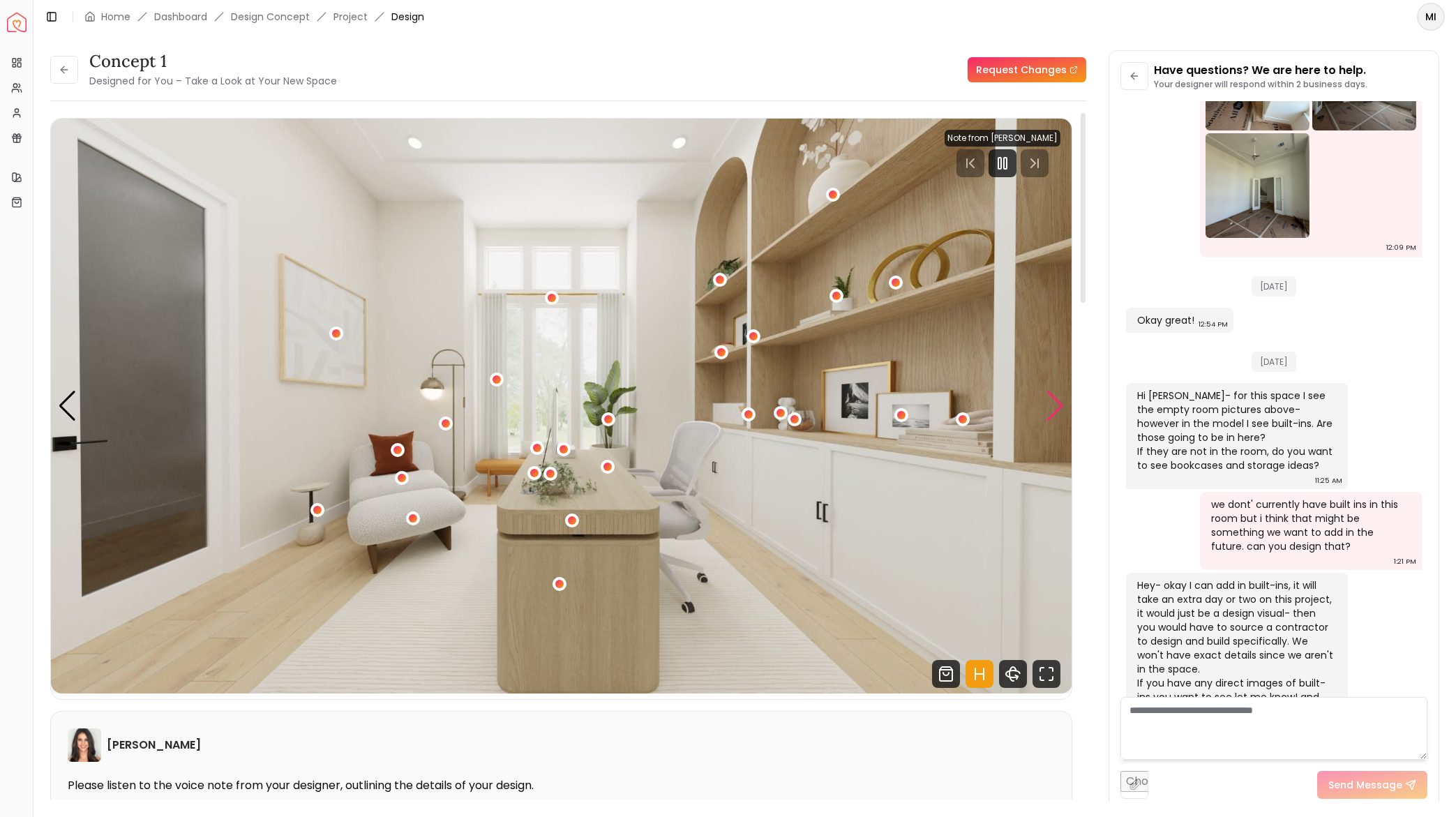
click at [1047, 408] on div "Next slide" at bounding box center [1056, 406] width 19 height 30
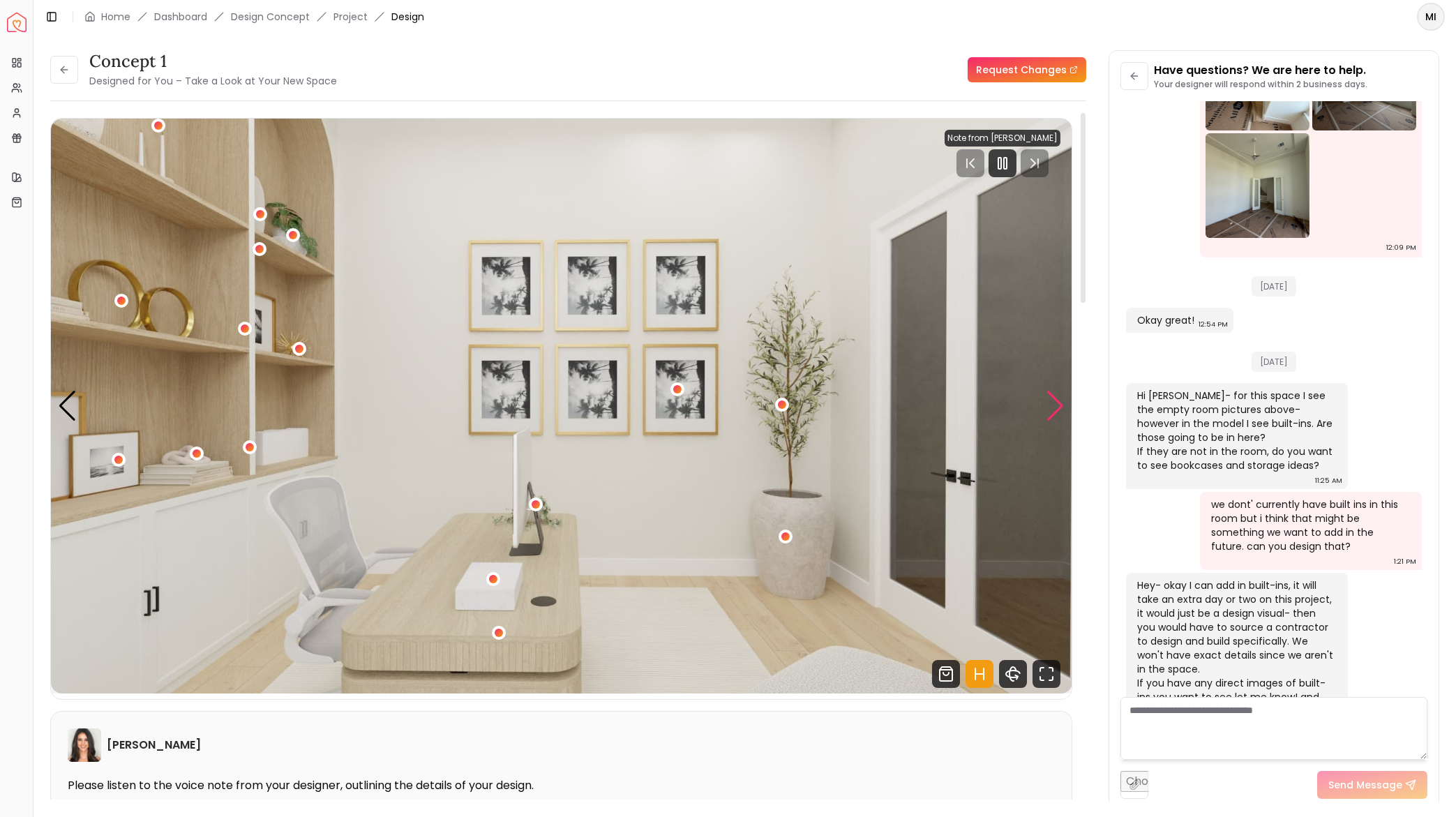
click at [1049, 412] on div "Next slide" at bounding box center [1056, 406] width 19 height 30
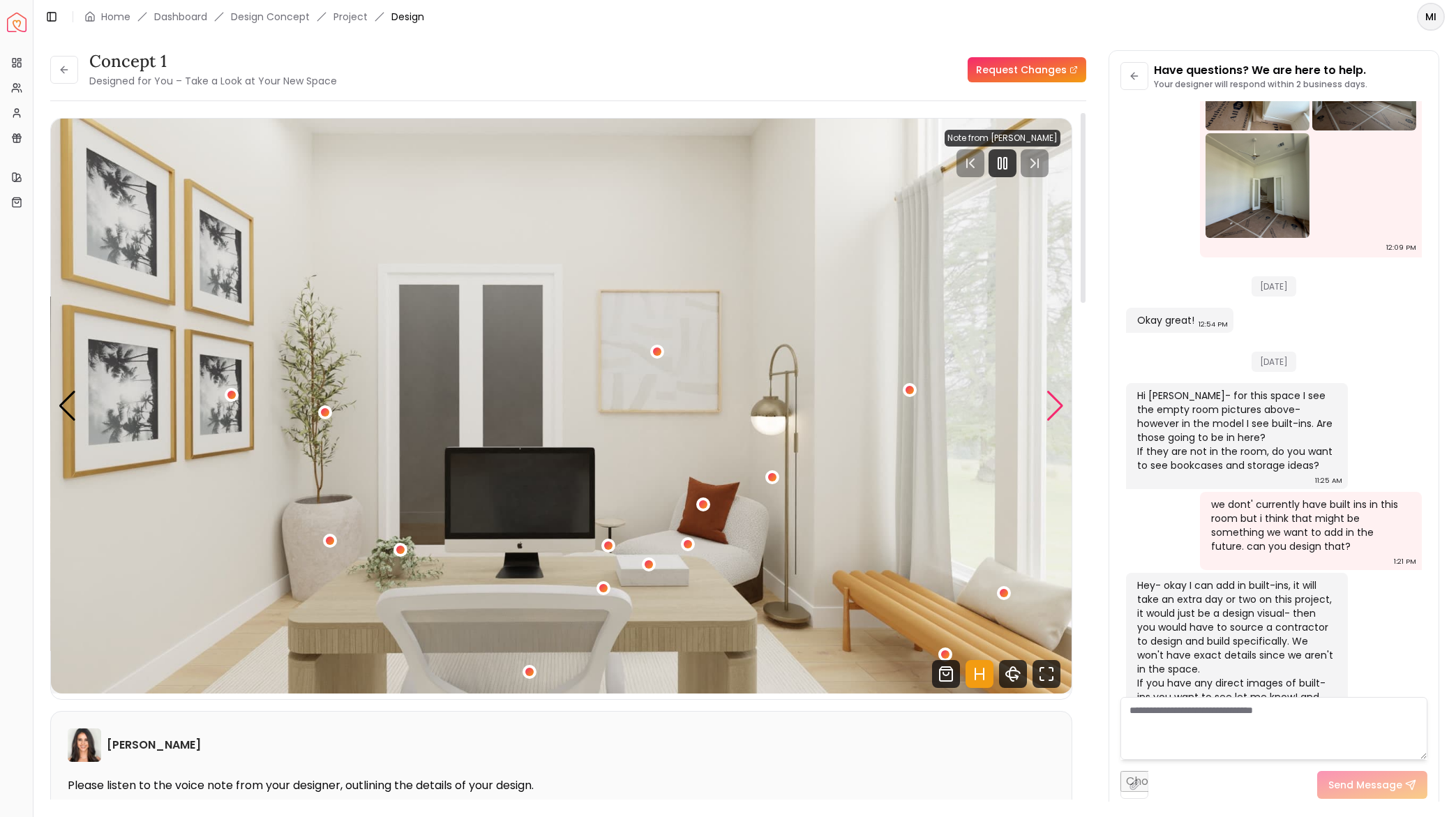
click at [1055, 408] on div "Next slide" at bounding box center [1056, 406] width 19 height 30
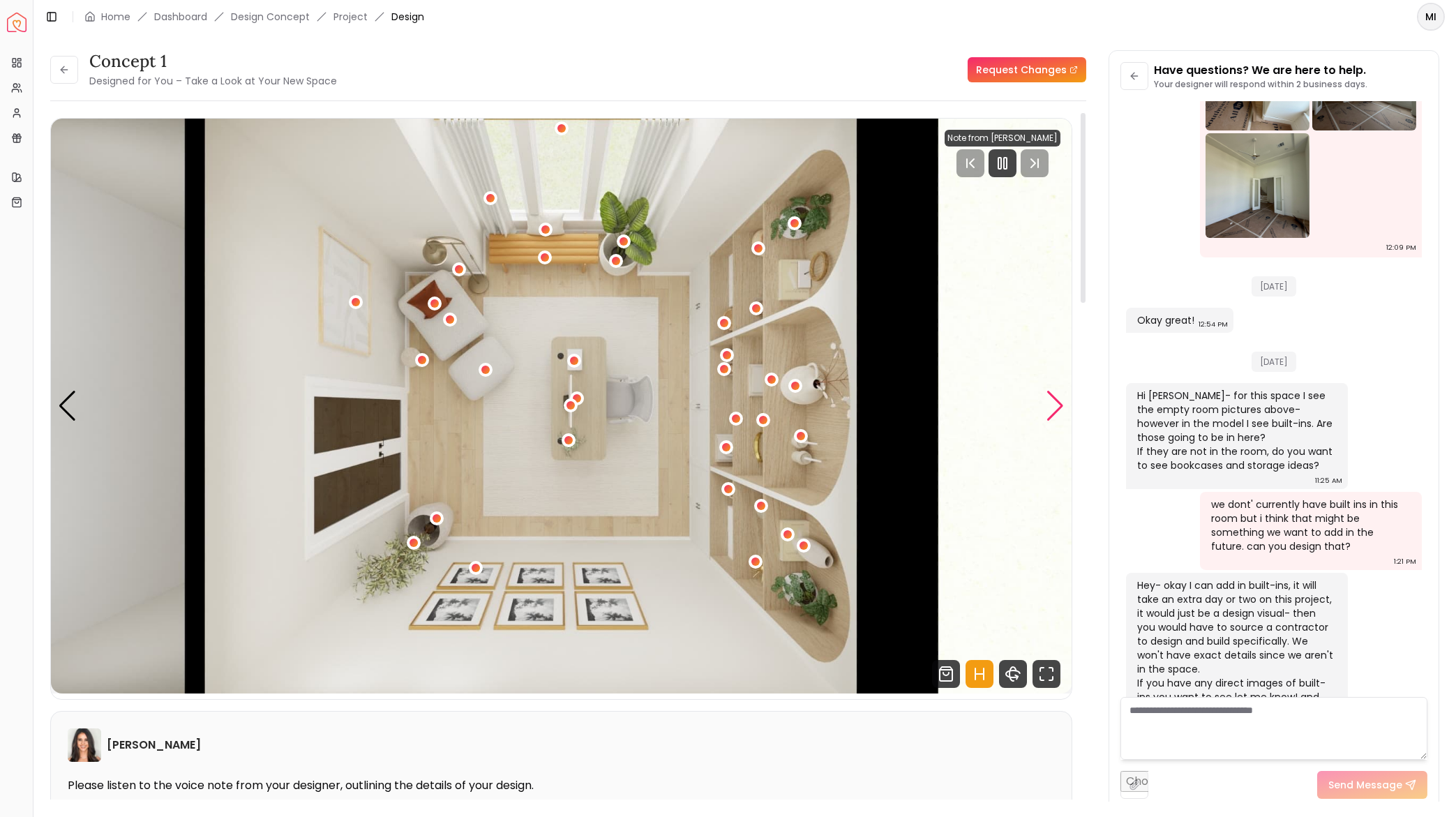
click at [1055, 403] on div "Next slide" at bounding box center [1056, 406] width 19 height 30
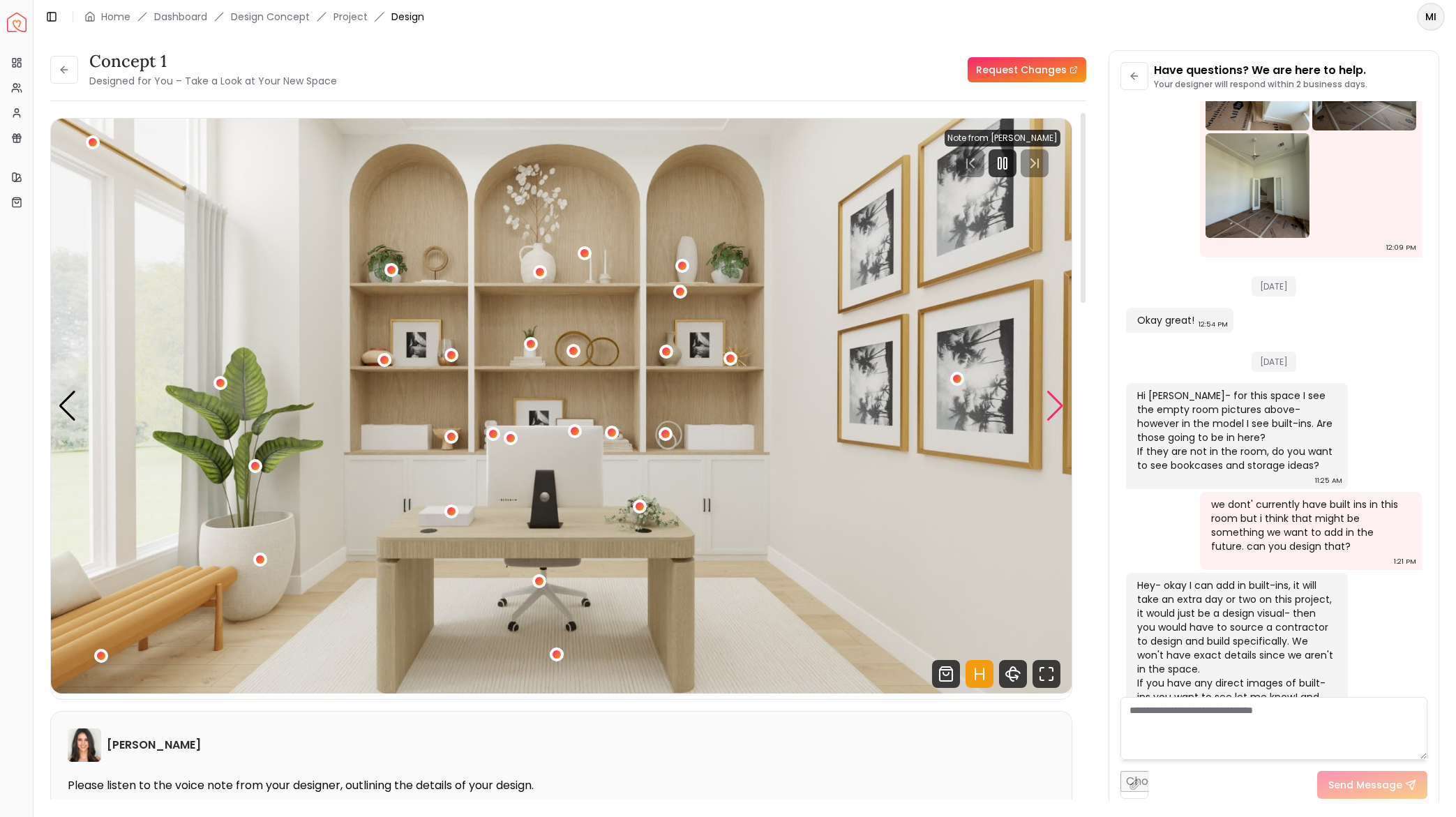
click at [1047, 412] on div "Next slide" at bounding box center [1056, 406] width 19 height 30
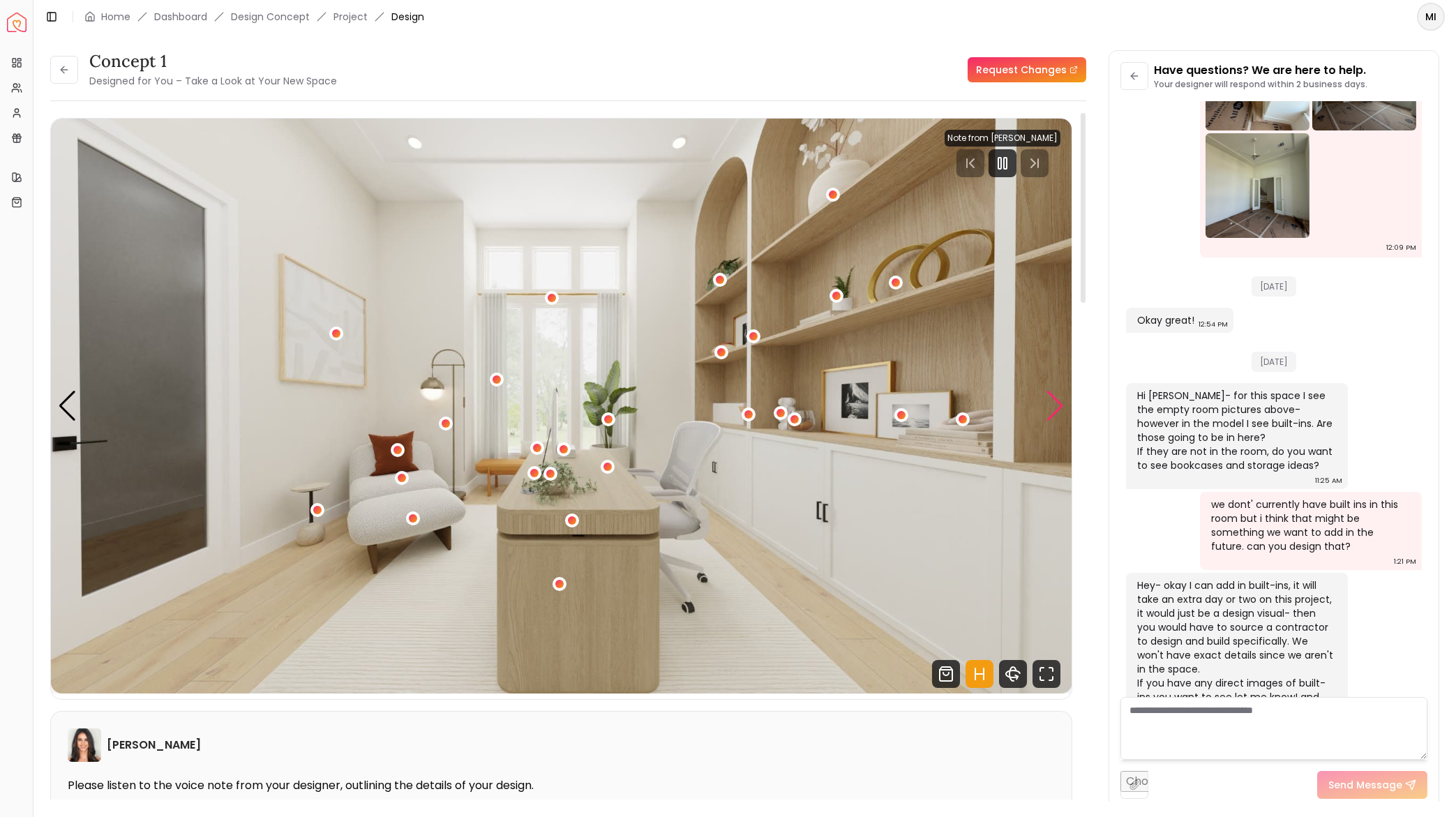
click at [1047, 412] on div "Next slide" at bounding box center [1056, 406] width 19 height 30
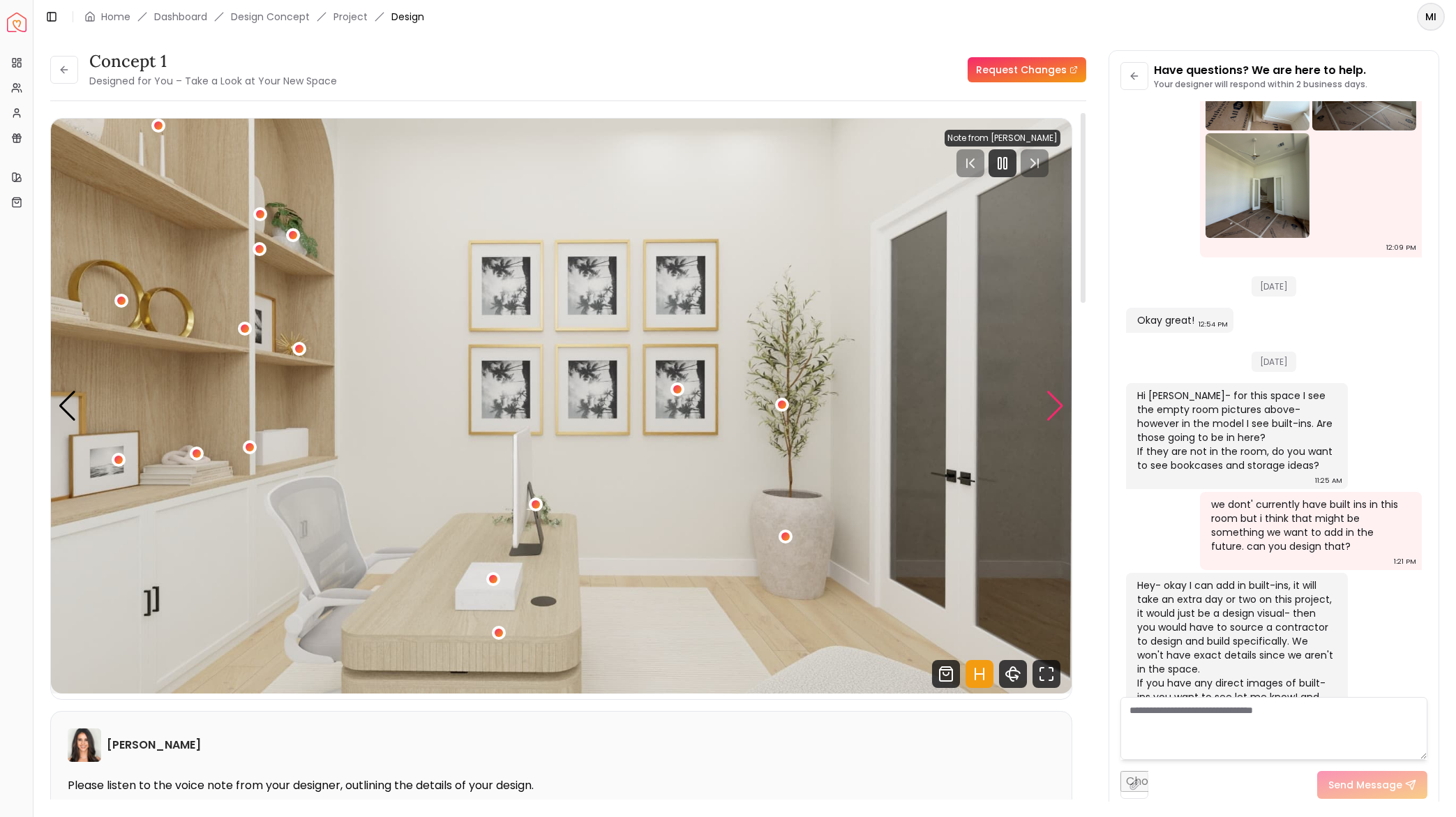
click at [1047, 412] on div "Next slide" at bounding box center [1056, 406] width 19 height 30
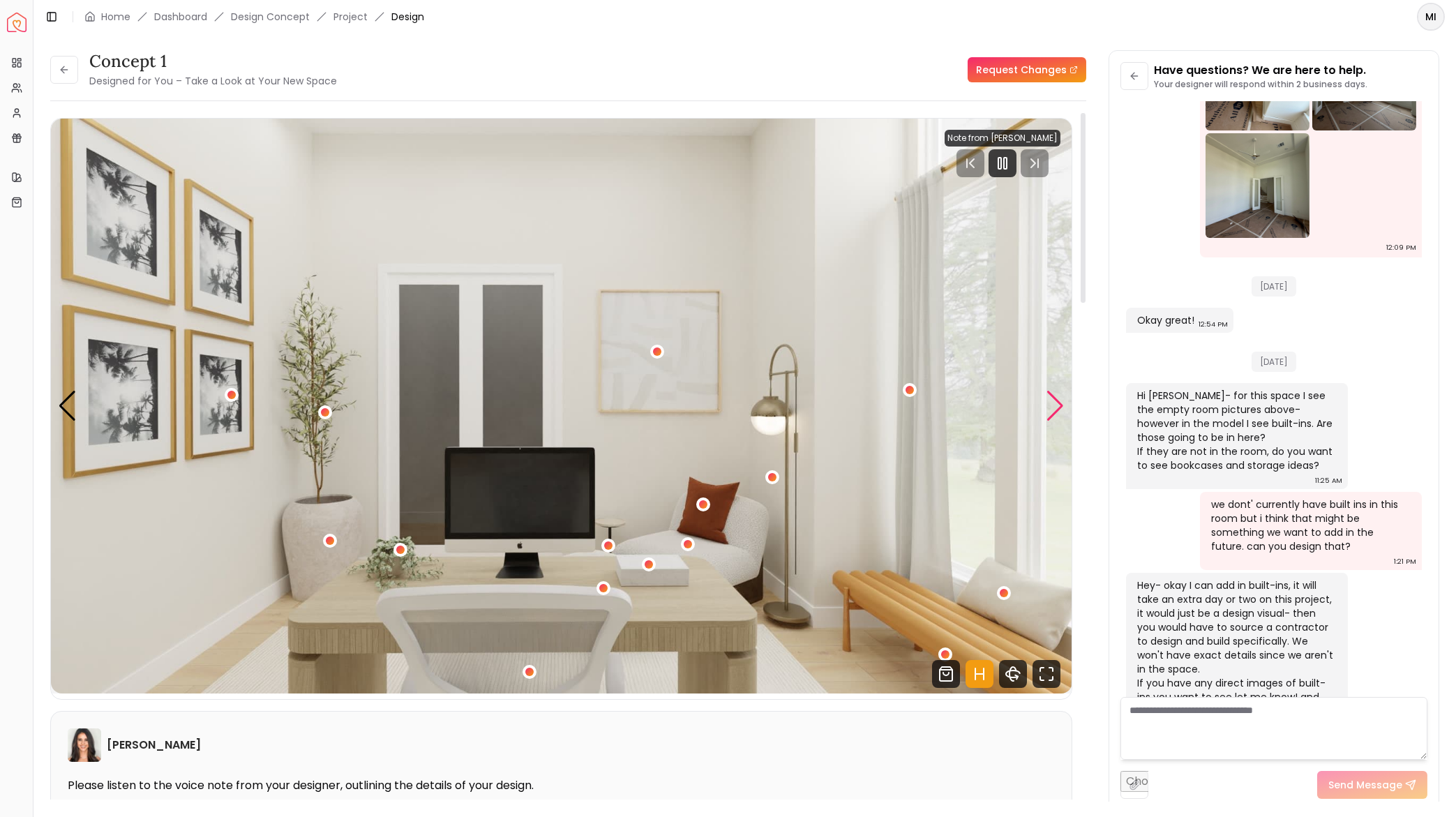
click at [1047, 412] on div "Next slide" at bounding box center [1056, 406] width 19 height 30
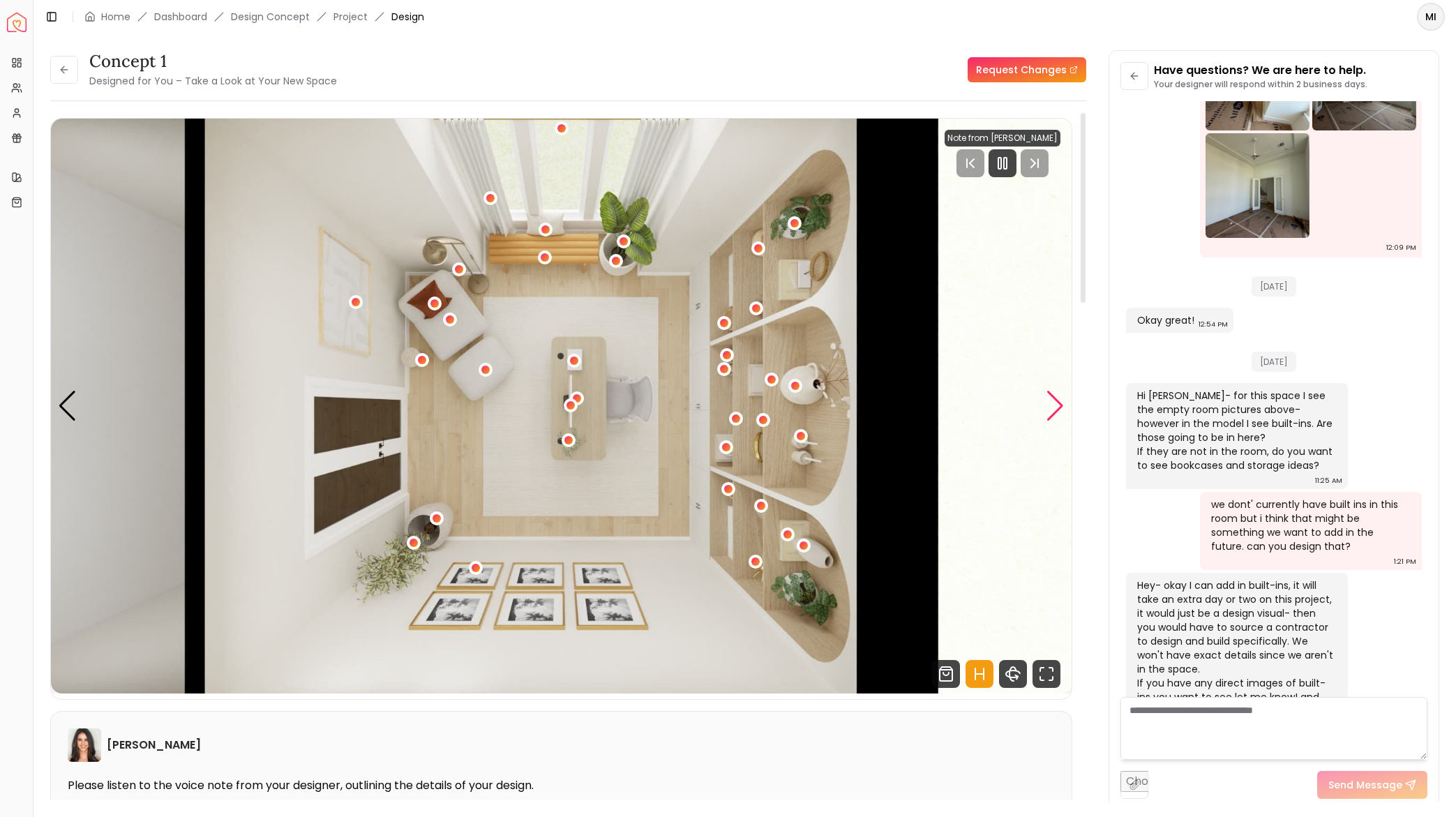
click at [1047, 412] on div "Next slide" at bounding box center [1056, 406] width 19 height 30
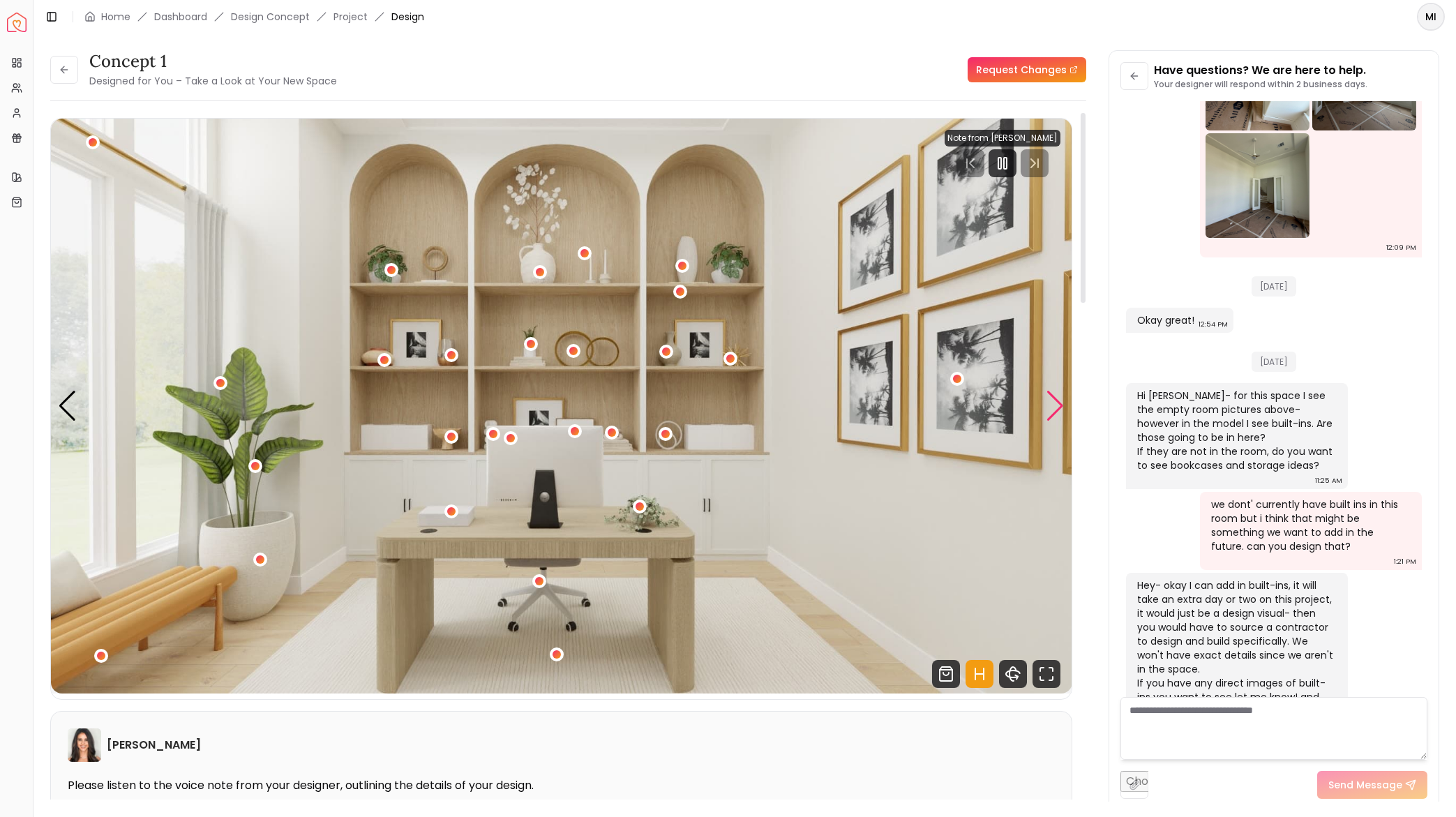
click at [1047, 412] on div "Next slide" at bounding box center [1056, 406] width 19 height 30
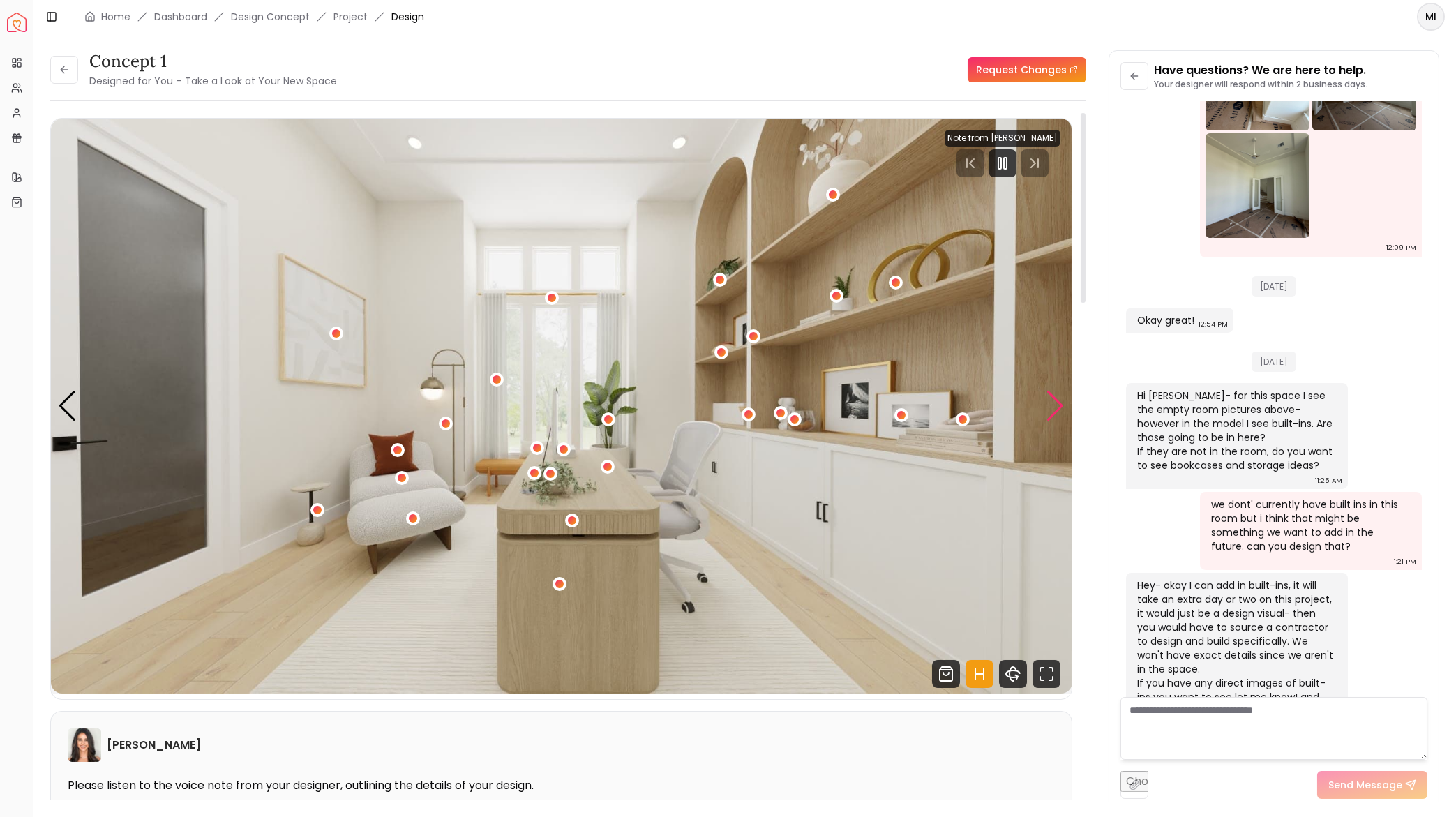
click at [1047, 412] on div "Next slide" at bounding box center [1056, 406] width 19 height 30
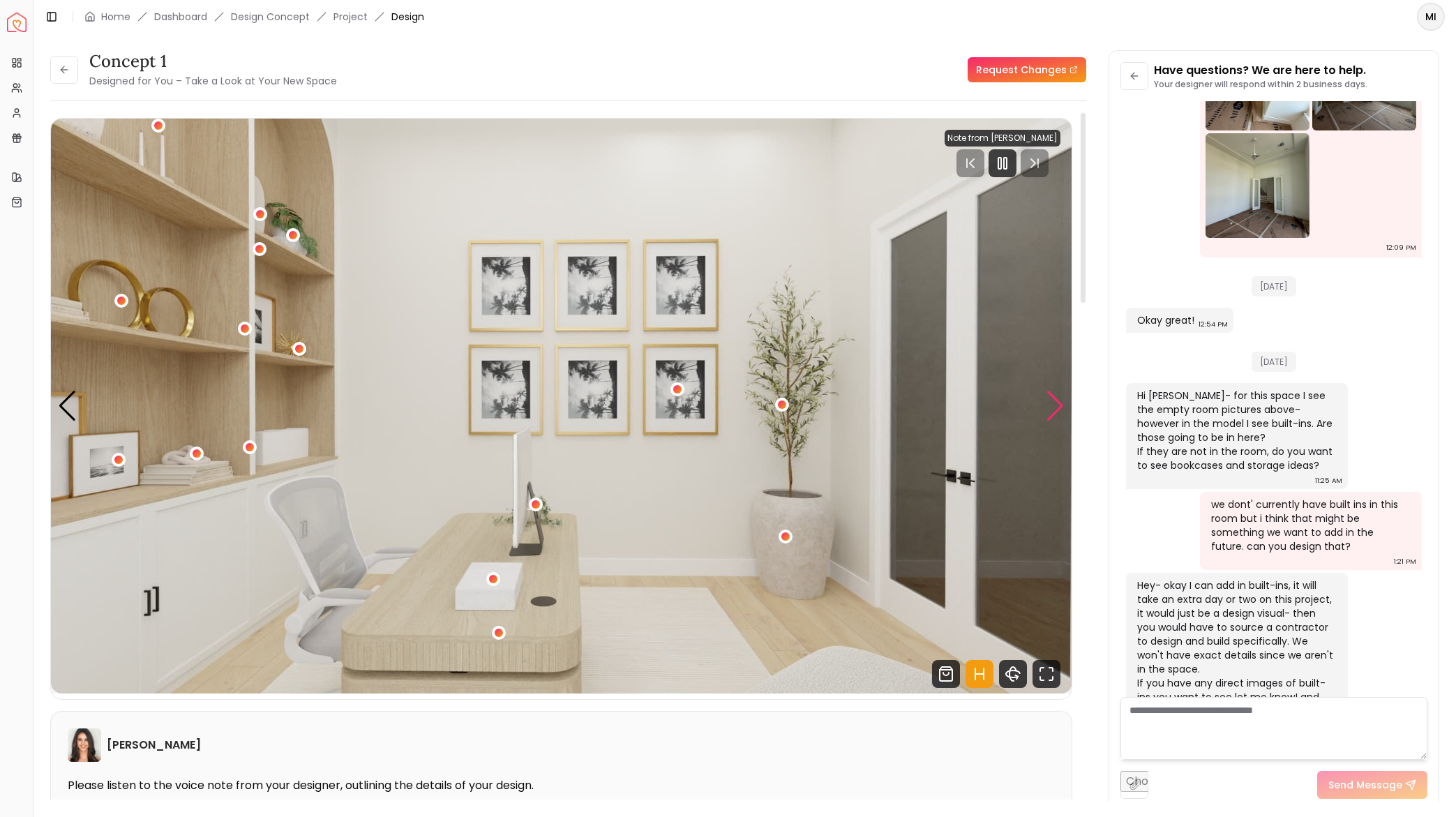
click at [1047, 412] on div "Next slide" at bounding box center [1056, 406] width 19 height 30
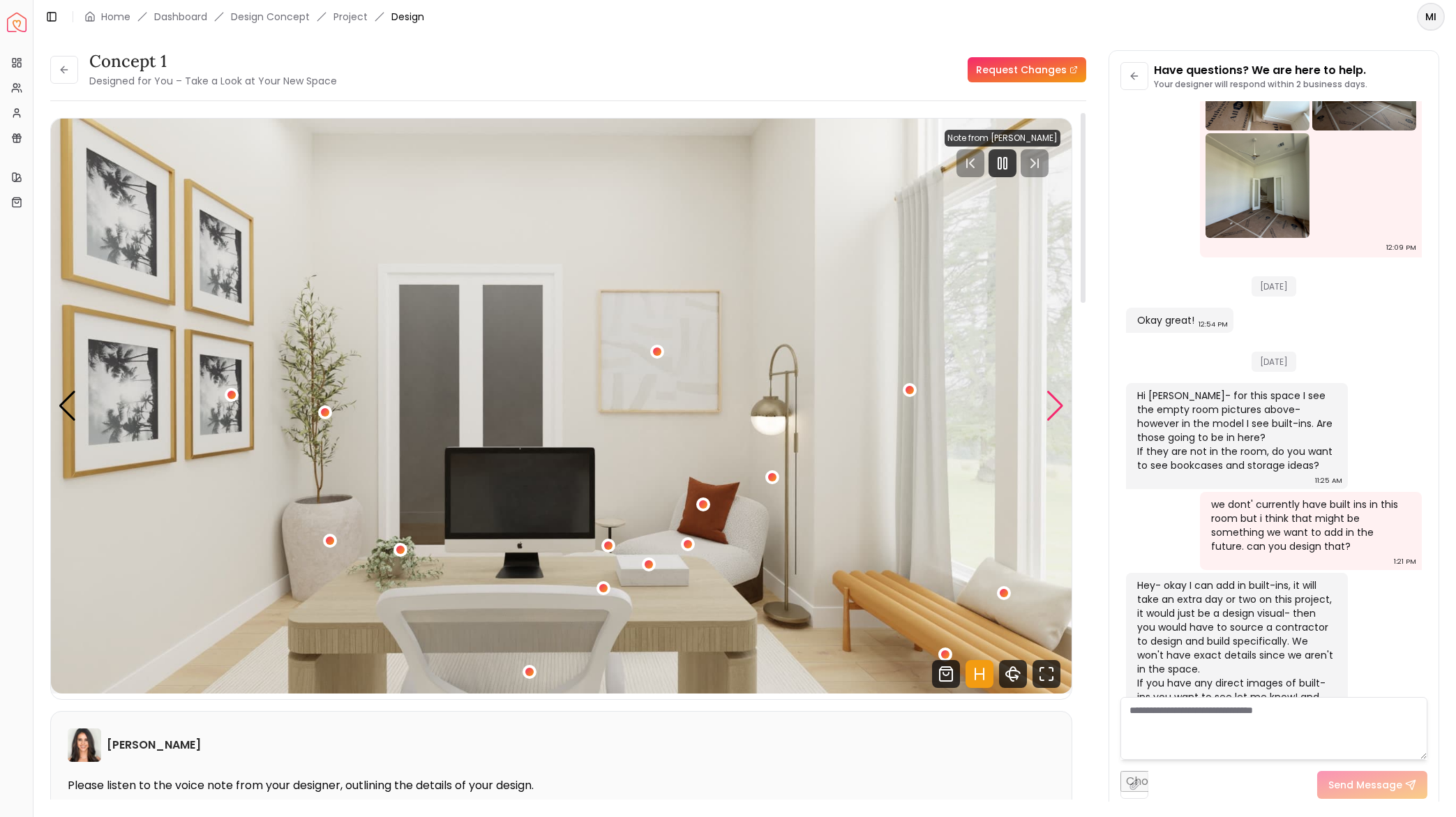
click at [1047, 412] on div "Next slide" at bounding box center [1056, 406] width 19 height 30
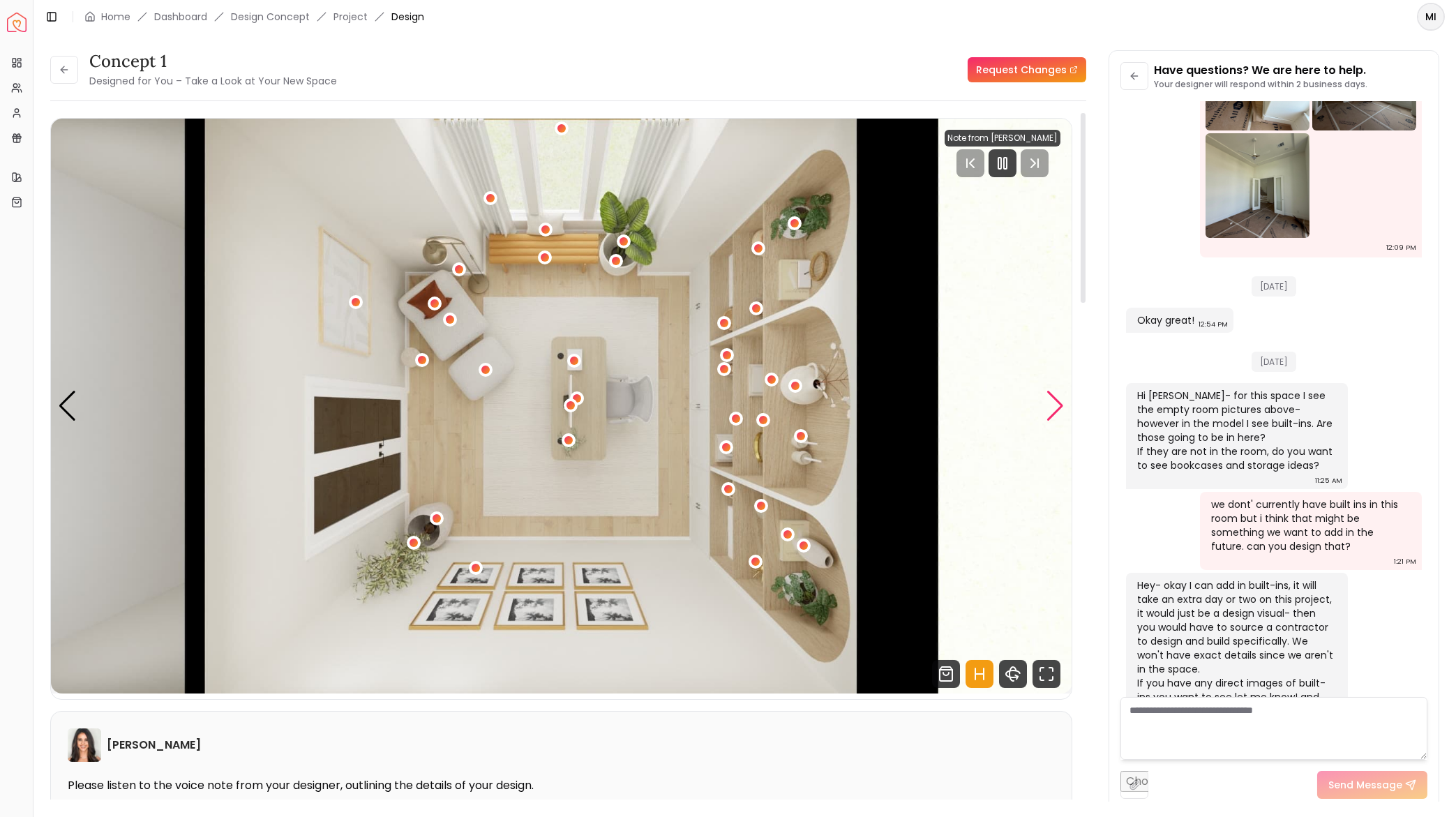
click at [1047, 412] on div "Next slide" at bounding box center [1056, 406] width 19 height 30
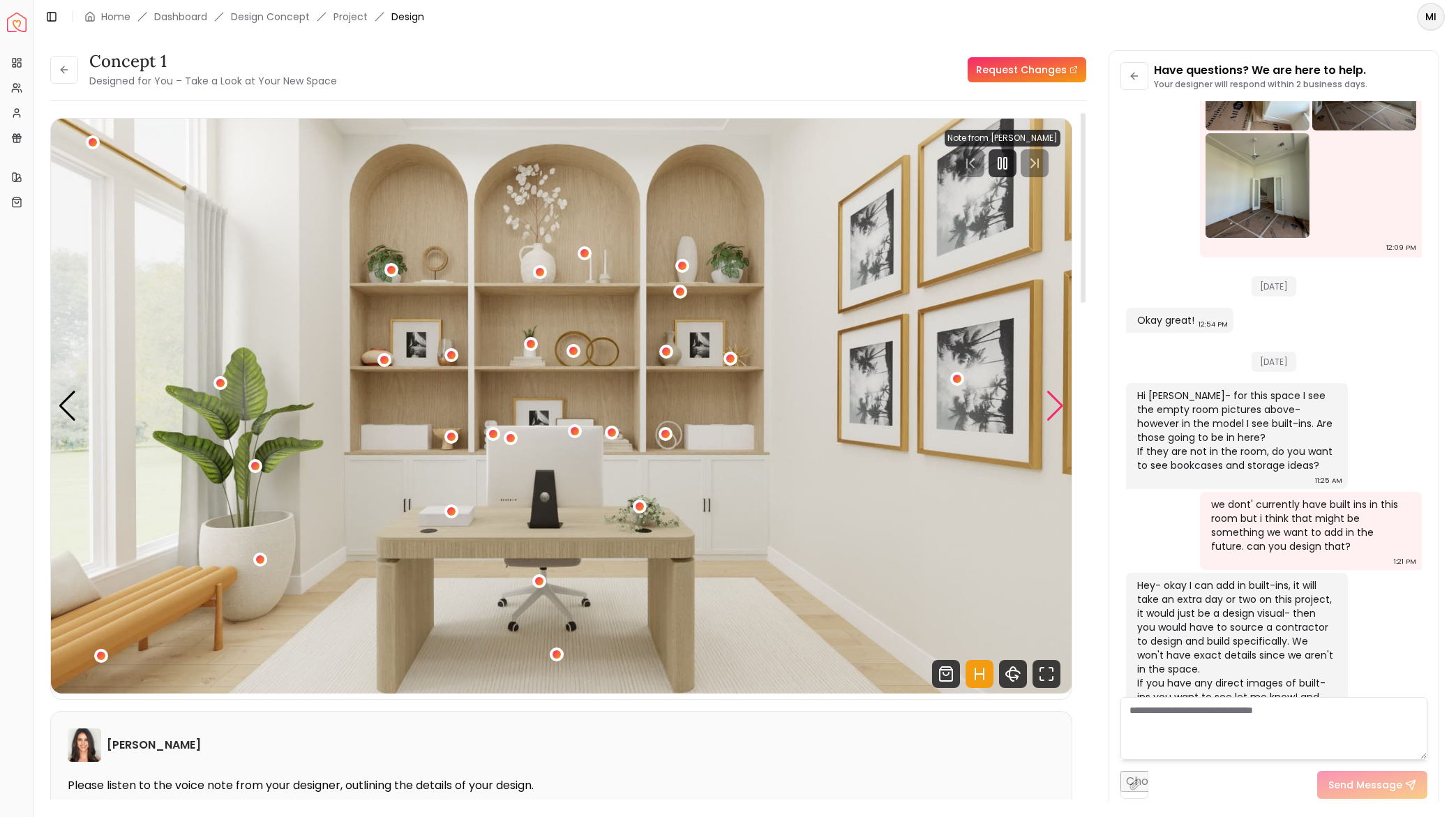
click at [1047, 412] on div "Next slide" at bounding box center [1056, 406] width 19 height 30
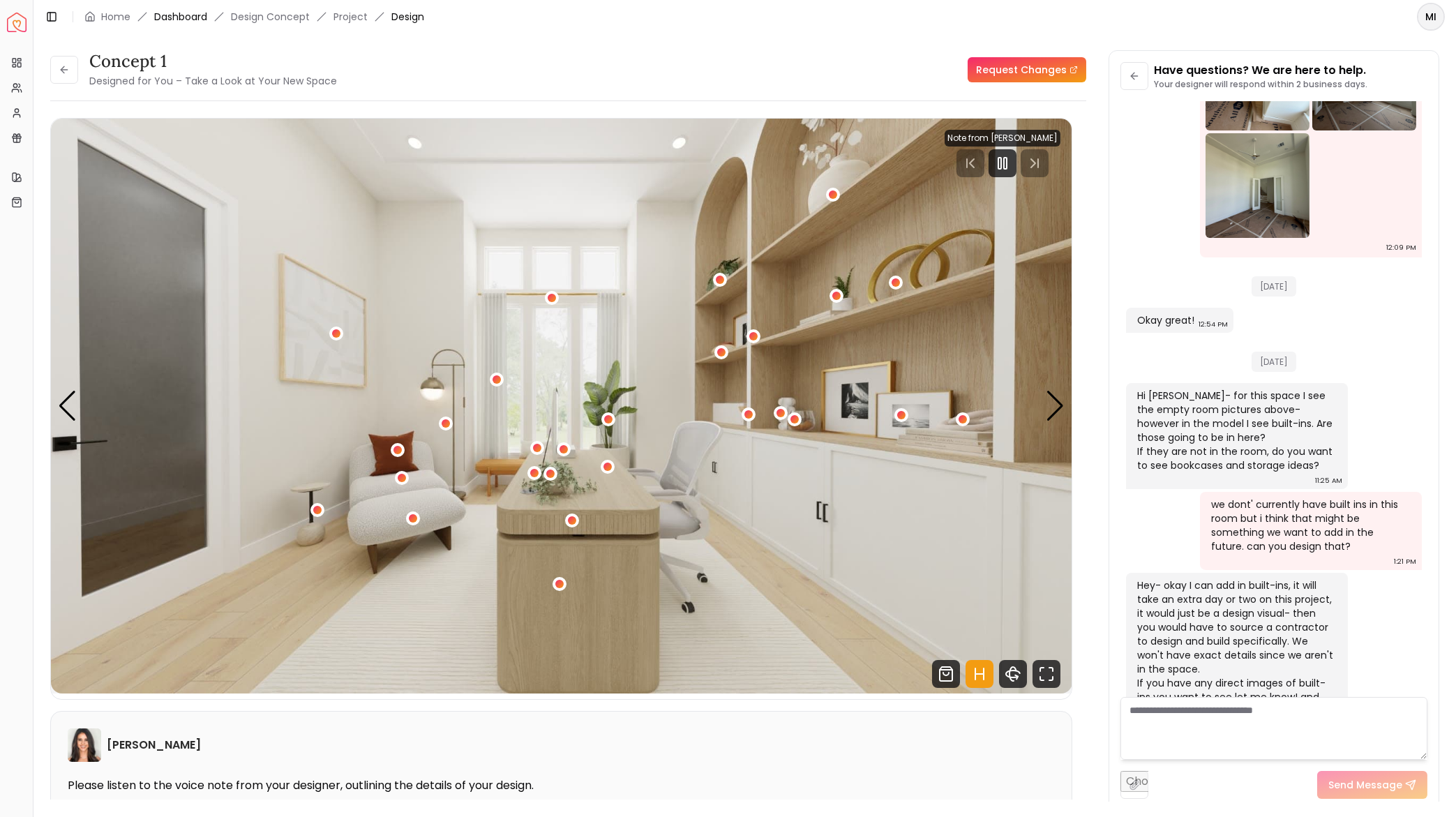
click at [197, 14] on link "Dashboard" at bounding box center [181, 16] width 53 height 14
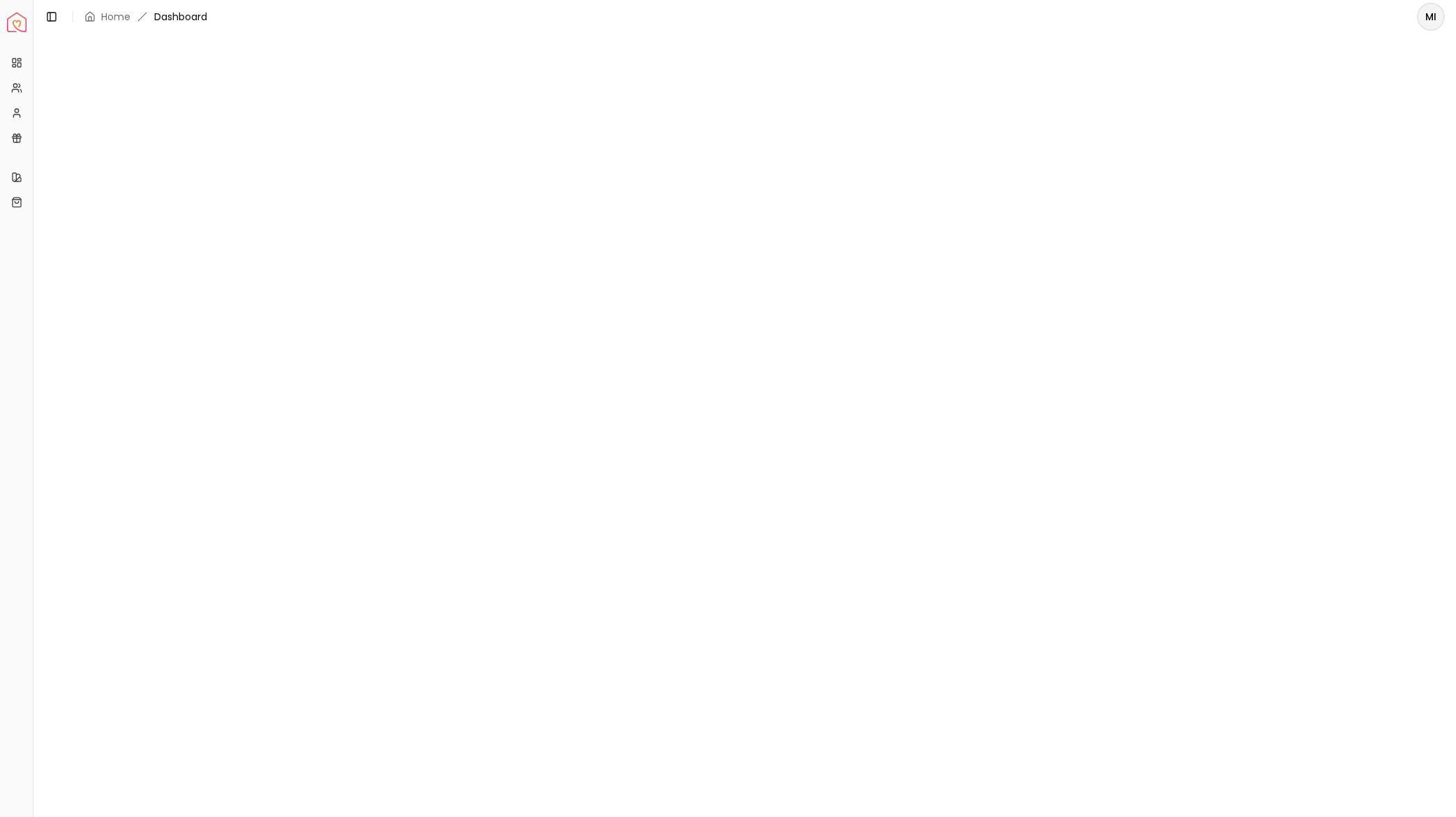
scroll to position [-1, 0]
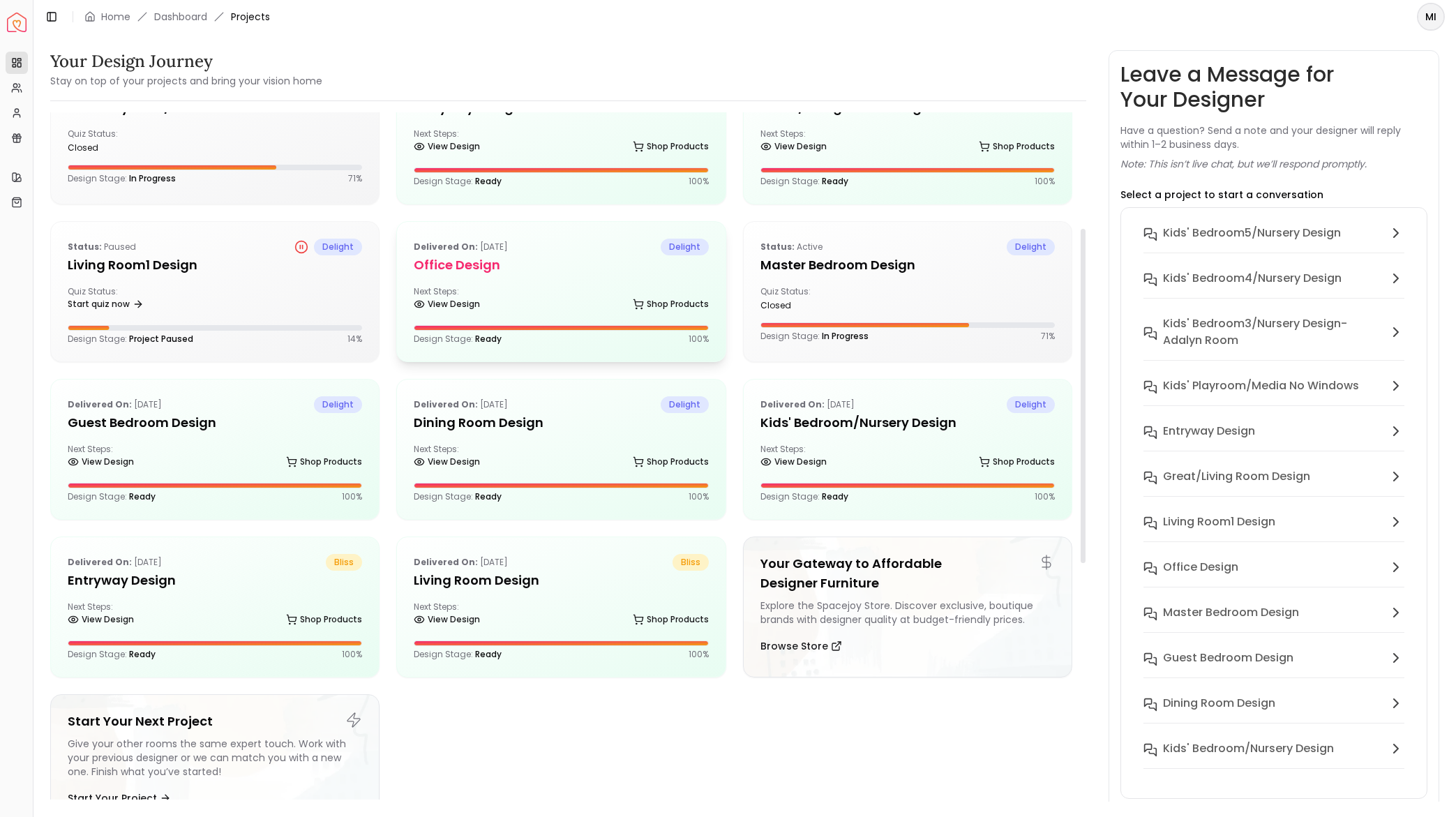
scroll to position [239, 0]
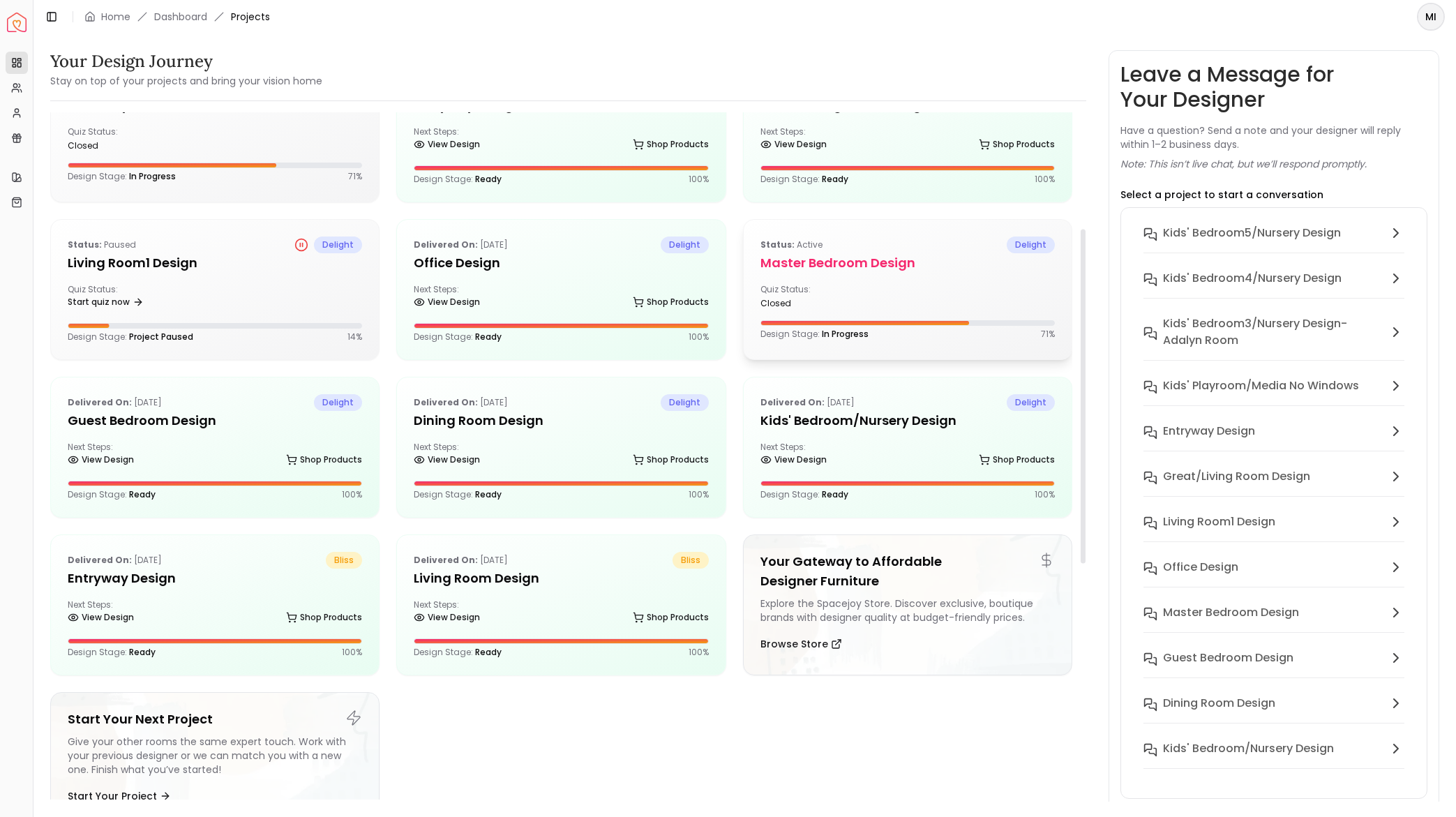
click at [812, 300] on div "closed" at bounding box center [831, 304] width 141 height 11
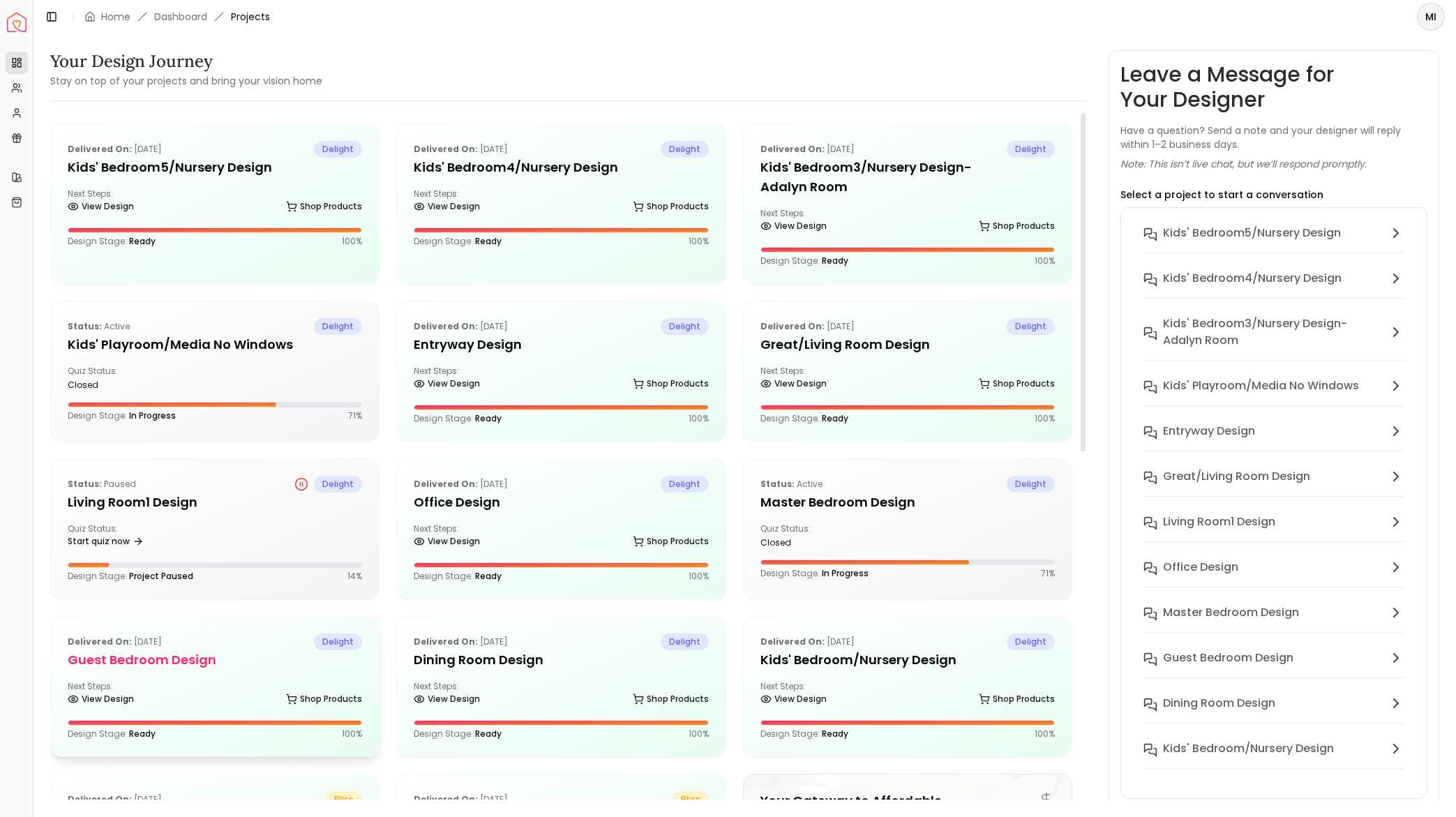
click at [214, 651] on h5 "Guest Bedroom design" at bounding box center [215, 660] width 294 height 19
click at [225, 651] on h5 "Guest Bedroom design" at bounding box center [215, 660] width 294 height 19
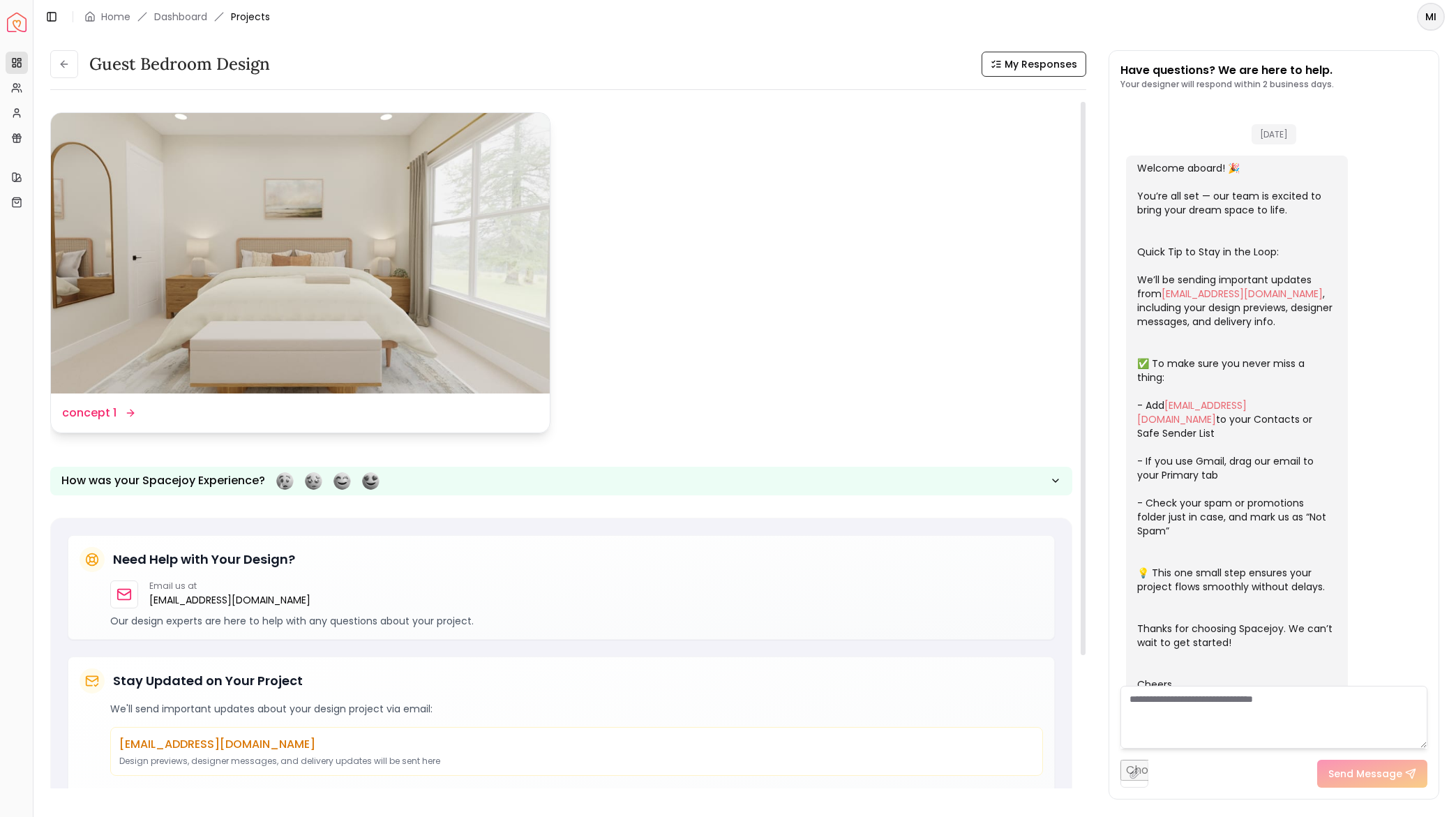
scroll to position [706, 0]
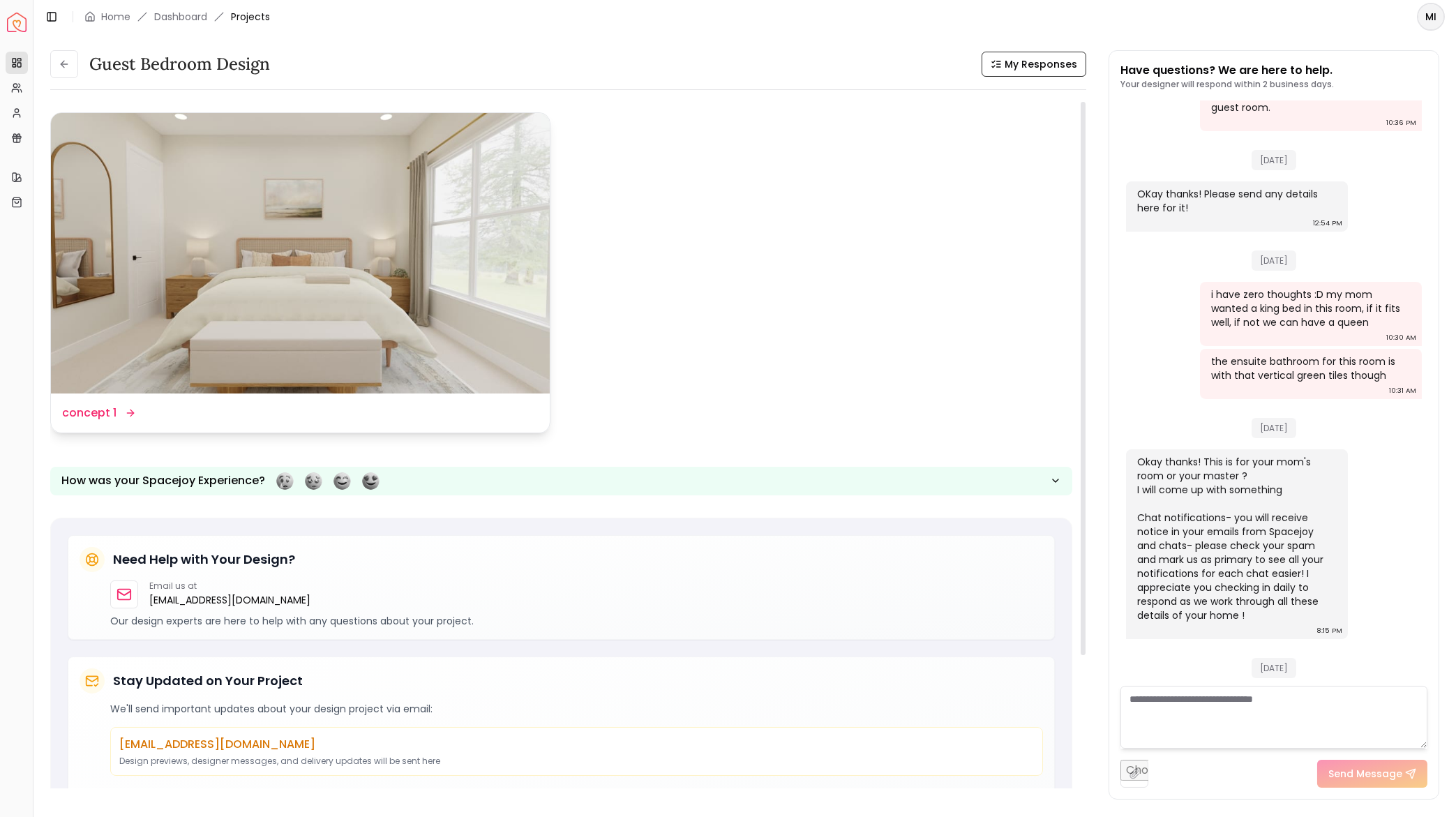
click at [388, 268] on img at bounding box center [300, 253] width 499 height 281
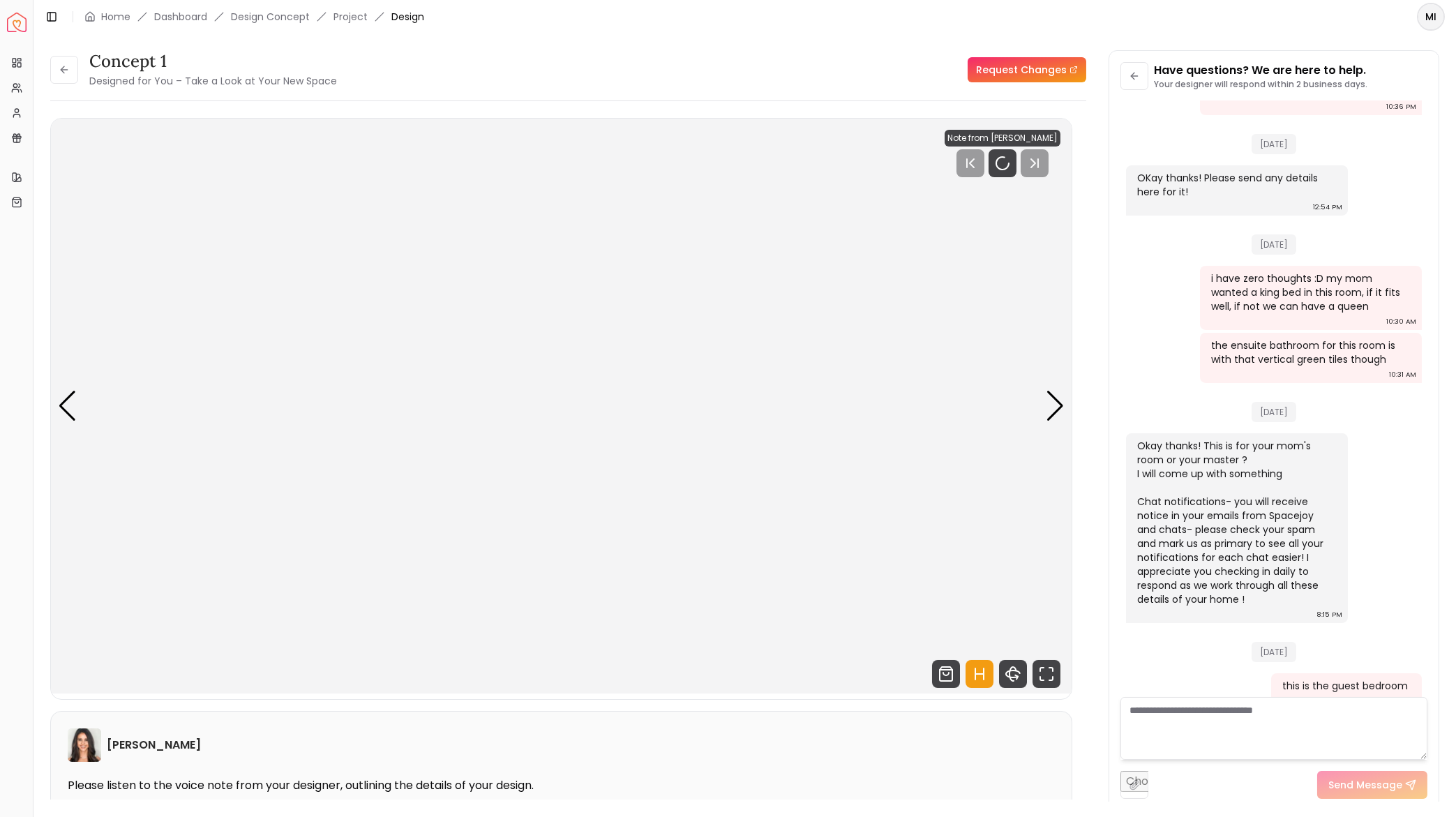
scroll to position [695, 0]
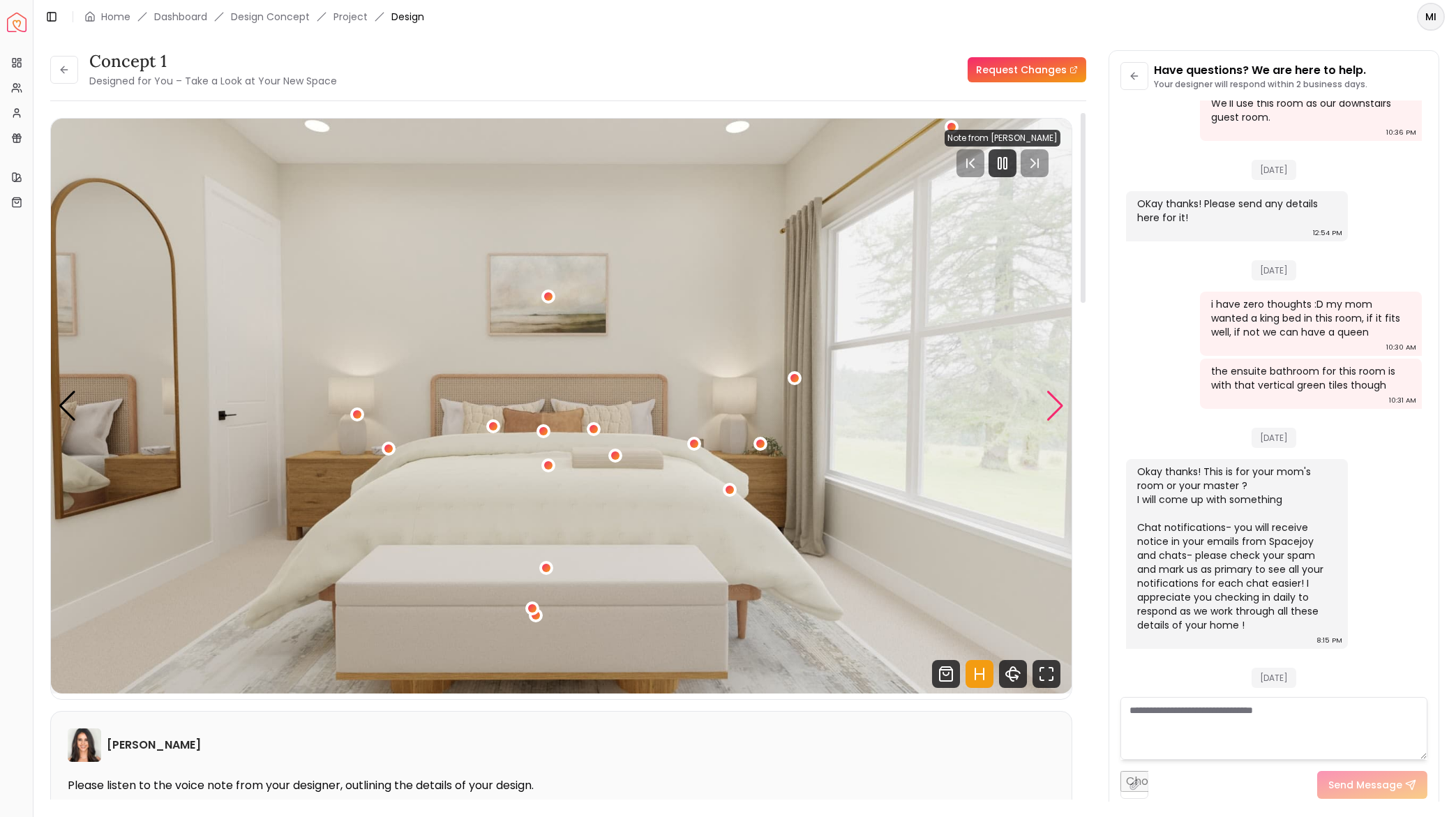
click at [1058, 409] on div "Next slide" at bounding box center [1056, 406] width 19 height 30
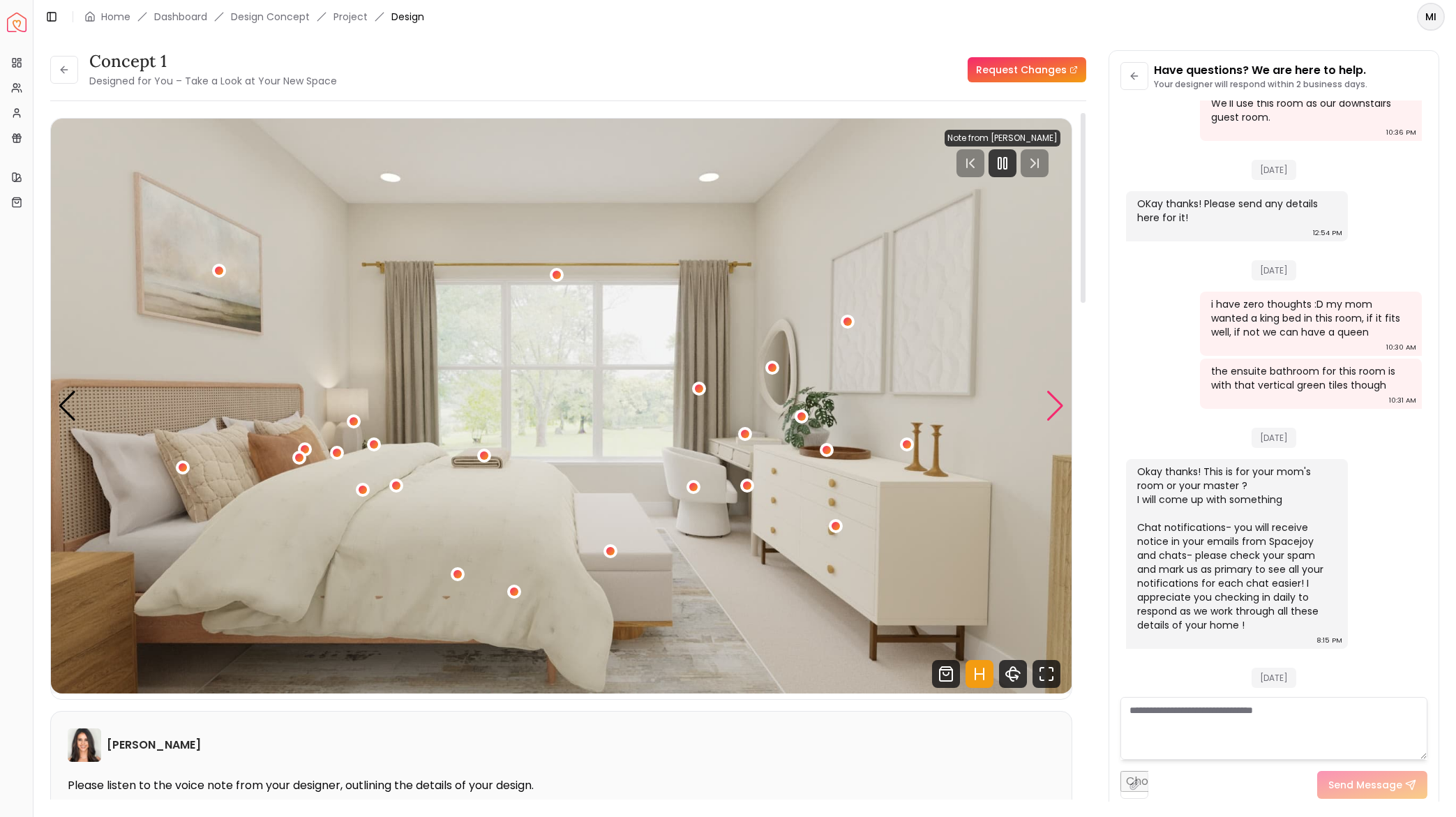
click at [1056, 404] on div "Next slide" at bounding box center [1056, 406] width 19 height 30
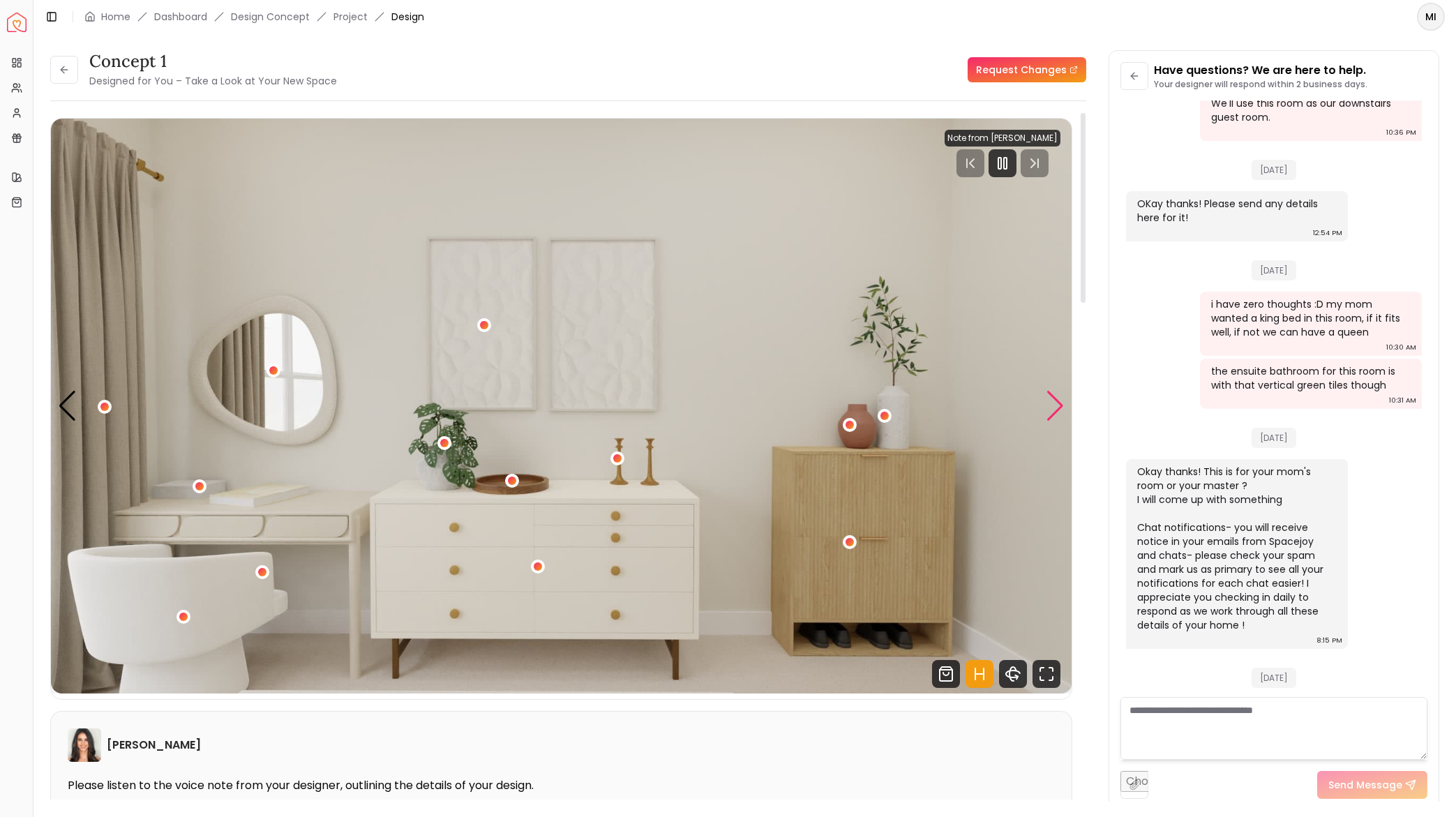
click at [1056, 413] on div "Next slide" at bounding box center [1056, 406] width 19 height 30
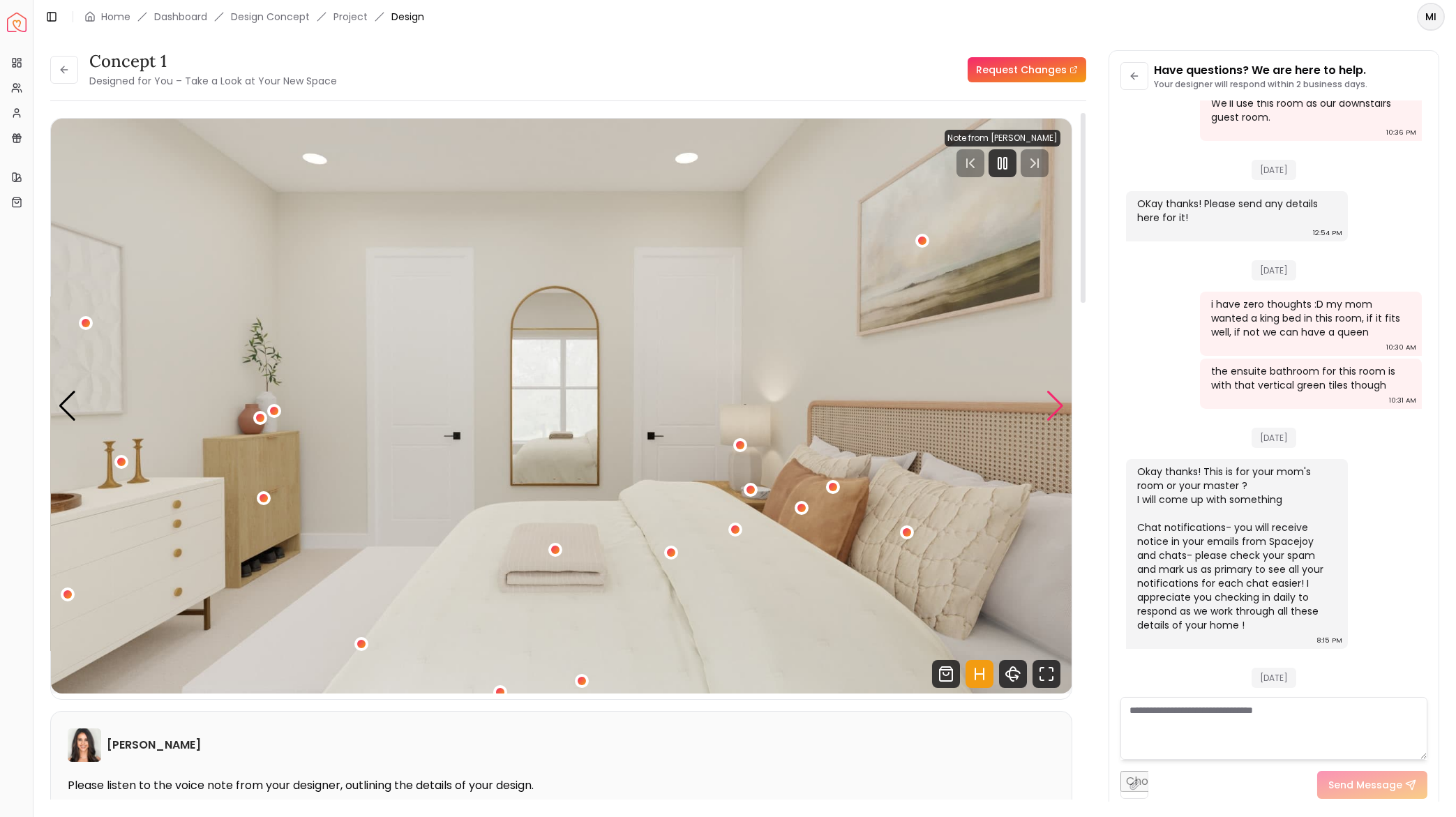
click at [1058, 404] on div "Next slide" at bounding box center [1056, 406] width 19 height 30
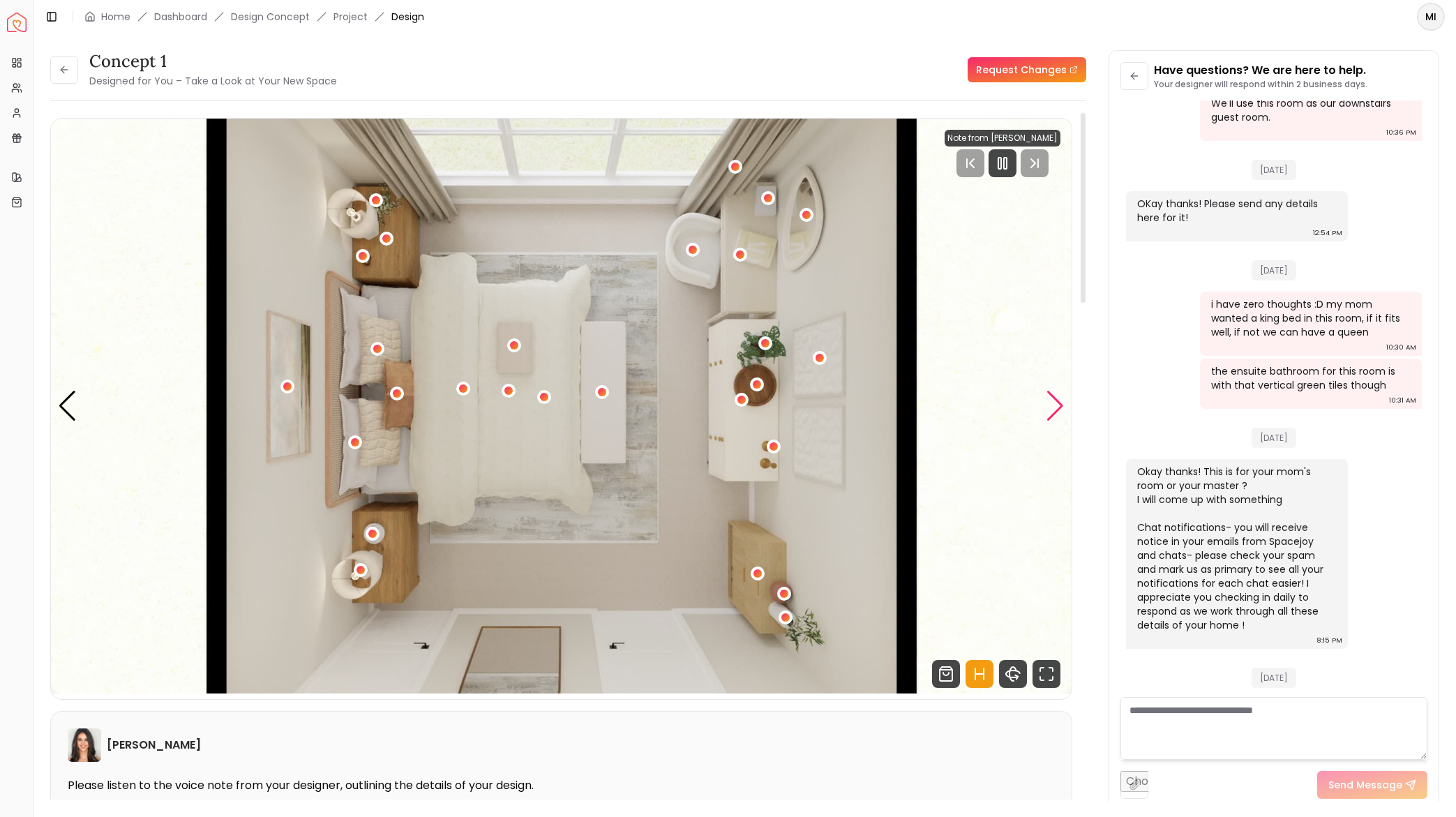
click at [1047, 406] on div "Next slide" at bounding box center [1056, 406] width 19 height 30
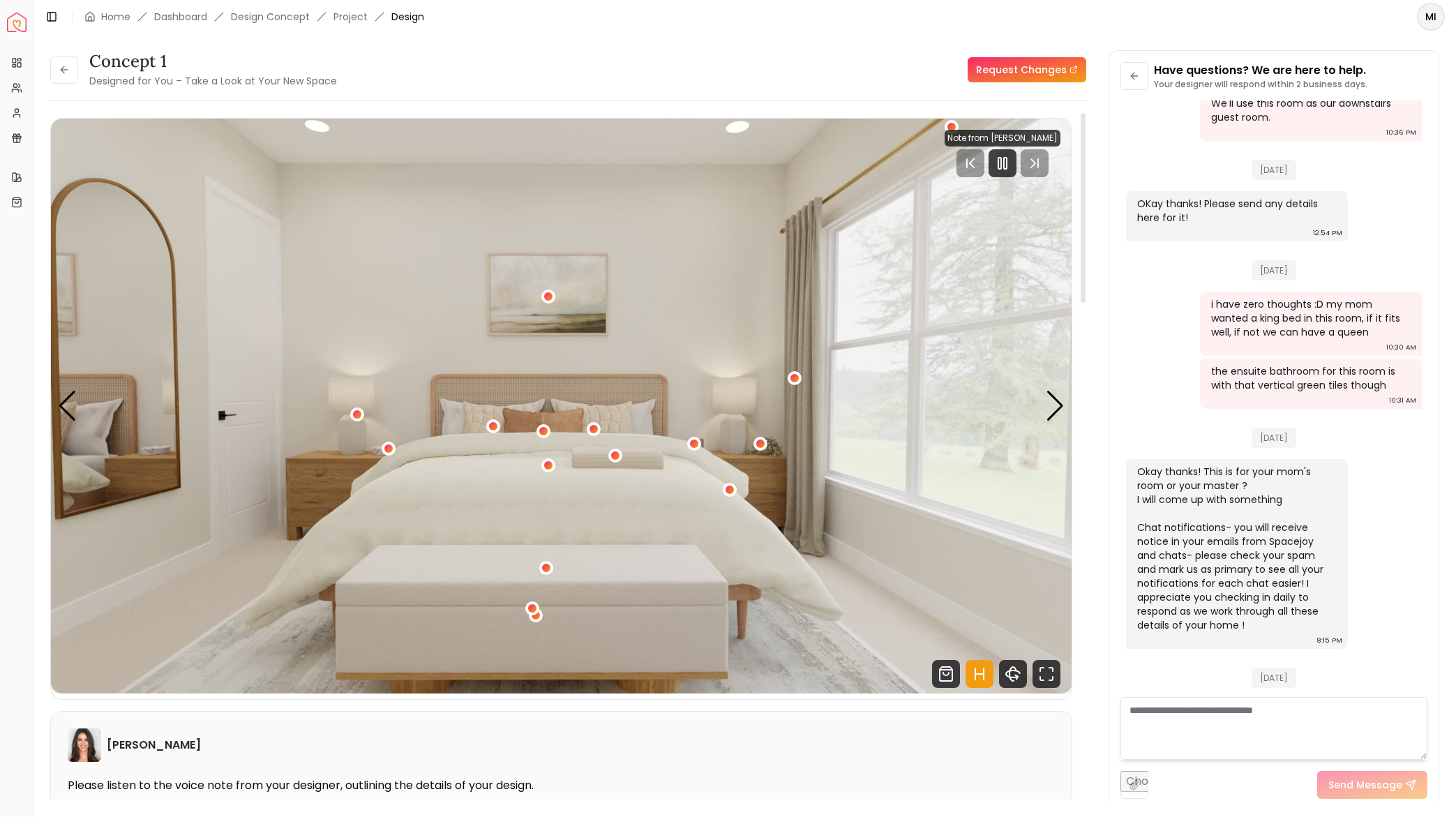
click at [1040, 408] on img "1 / 5" at bounding box center [562, 405] width 1021 height 575
click at [1047, 408] on div "Next slide" at bounding box center [1056, 406] width 19 height 30
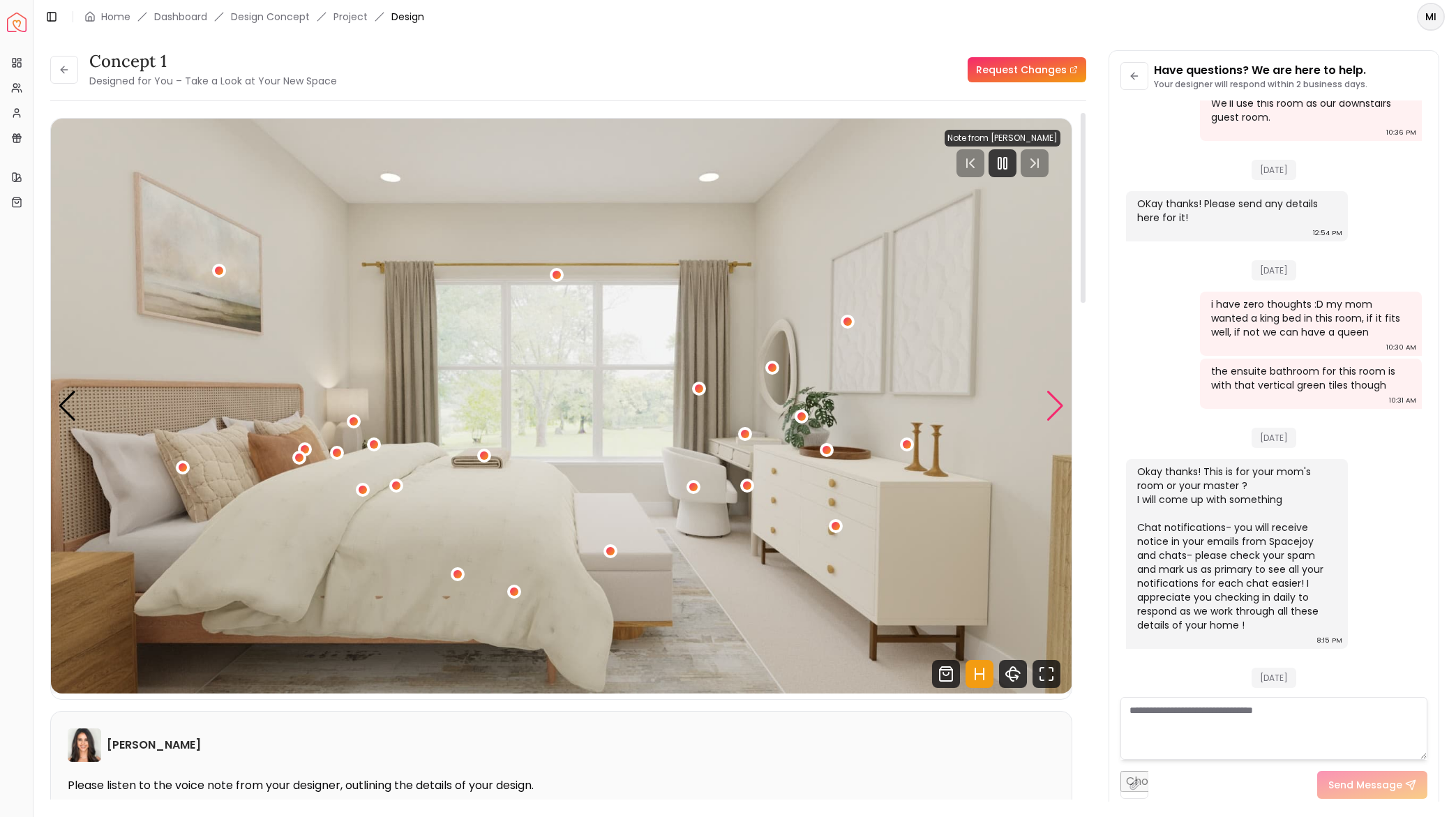
click at [1048, 408] on div "Next slide" at bounding box center [1056, 406] width 19 height 30
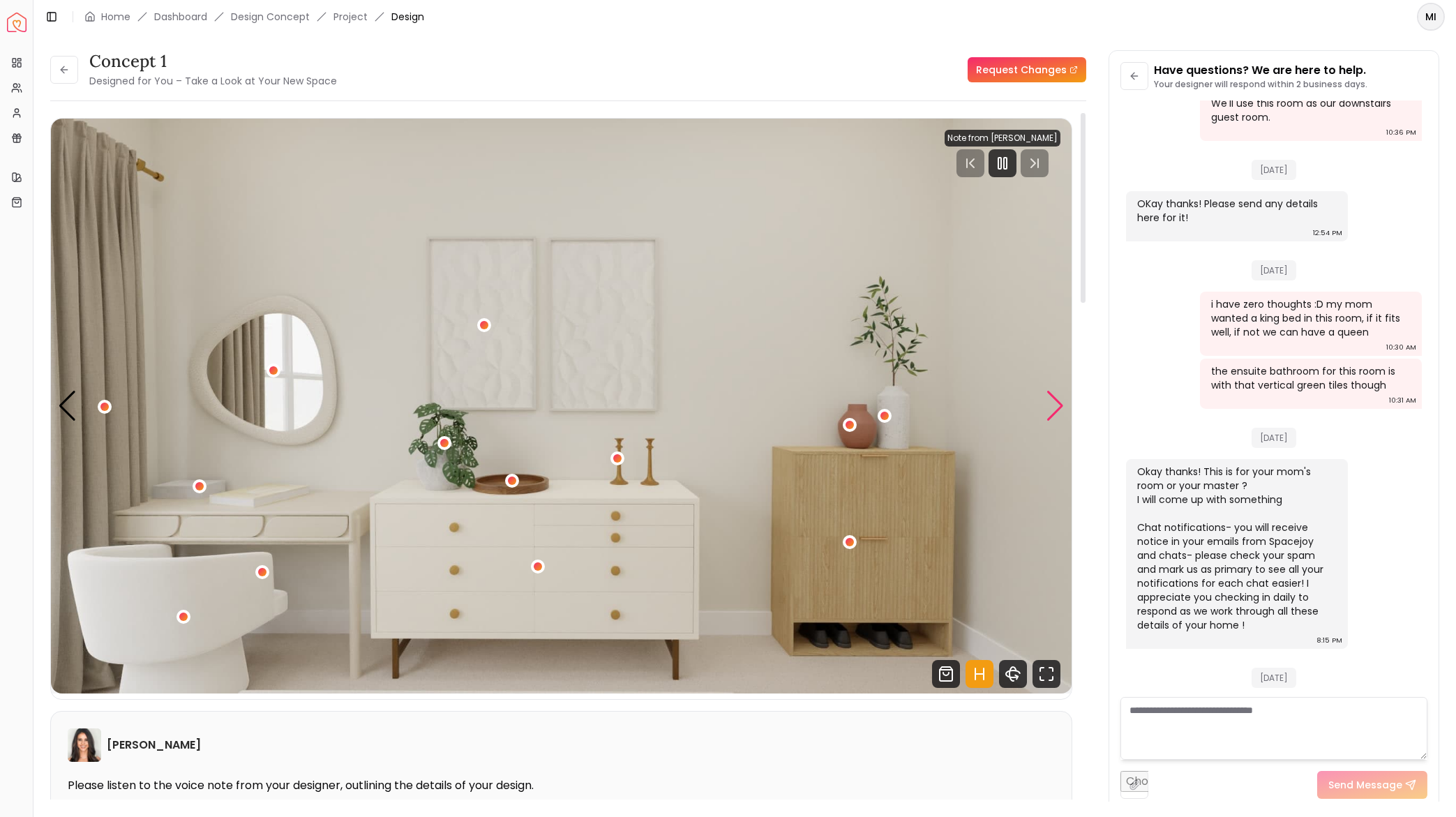
click at [1048, 408] on div "Next slide" at bounding box center [1056, 406] width 19 height 30
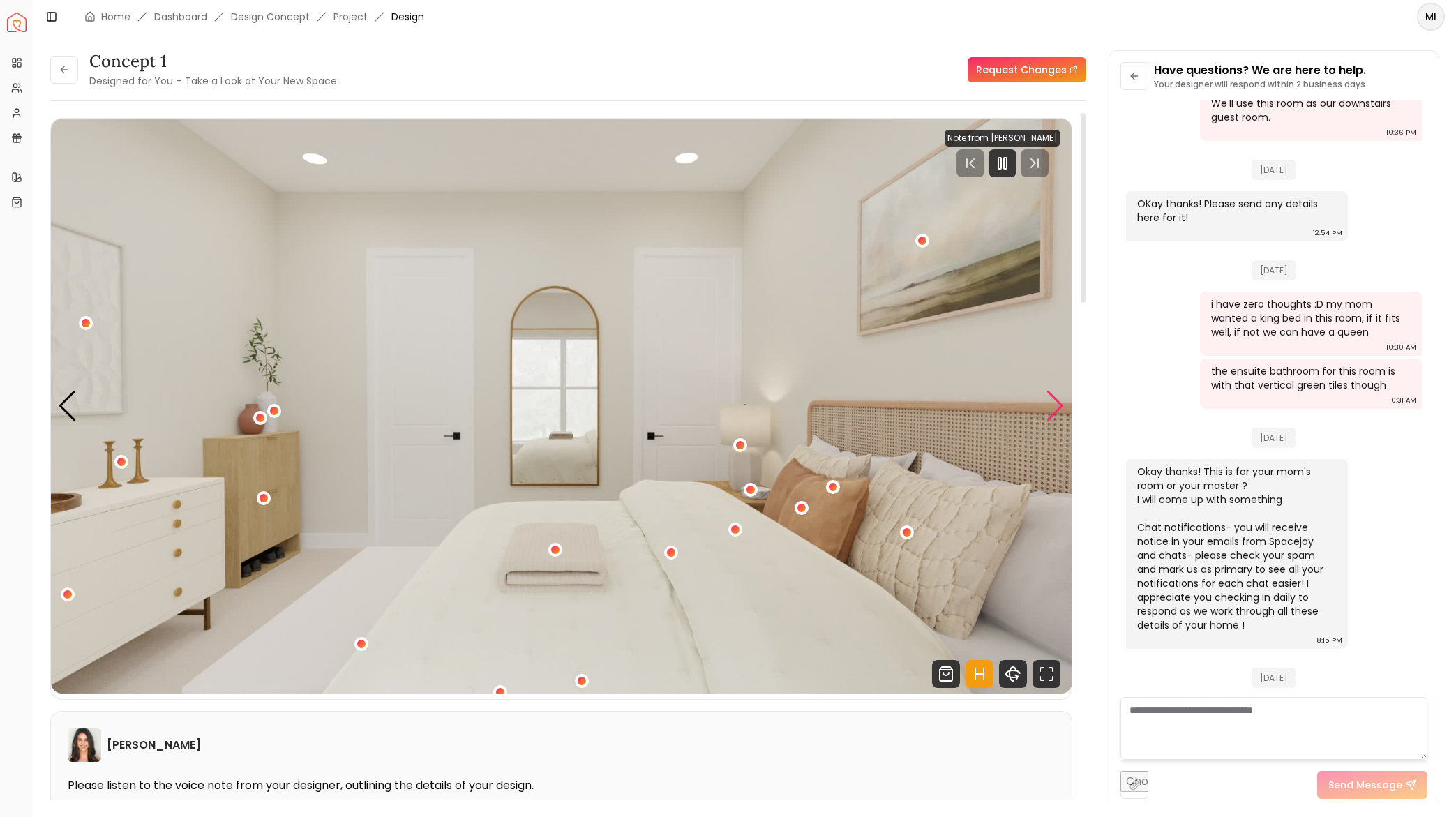
click at [1048, 408] on div "Next slide" at bounding box center [1056, 406] width 19 height 30
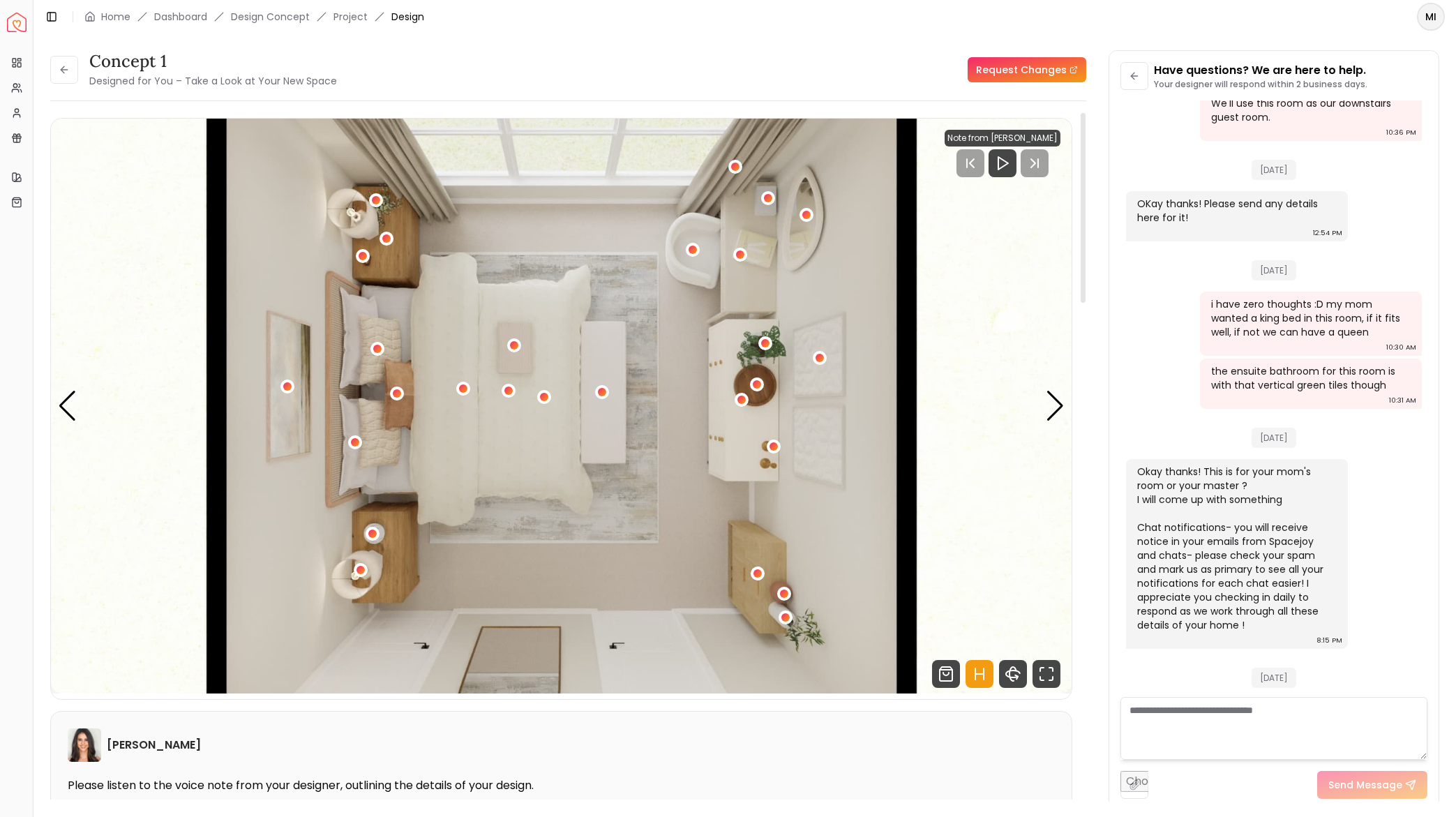
scroll to position [0, 0]
click at [1049, 398] on div "Next slide" at bounding box center [1056, 406] width 19 height 30
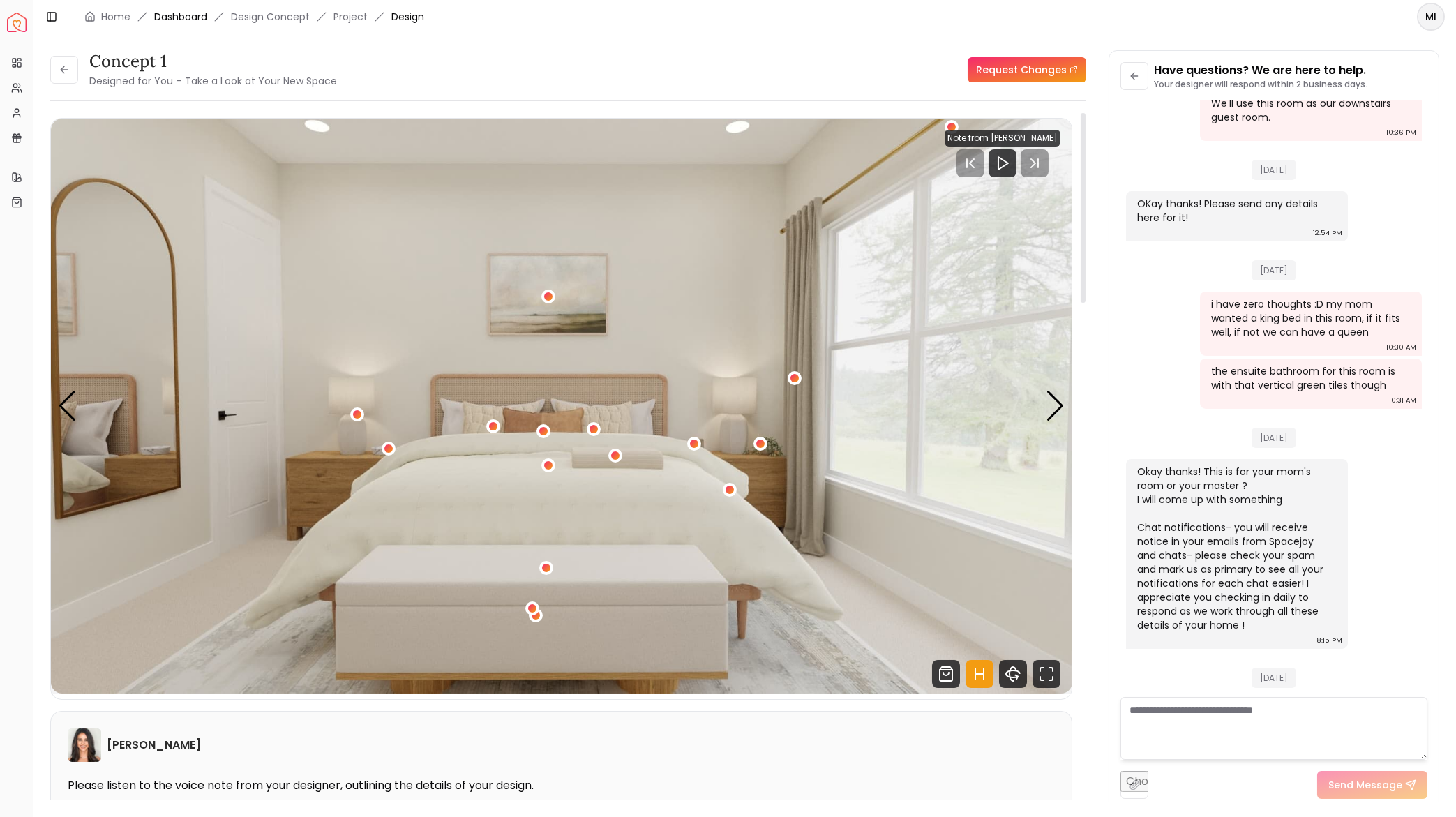
click at [201, 18] on link "Dashboard" at bounding box center [181, 16] width 53 height 14
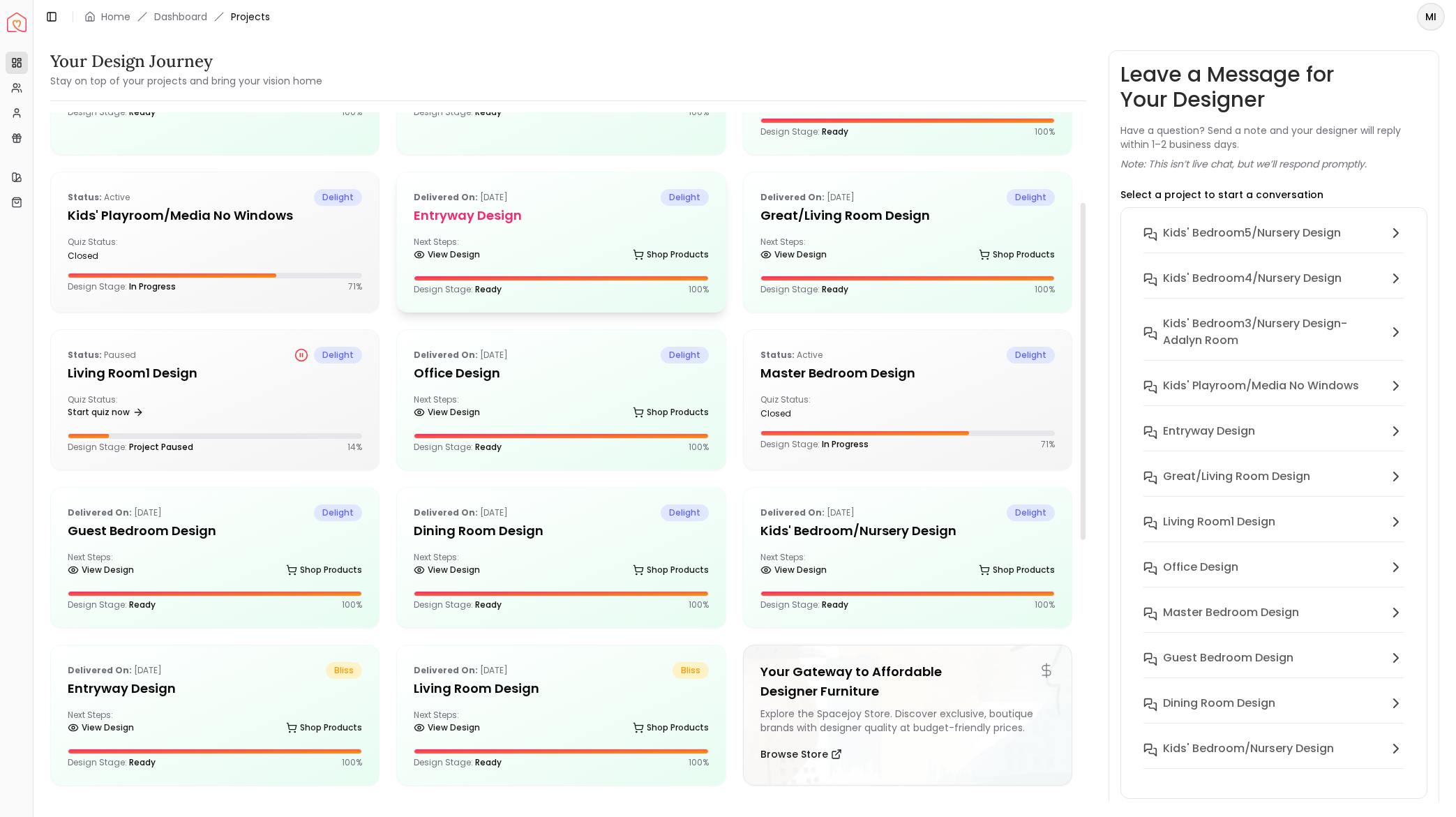
scroll to position [215, 0]
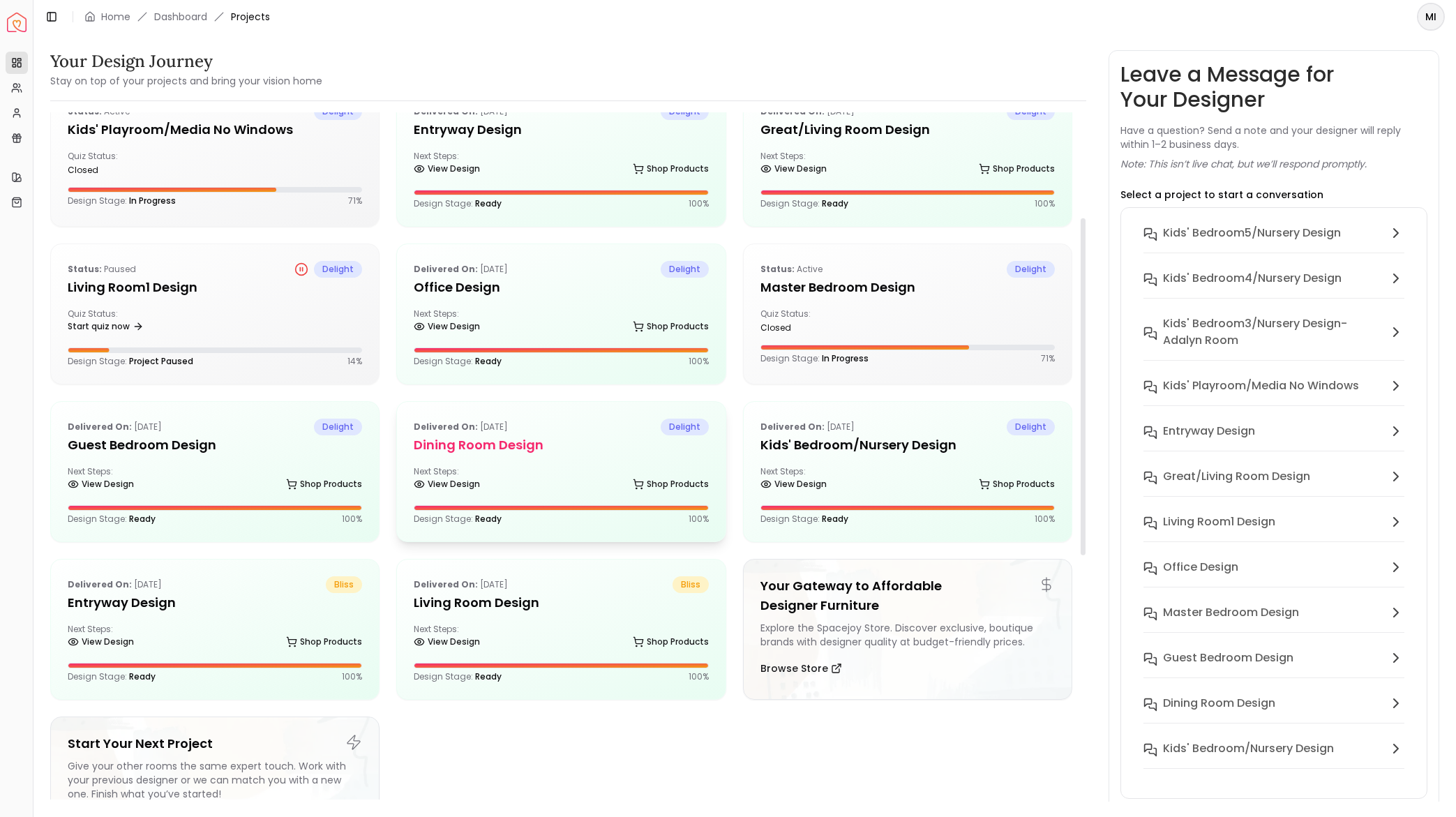
click at [563, 439] on h5 "Dining Room design" at bounding box center [561, 445] width 294 height 19
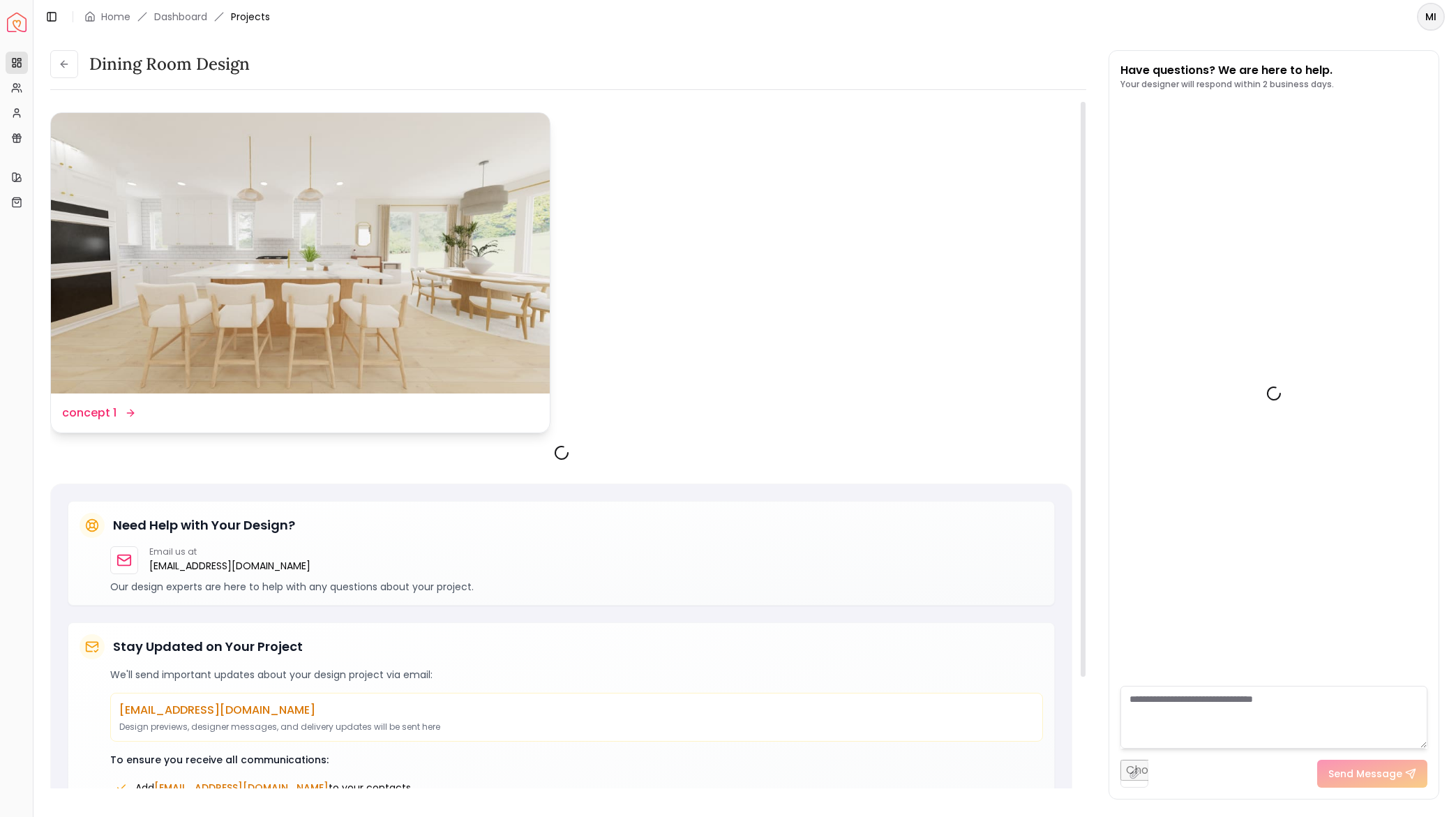
scroll to position [1915, 0]
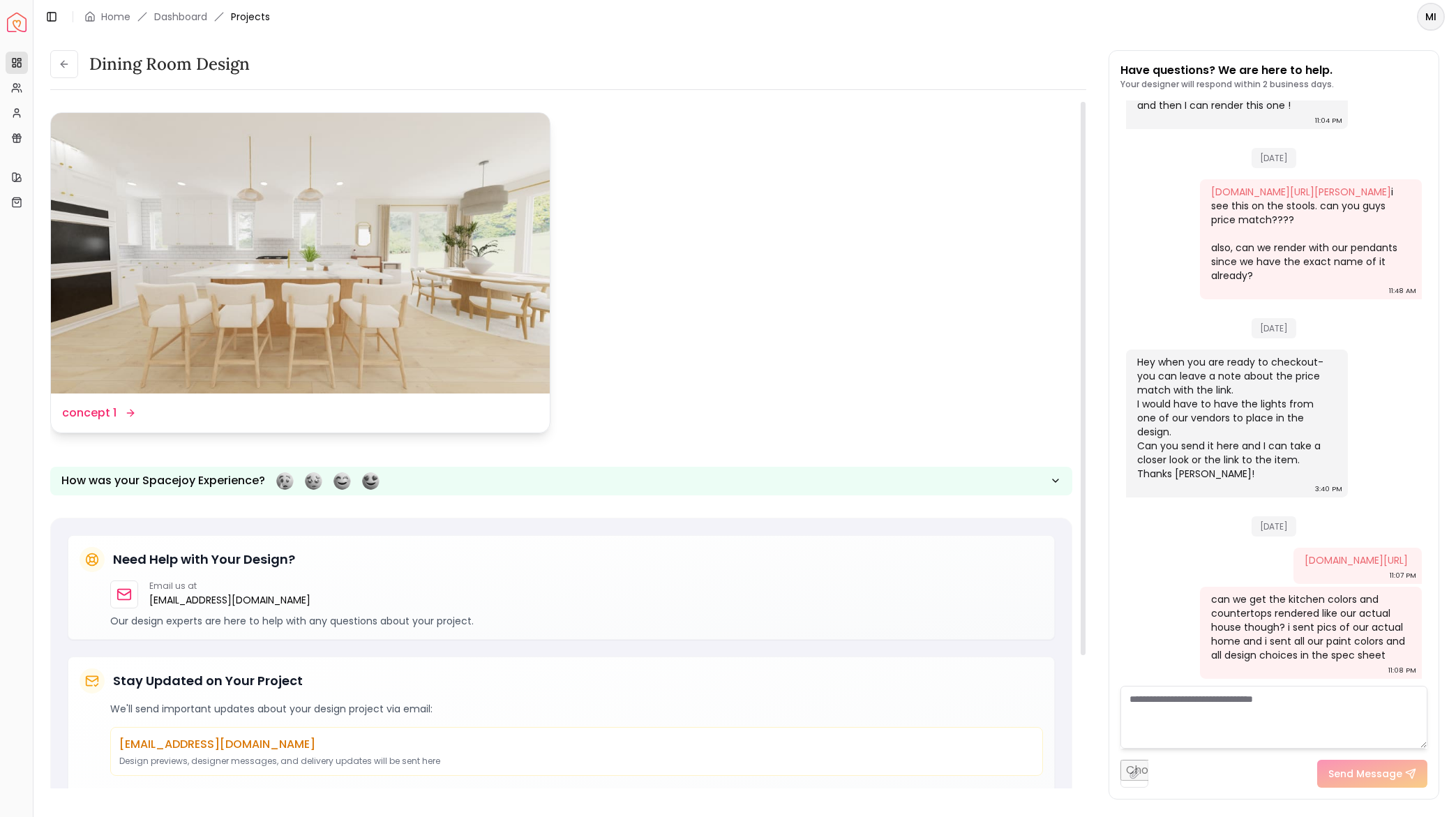
click at [436, 233] on img at bounding box center [300, 253] width 499 height 281
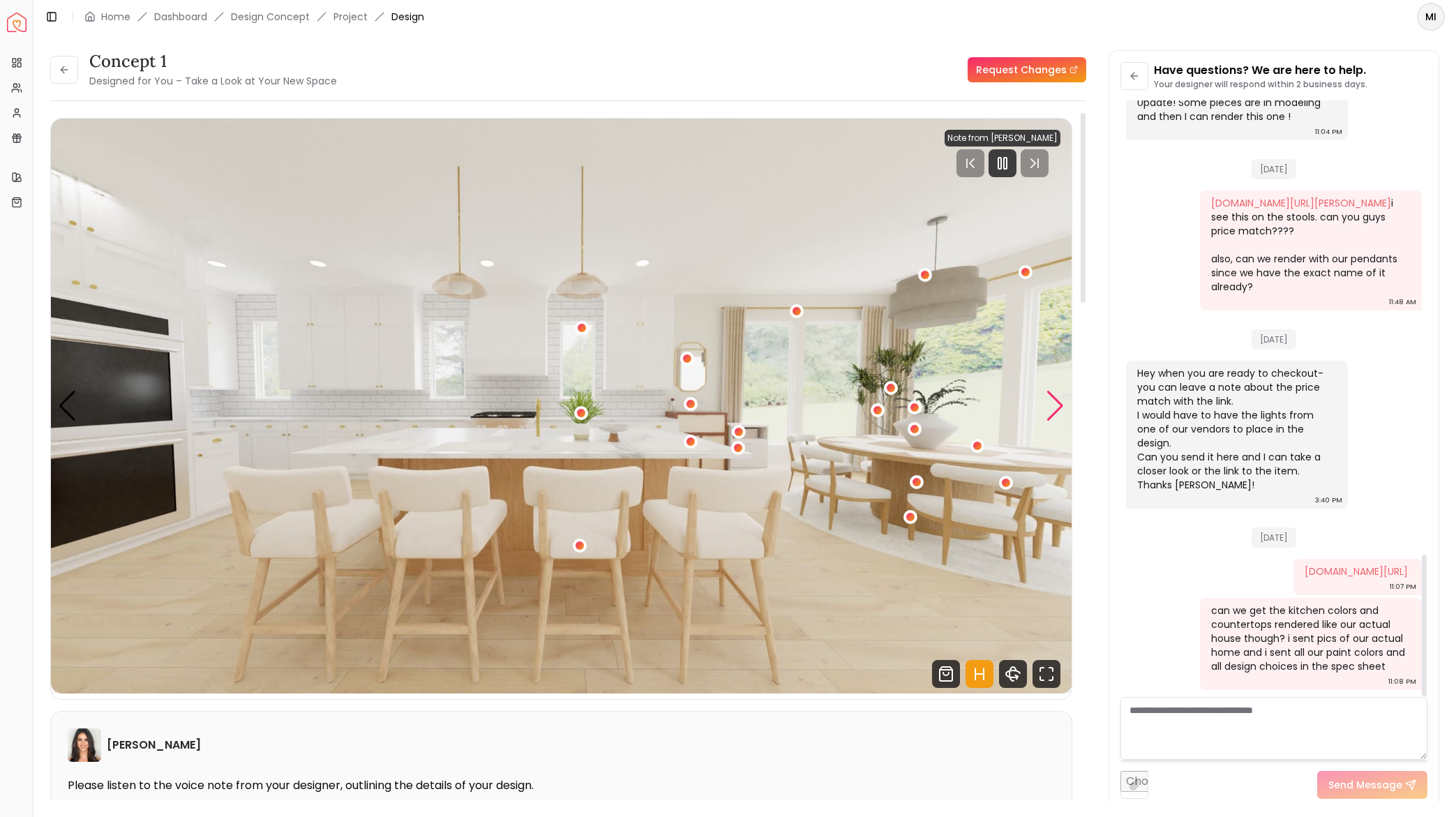
click at [1053, 403] on div "Next slide" at bounding box center [1056, 406] width 19 height 30
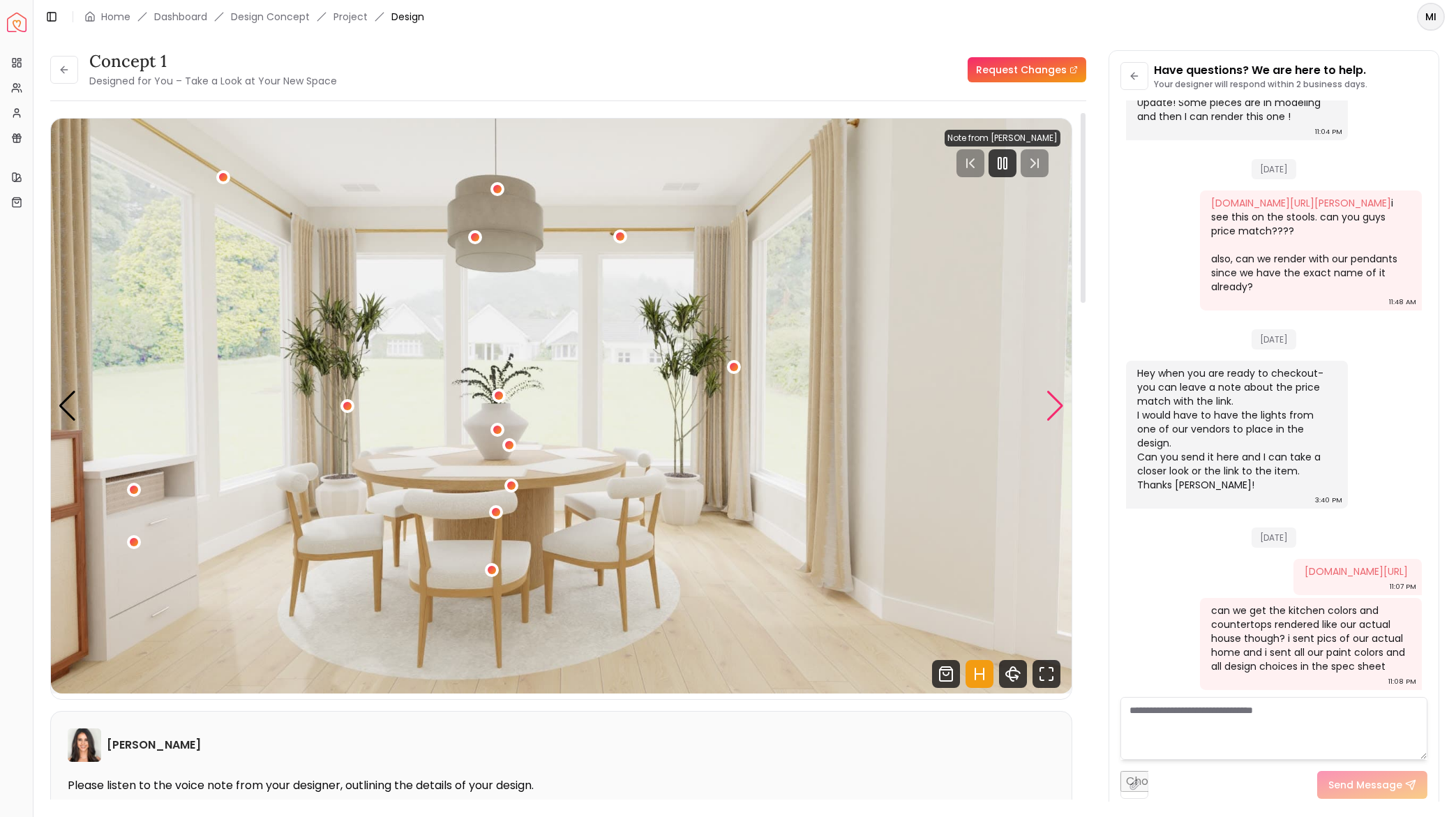
click at [1053, 402] on div "Next slide" at bounding box center [1056, 406] width 19 height 30
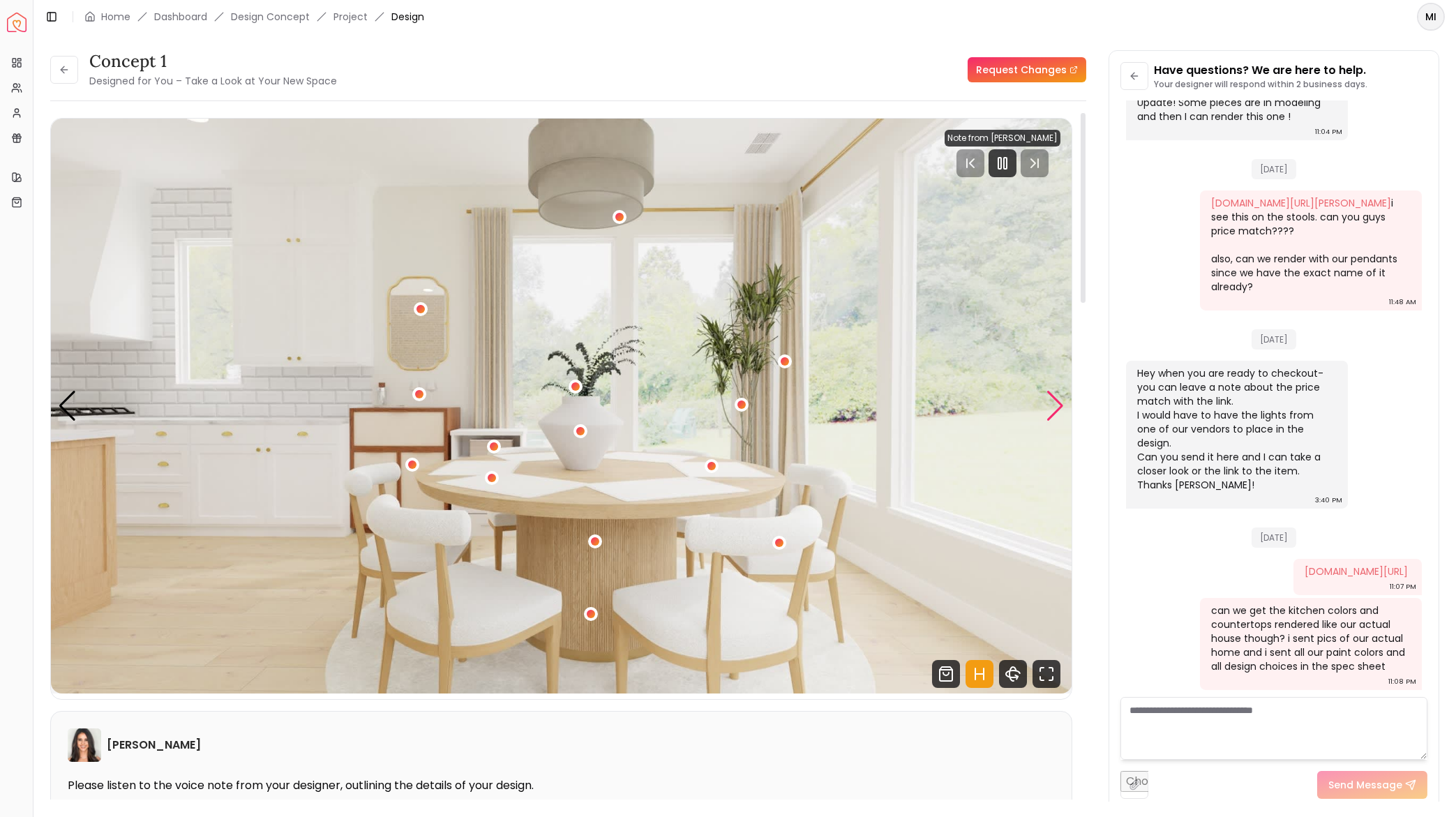
click at [1057, 403] on div "Next slide" at bounding box center [1056, 406] width 19 height 30
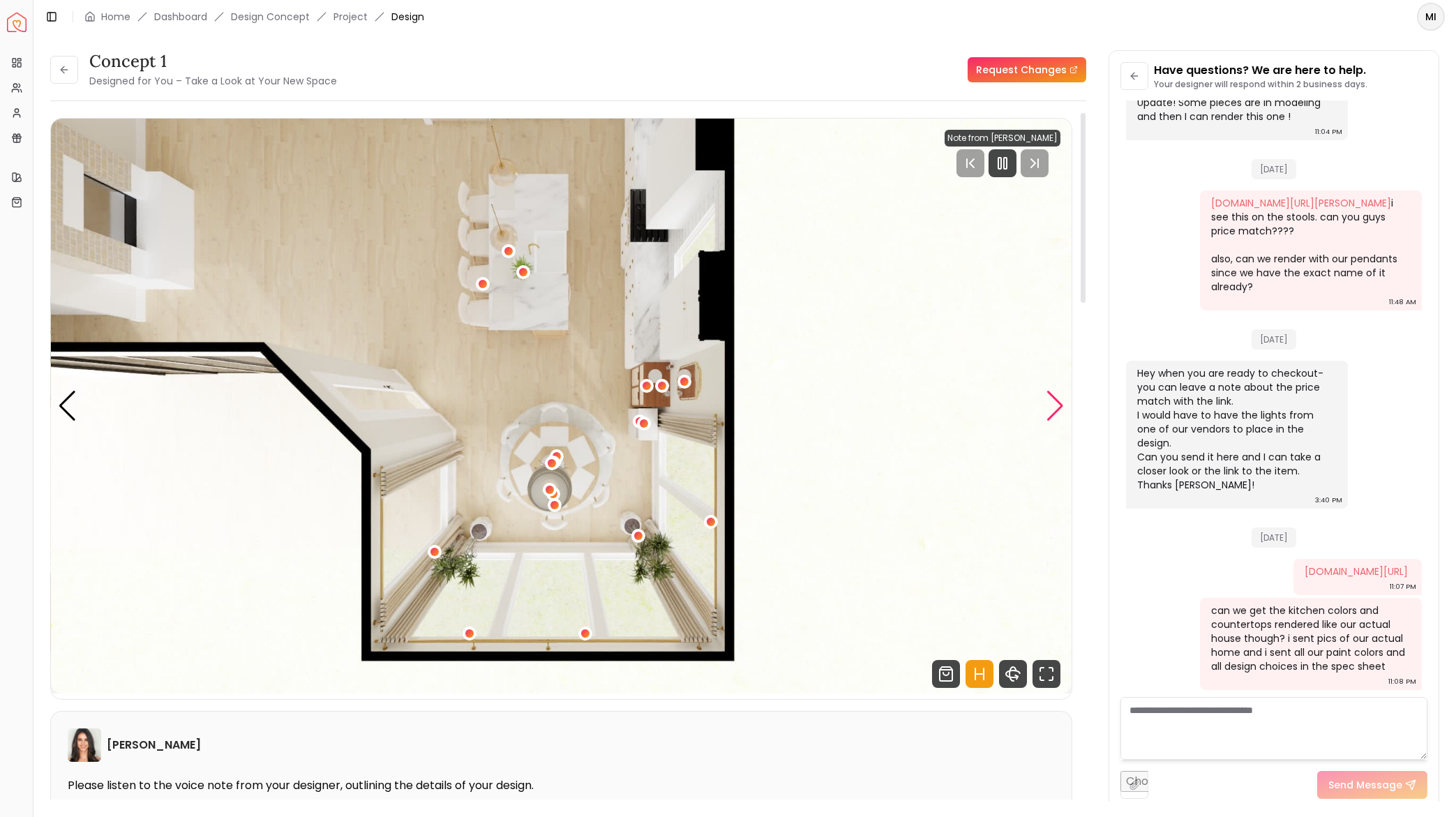
click at [1053, 399] on div "Next slide" at bounding box center [1056, 406] width 19 height 30
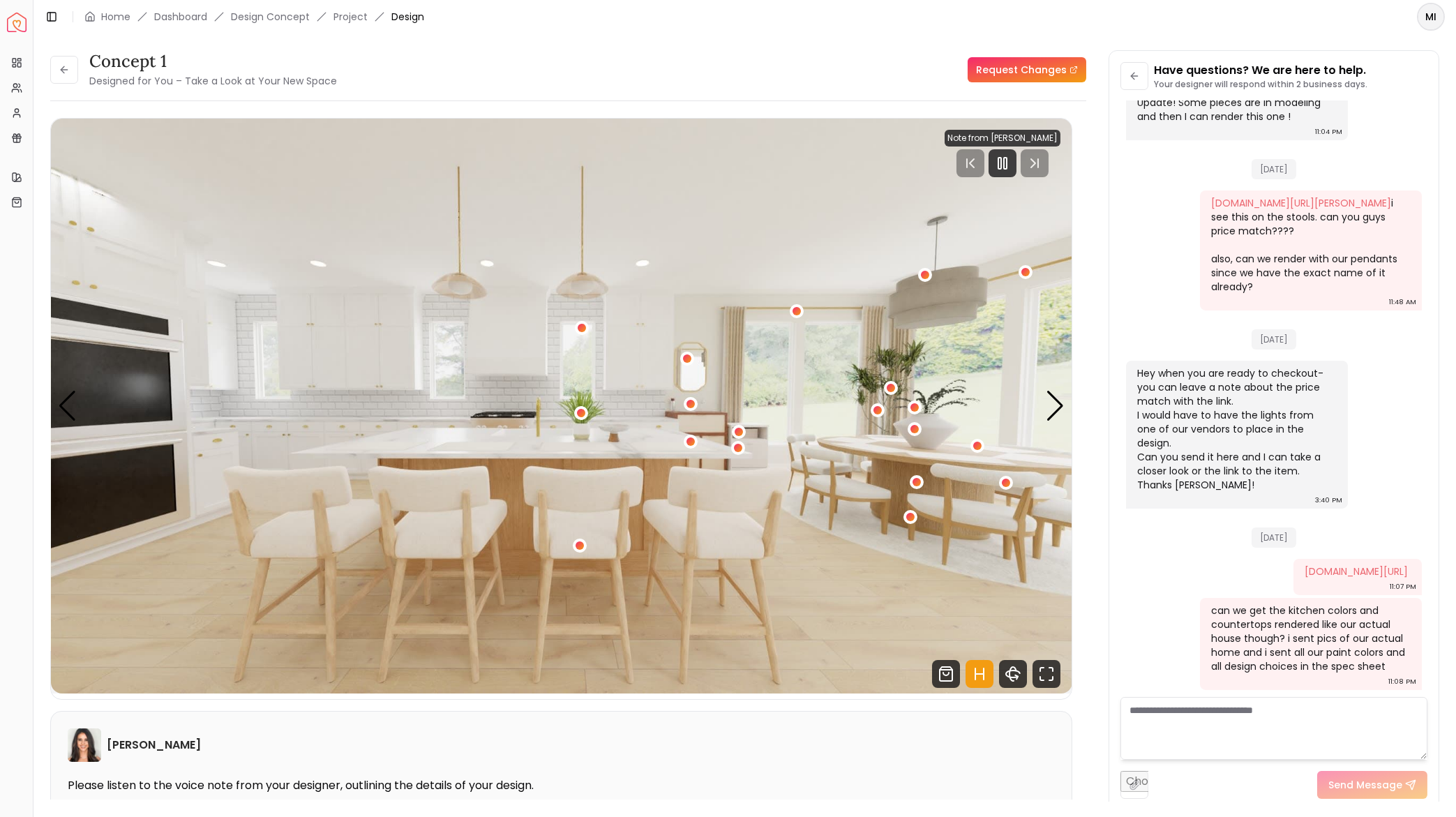
click at [292, 16] on li "Design Concept" at bounding box center [270, 16] width 79 height 14
click at [1040, 409] on img "1 / 4" at bounding box center [562, 405] width 1021 height 575
click at [1043, 409] on img "1 / 4" at bounding box center [562, 405] width 1021 height 575
click at [1046, 409] on div "Next slide" at bounding box center [1056, 406] width 19 height 30
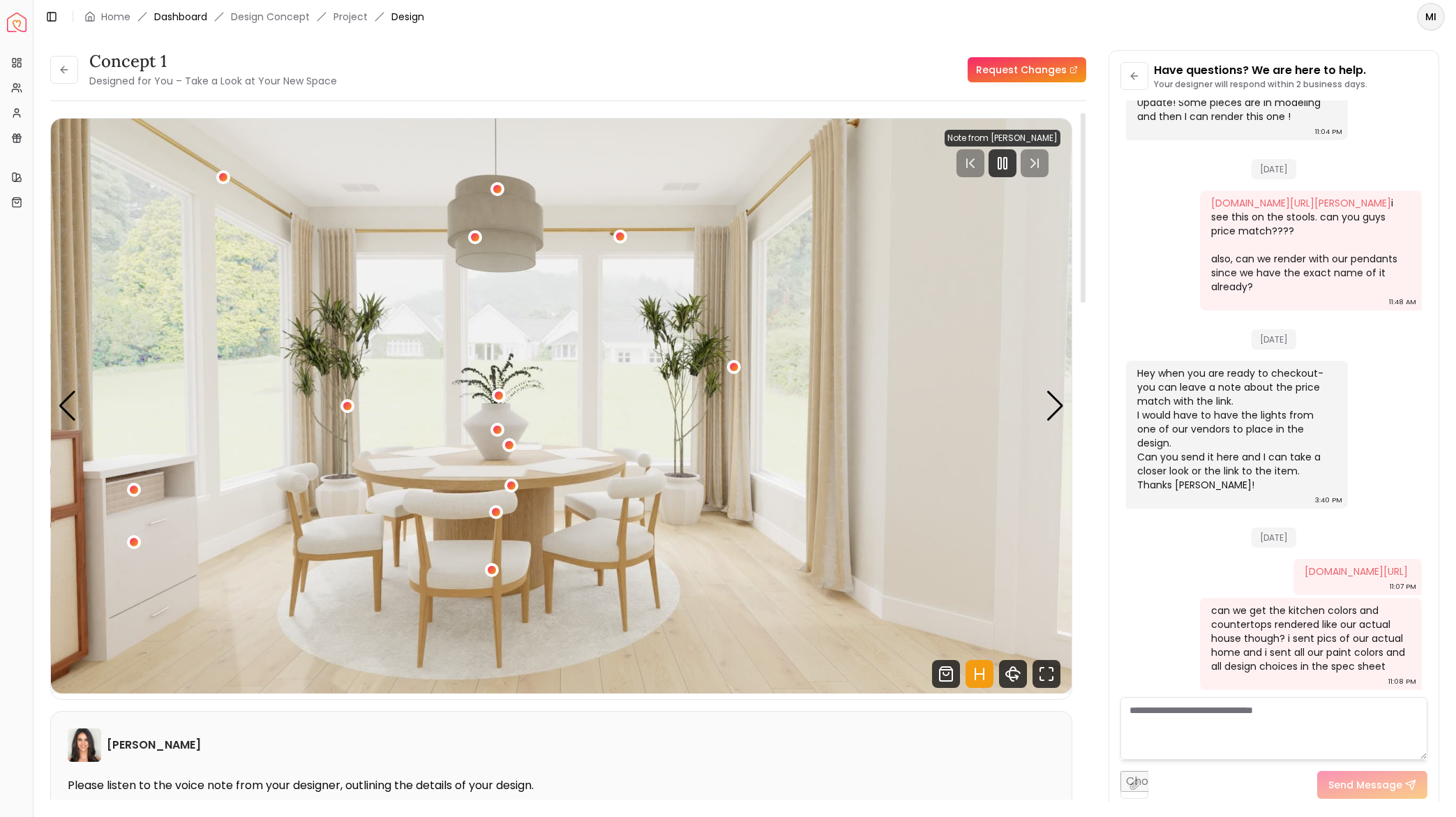
click at [189, 13] on link "Dashboard" at bounding box center [181, 16] width 53 height 14
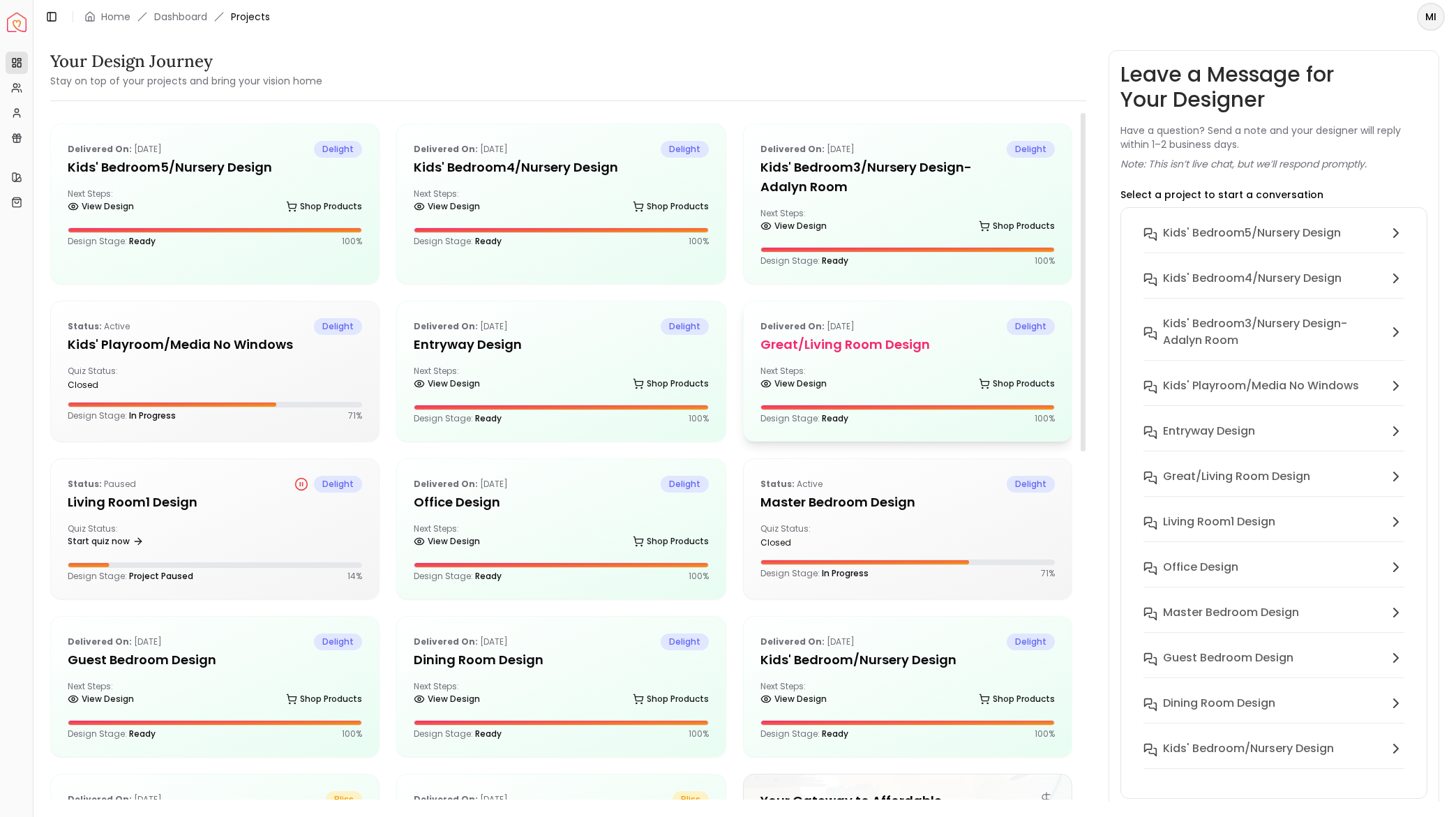
click at [833, 337] on h5 "Great/Living Room design" at bounding box center [908, 345] width 294 height 19
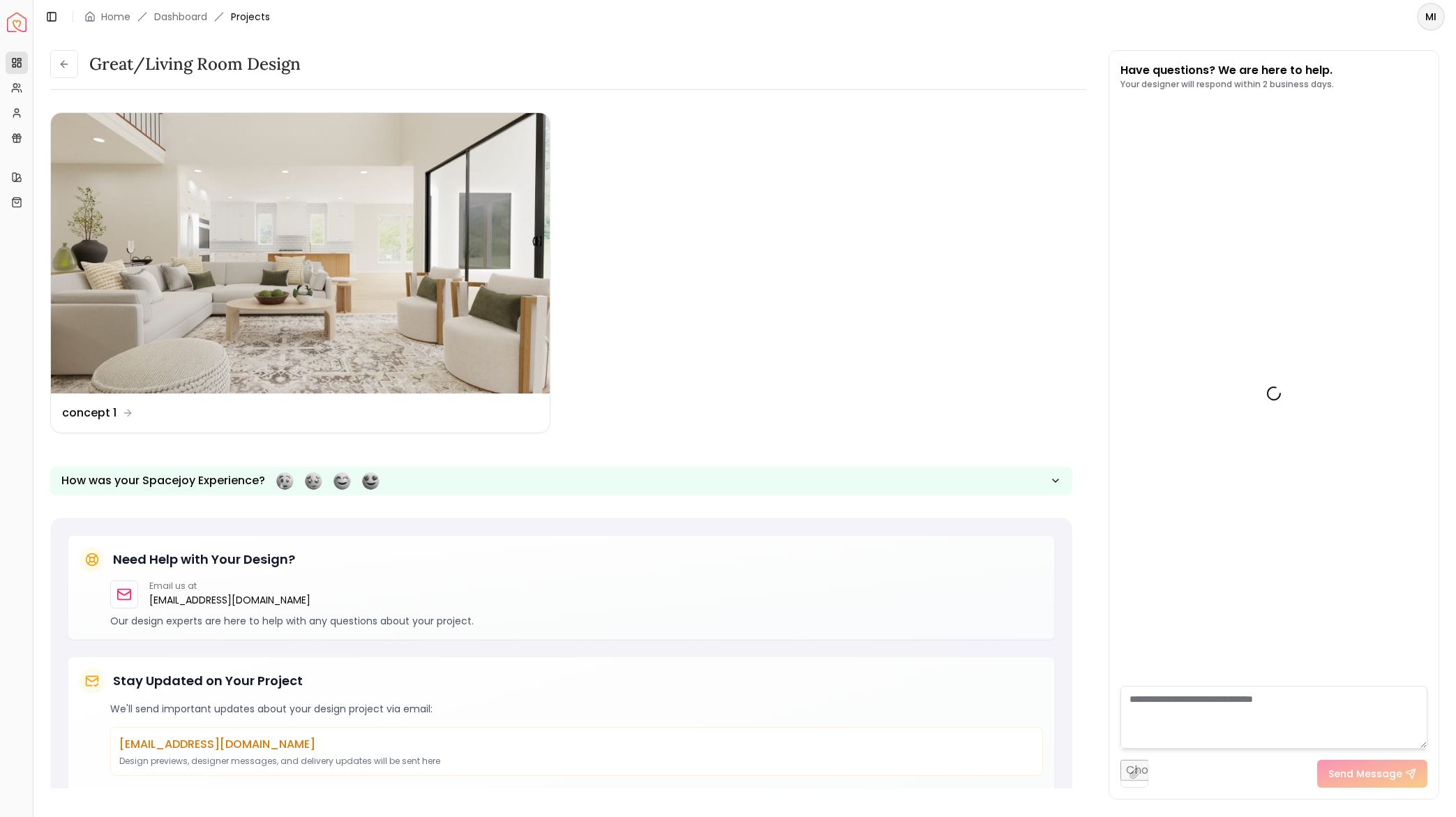
scroll to position [2189, 0]
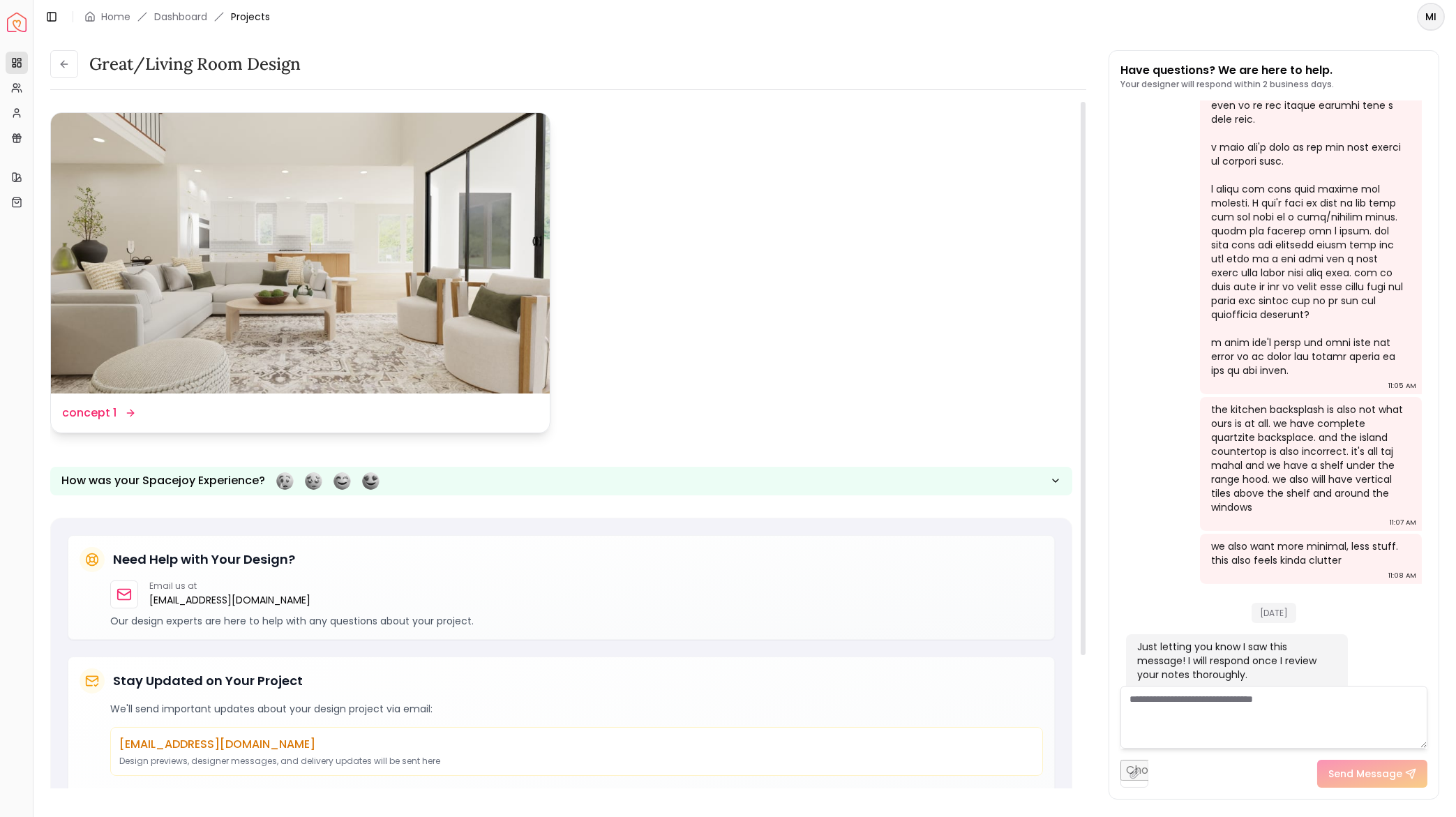
click at [430, 212] on img at bounding box center [300, 253] width 499 height 281
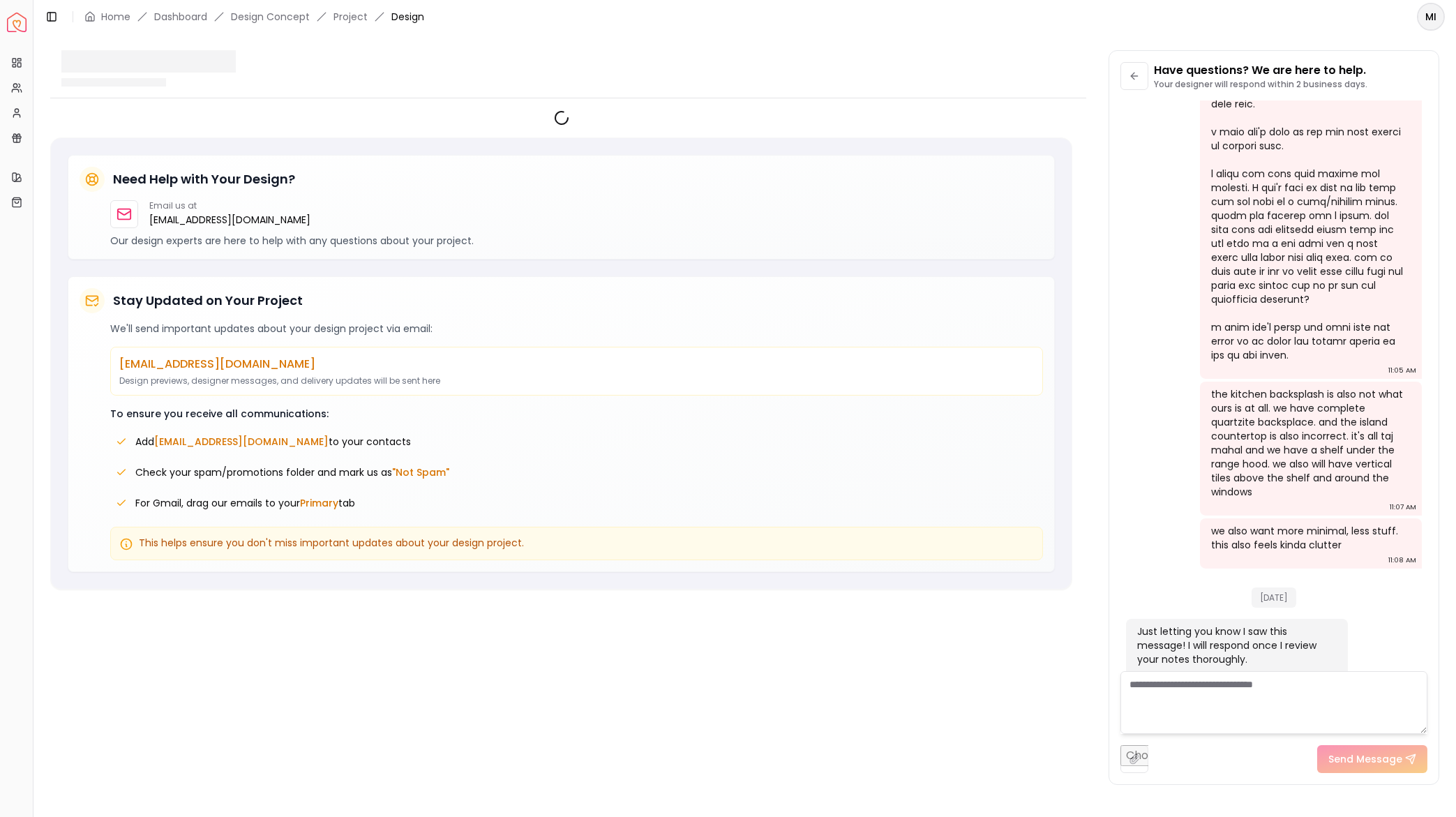
scroll to position [2178, 0]
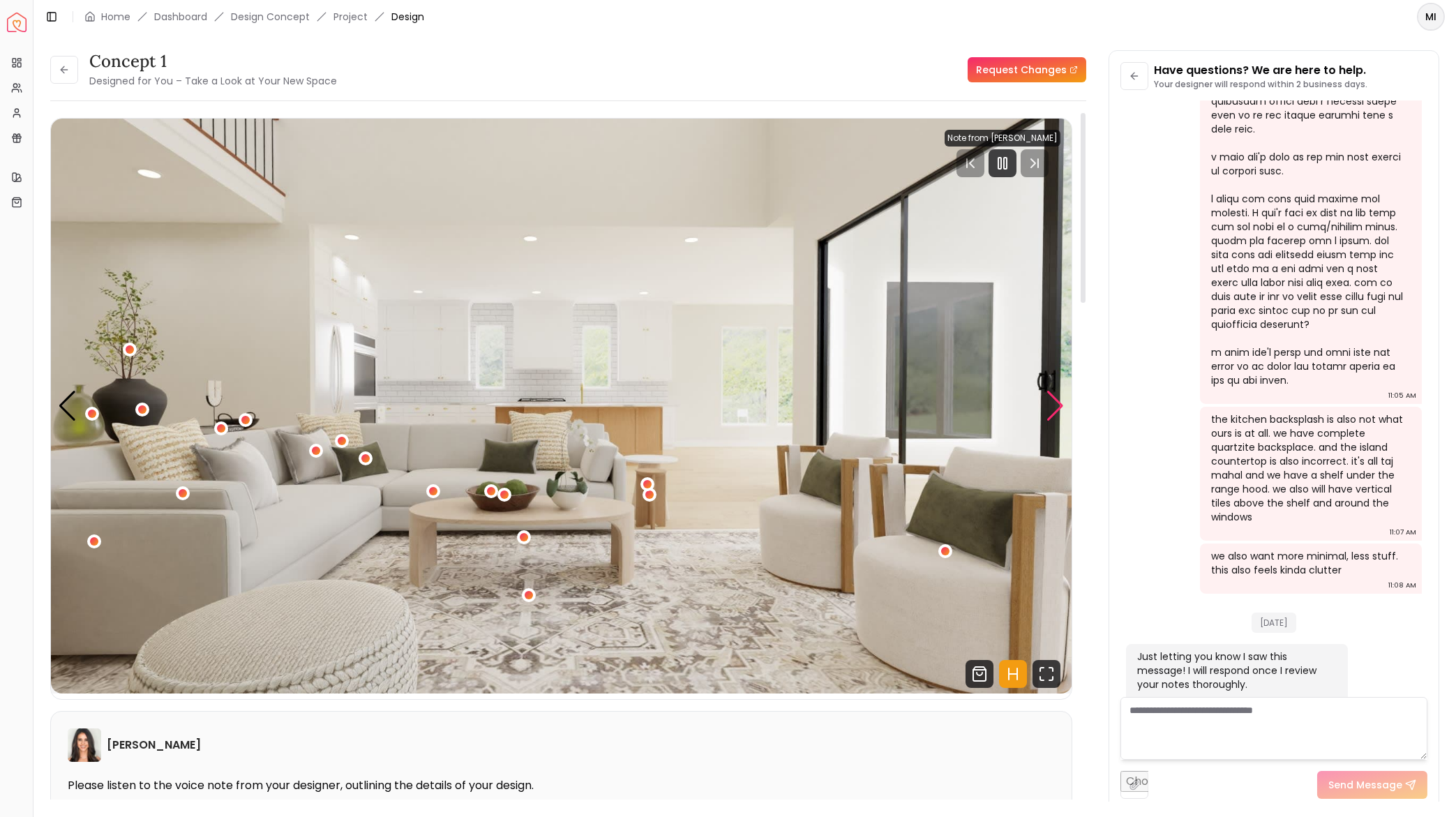
click at [1046, 394] on div "Next slide" at bounding box center [1056, 406] width 19 height 30
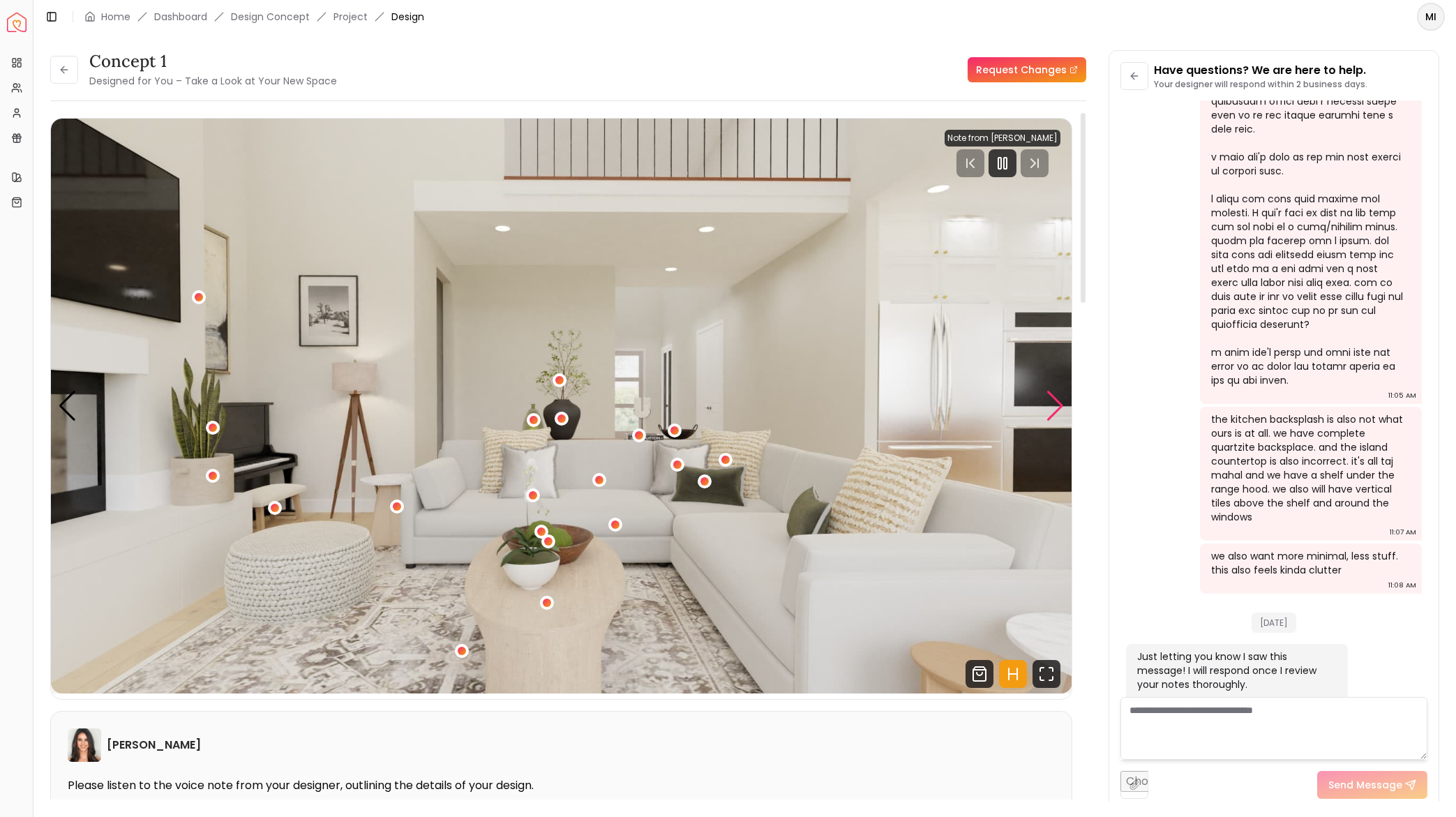
click at [1054, 398] on div "Next slide" at bounding box center [1056, 406] width 19 height 30
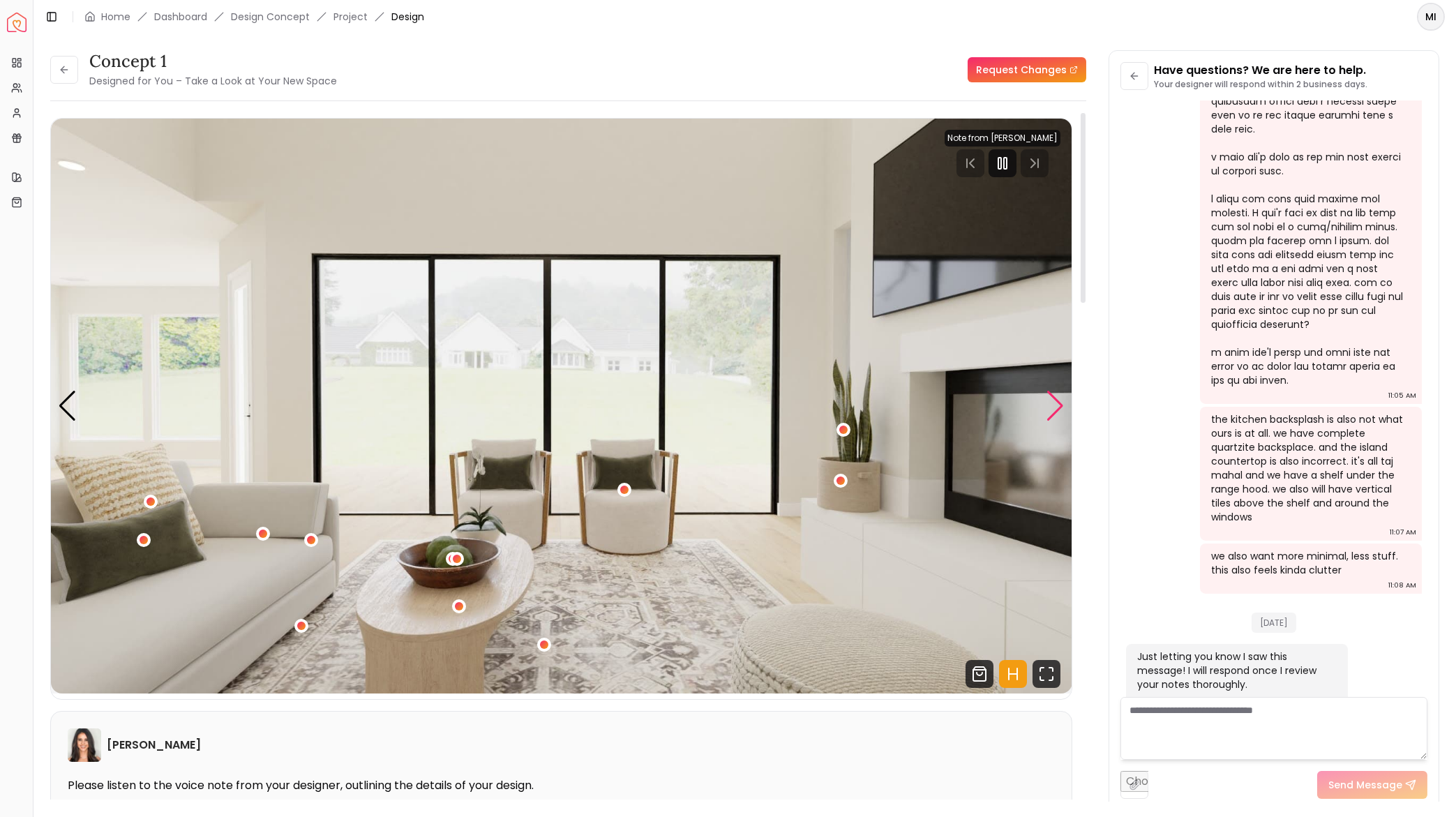
click at [1059, 405] on div "Next slide" at bounding box center [1056, 406] width 19 height 30
